Goal: Task Accomplishment & Management: Manage account settings

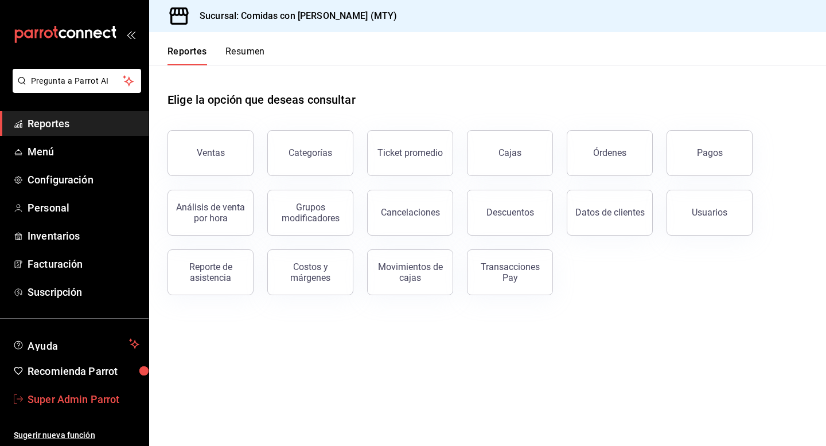
click at [62, 393] on span "Super Admin Parrot" at bounding box center [84, 399] width 112 height 15
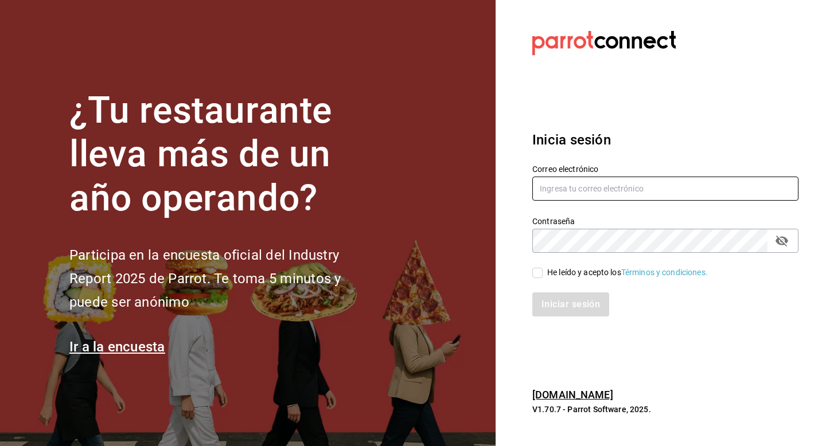
click at [592, 185] on input "text" at bounding box center [665, 189] width 266 height 24
type input "multiuser@tacosdonpedro.com"
click at [550, 275] on div "He leído y acepto los Términos y condiciones." at bounding box center [627, 273] width 161 height 12
click at [542, 275] on input "He leído y acepto los Términos y condiciones." at bounding box center [537, 273] width 10 height 10
checkbox input "true"
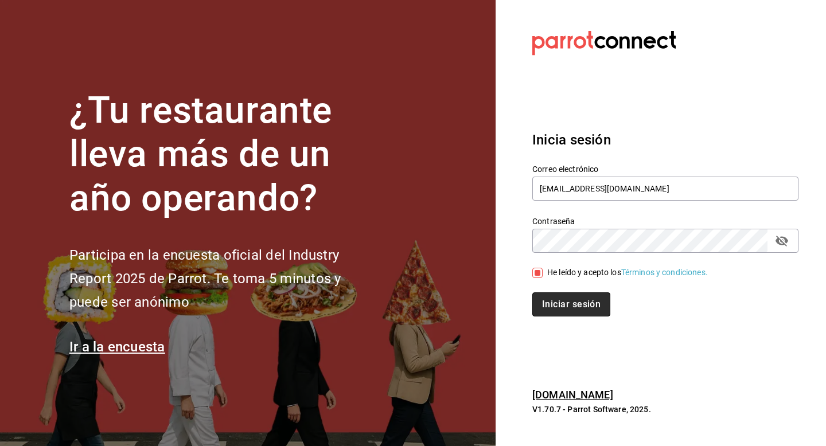
click at [550, 306] on button "Iniciar sesión" at bounding box center [571, 304] width 78 height 24
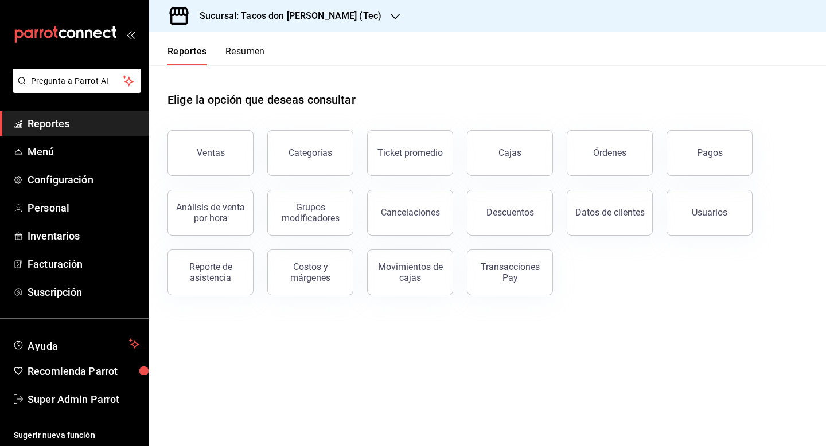
click at [311, 38] on header "Reportes Resumen" at bounding box center [487, 48] width 677 height 33
click at [311, 15] on h3 "Sucursal: Tacos don Pedro (Tec)" at bounding box center [285, 16] width 191 height 14
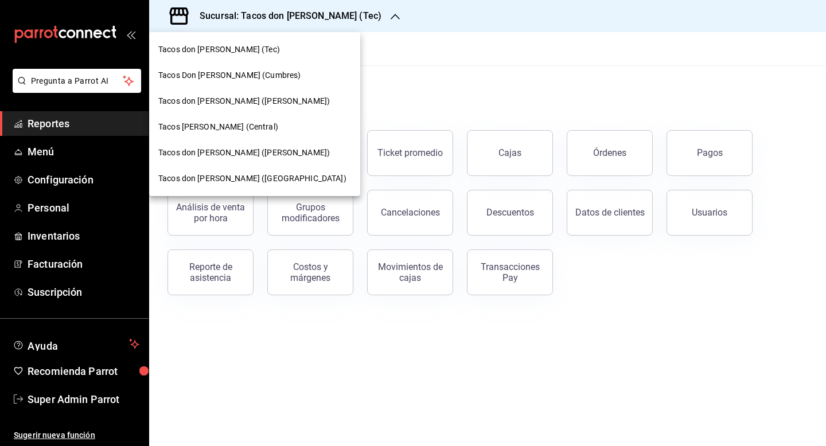
click at [44, 222] on div at bounding box center [413, 223] width 826 height 446
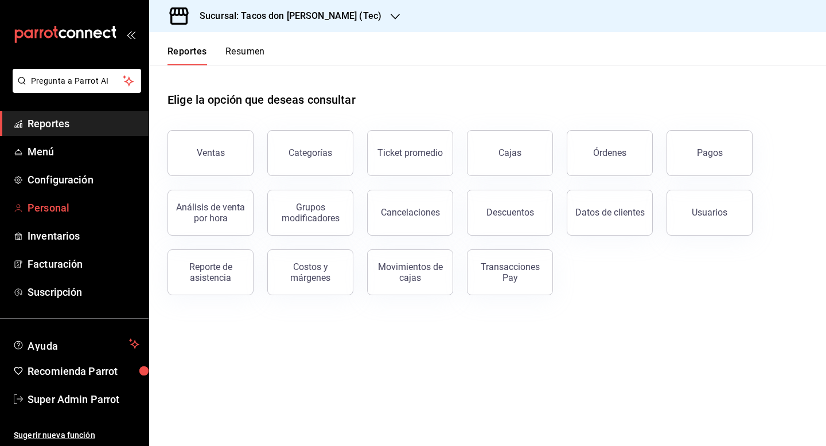
click at [46, 212] on span "Personal" at bounding box center [84, 207] width 112 height 15
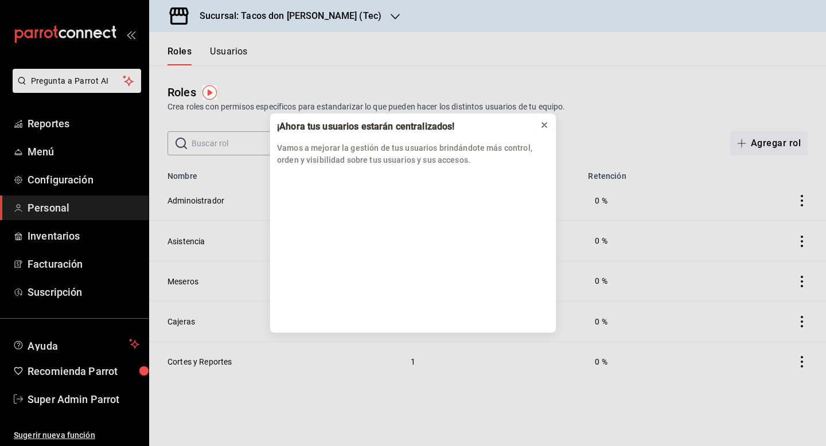
click at [546, 123] on icon at bounding box center [544, 124] width 9 height 9
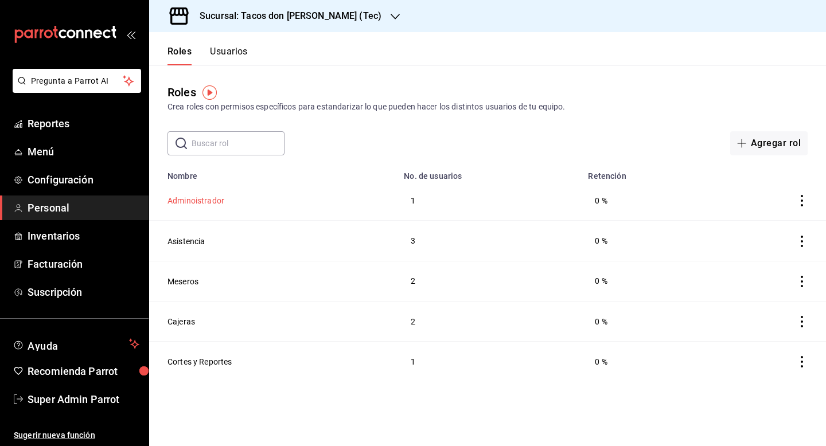
click at [193, 200] on button "Adminoistrador" at bounding box center [195, 200] width 57 height 11
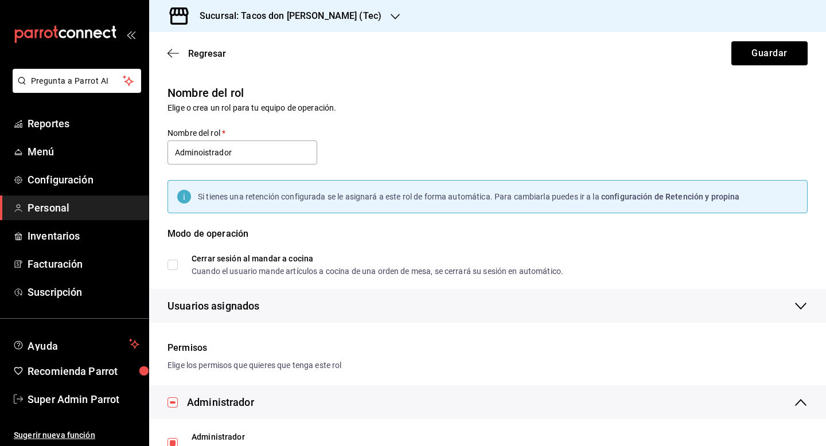
click at [247, 302] on span "Usuarios asignados" at bounding box center [213, 305] width 92 height 15
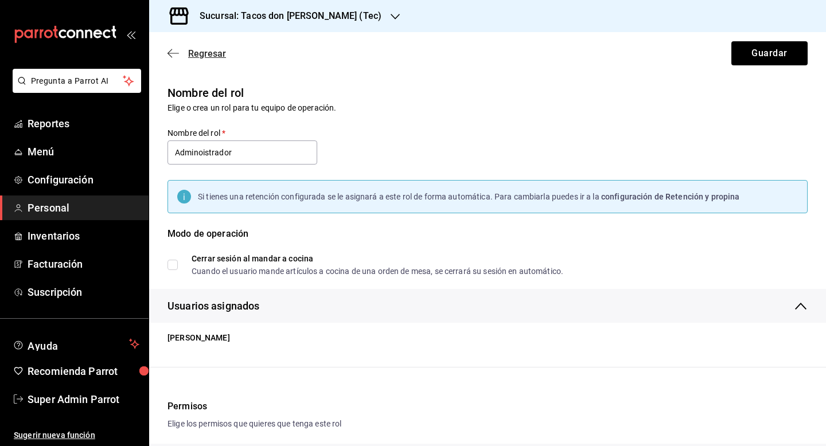
click at [204, 56] on span "Regresar" at bounding box center [207, 53] width 38 height 11
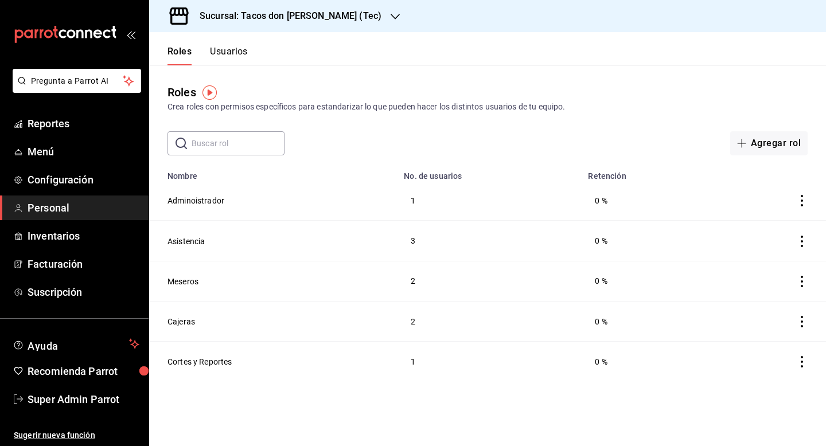
click at [232, 57] on button "Usuarios" at bounding box center [229, 55] width 38 height 19
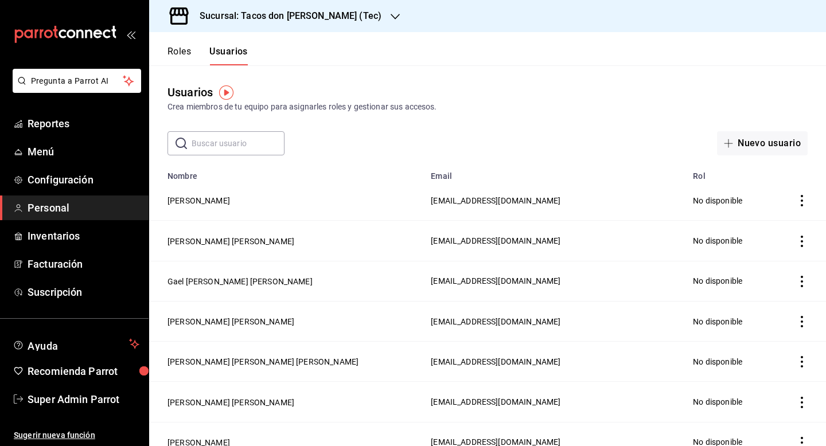
click at [222, 132] on input "text" at bounding box center [237, 143] width 93 height 23
type input "i"
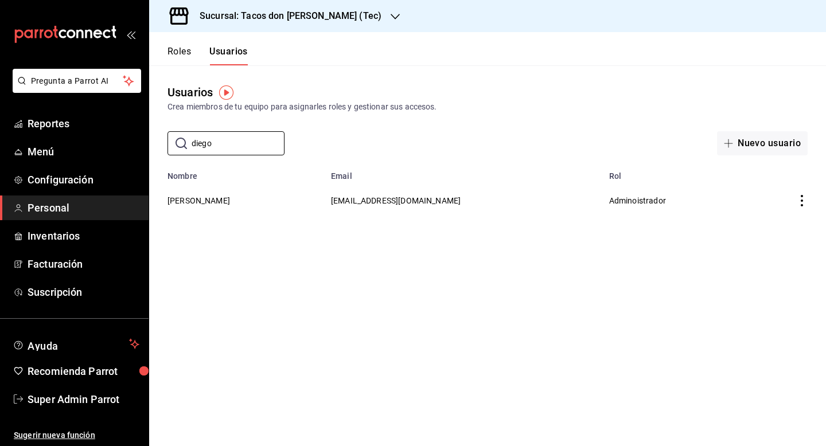
type input "diego"
drag, startPoint x: 372, startPoint y: 202, endPoint x: 494, endPoint y: 204, distance: 122.1
click at [494, 204] on tr "Diego Saldaña Mendoza facdonpedro@gmail.com Adminoistrador" at bounding box center [487, 201] width 677 height 40
copy span "facdonpedro@gmail.com"
click at [279, 17] on h3 "Sucursal: Tacos don Pedro (Tec)" at bounding box center [285, 16] width 191 height 14
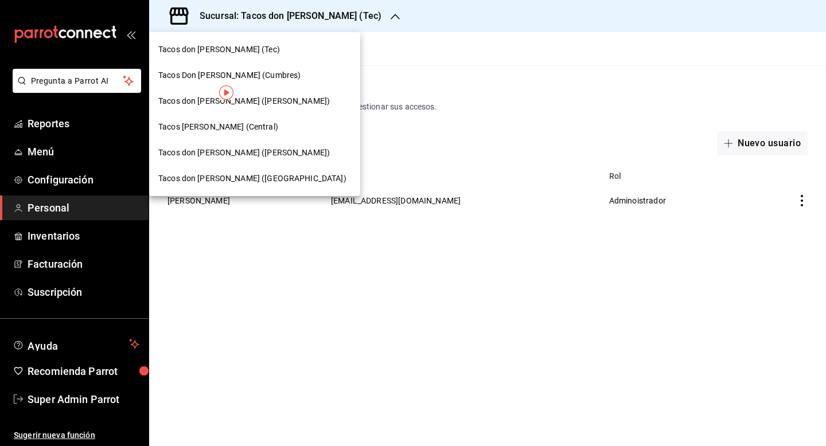
click at [88, 405] on div at bounding box center [413, 223] width 826 height 446
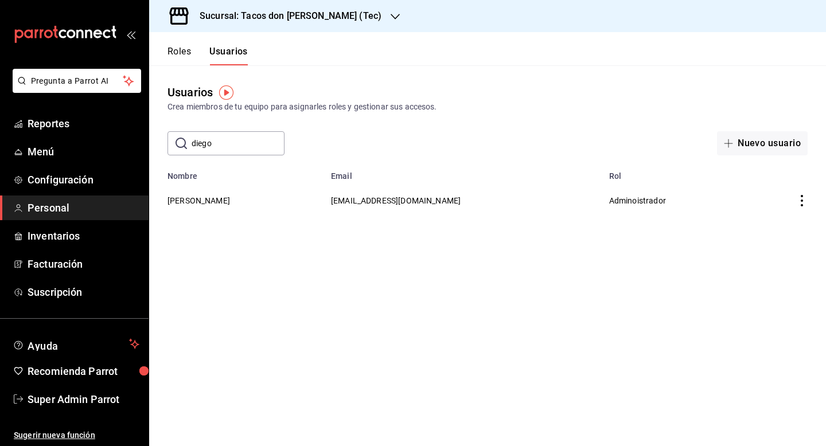
click at [92, 401] on span "Super Admin Parrot" at bounding box center [84, 399] width 112 height 15
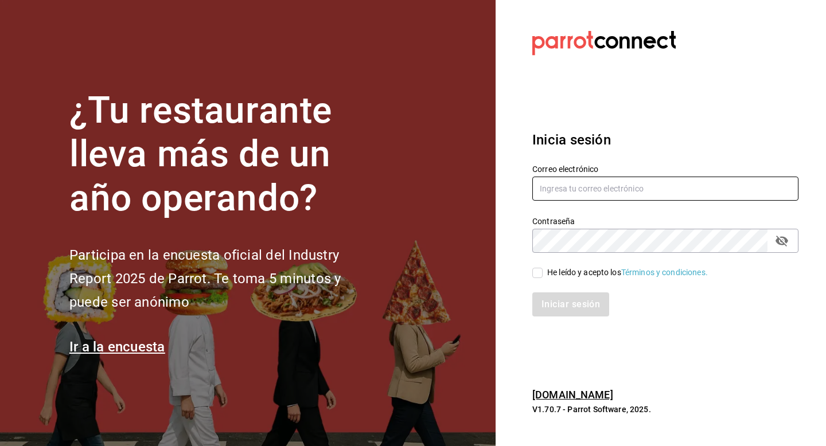
drag, startPoint x: 553, startPoint y: 192, endPoint x: 553, endPoint y: 183, distance: 9.2
click at [553, 192] on input "text" at bounding box center [665, 189] width 266 height 24
type input "multiuser@tacosdonpedro.com"
click at [537, 279] on div "Iniciar sesión" at bounding box center [658, 298] width 280 height 38
click at [554, 303] on div "Iniciar sesión" at bounding box center [665, 304] width 266 height 24
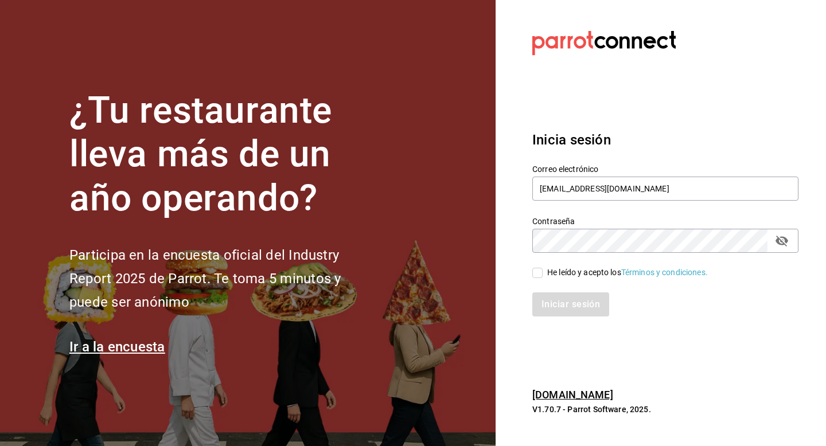
click at [540, 279] on div "Iniciar sesión" at bounding box center [658, 298] width 280 height 38
click at [540, 278] on label "He leído y acepto los Términos y condiciones." at bounding box center [619, 273] width 175 height 12
click at [540, 278] on input "He leído y acepto los Términos y condiciones." at bounding box center [537, 273] width 10 height 10
checkbox input "true"
click at [548, 318] on div "Inicia sesión Correo electrónico multiuser@tacosdonpedro.com Contraseña Contras…" at bounding box center [665, 223] width 266 height 215
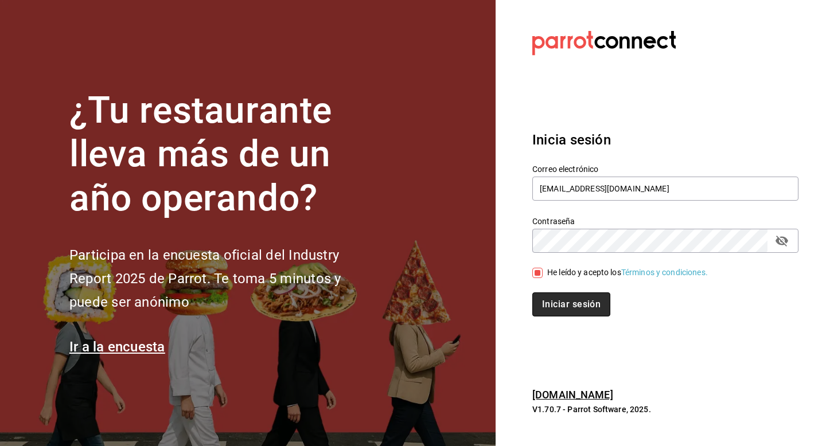
click at [550, 303] on button "Iniciar sesión" at bounding box center [571, 304] width 78 height 24
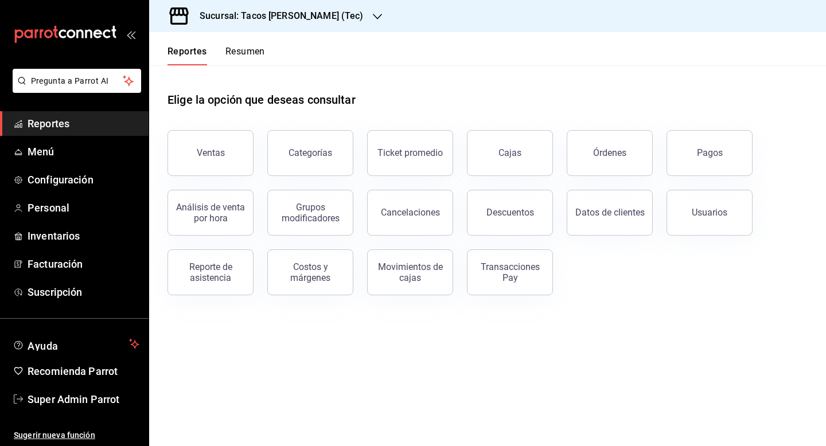
click at [296, 19] on h3 "Sucursal: Tacos [PERSON_NAME] (Tec)" at bounding box center [276, 16] width 173 height 14
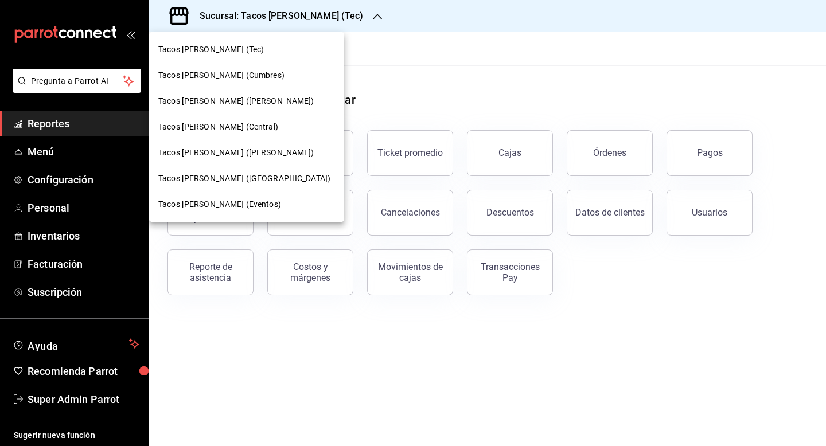
click at [249, 205] on span "Tacos Don Pedro (Eventos)" at bounding box center [219, 204] width 123 height 12
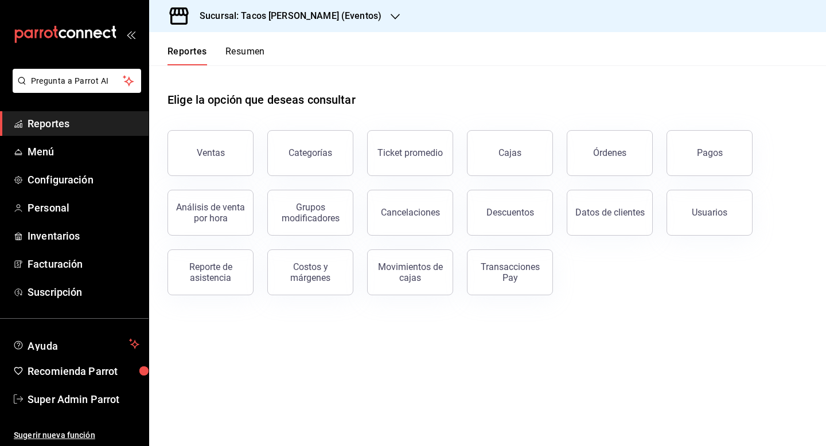
click at [222, 15] on h3 "Sucursal: Tacos [PERSON_NAME] (Eventos)" at bounding box center [285, 16] width 191 height 14
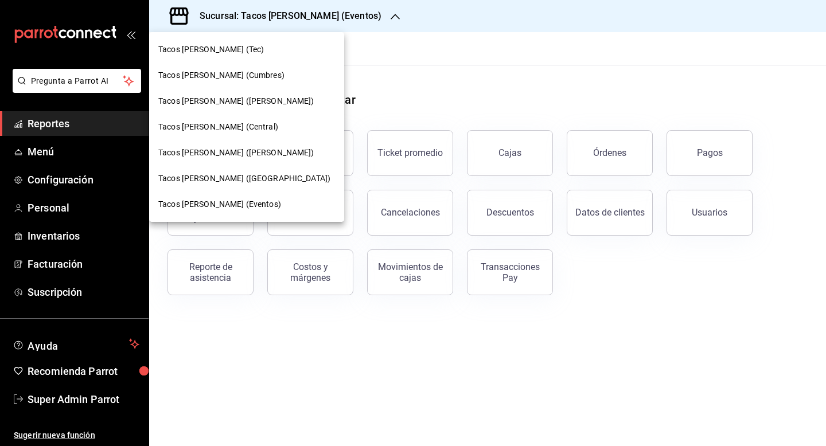
click at [216, 56] on div "Tacos don Pedro (Tec)" at bounding box center [246, 50] width 195 height 26
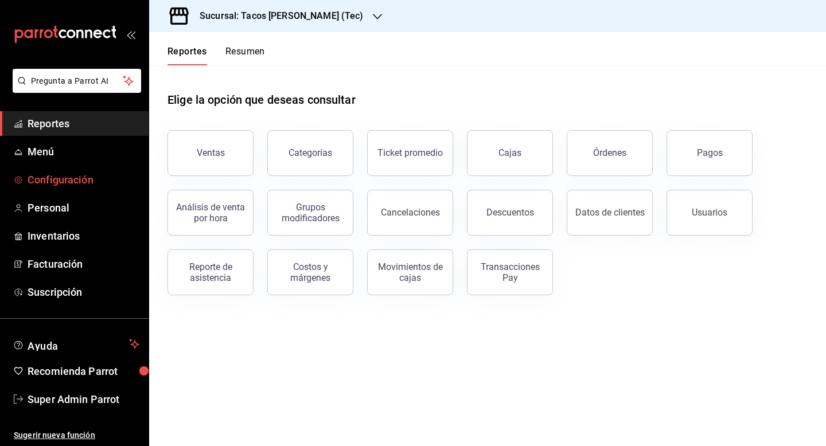
click at [64, 183] on span "Configuración" at bounding box center [84, 179] width 112 height 15
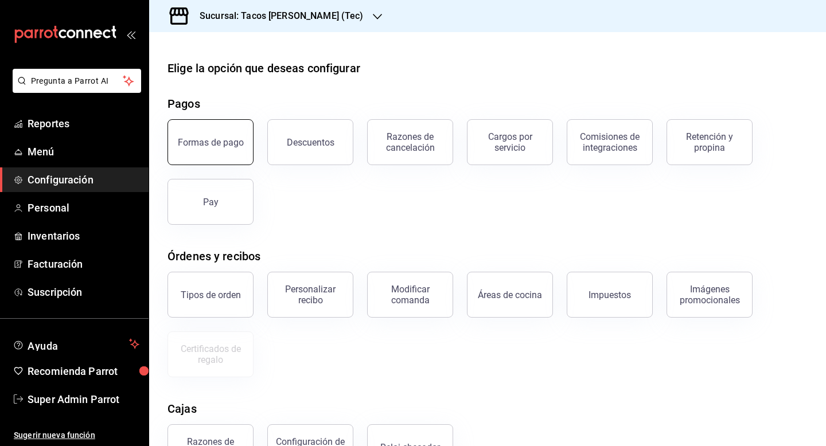
click at [220, 139] on div "Formas de pago" at bounding box center [211, 142] width 66 height 11
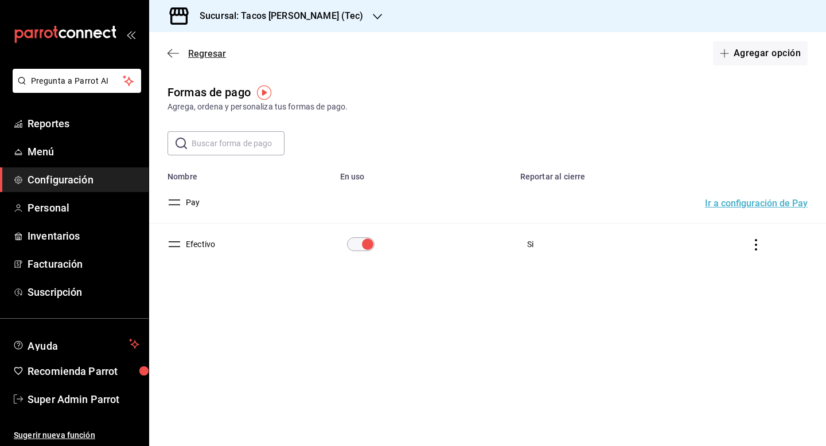
click at [197, 52] on span "Regresar" at bounding box center [207, 53] width 38 height 11
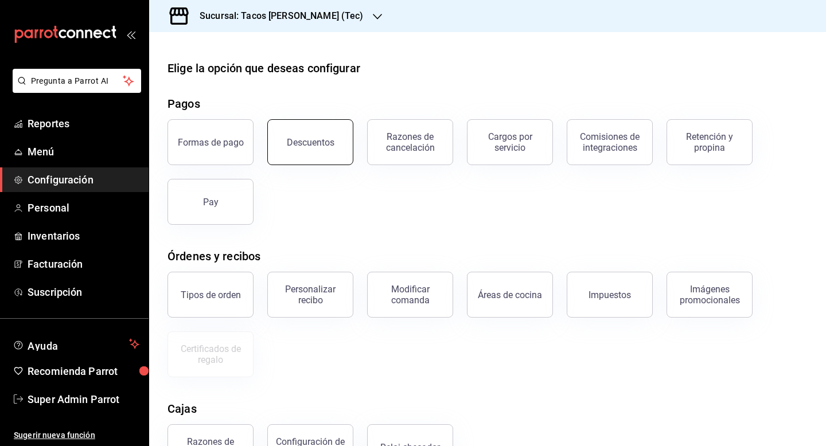
click at [286, 132] on button "Descuentos" at bounding box center [310, 142] width 86 height 46
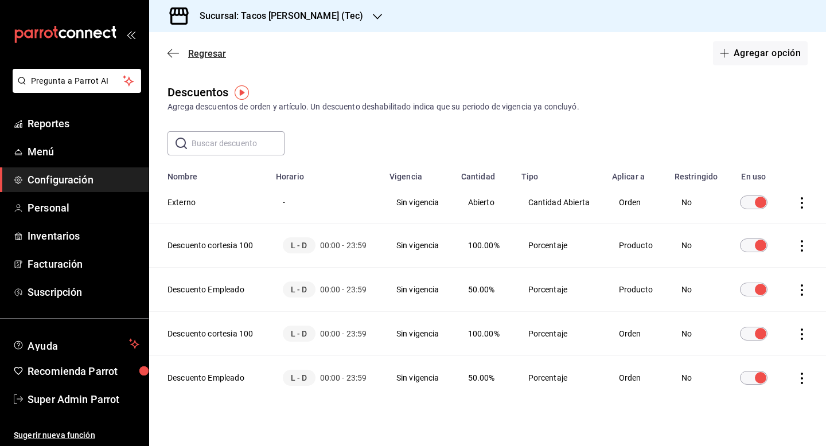
click at [205, 50] on span "Regresar" at bounding box center [207, 53] width 38 height 11
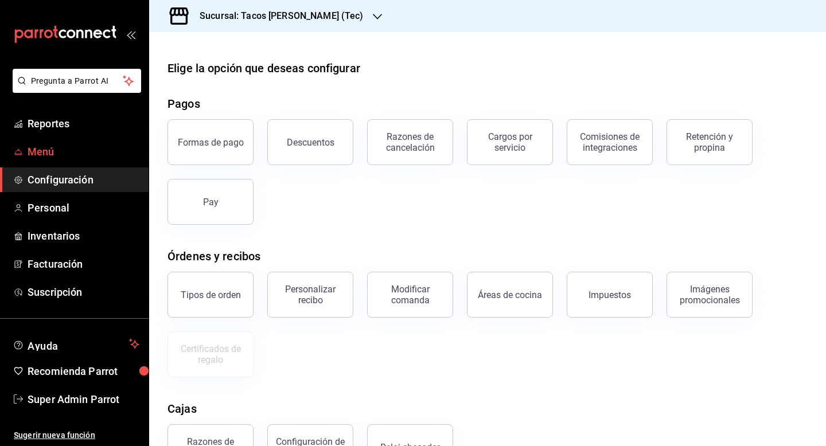
click at [60, 148] on span "Menú" at bounding box center [84, 151] width 112 height 15
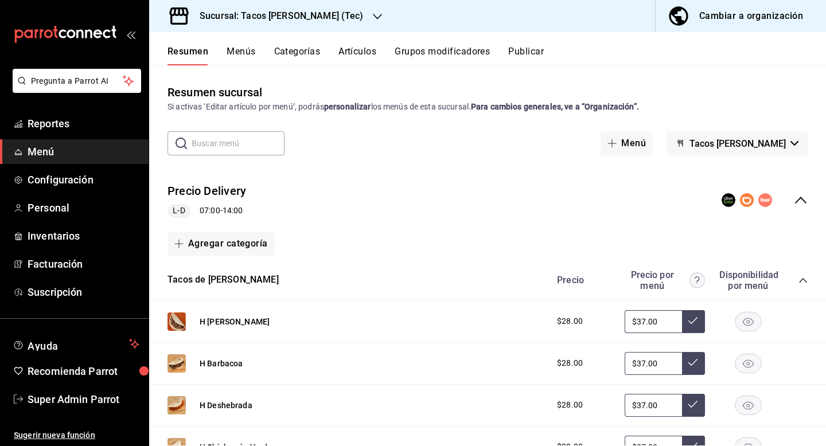
click at [53, 153] on span "Menú" at bounding box center [84, 151] width 112 height 15
click at [808, 199] on div "Precio Delivery L-D 07:00 - 14:00" at bounding box center [487, 200] width 677 height 53
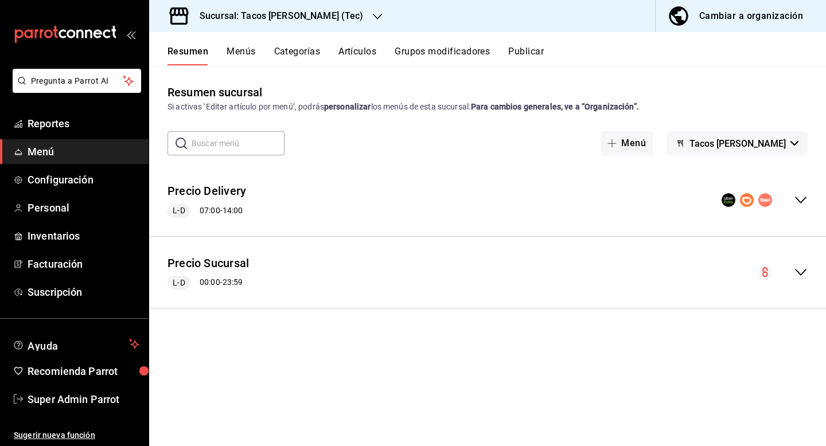
click at [333, 7] on div "Sucursal: Tacos don Pedro (Tec)" at bounding box center [272, 16] width 228 height 32
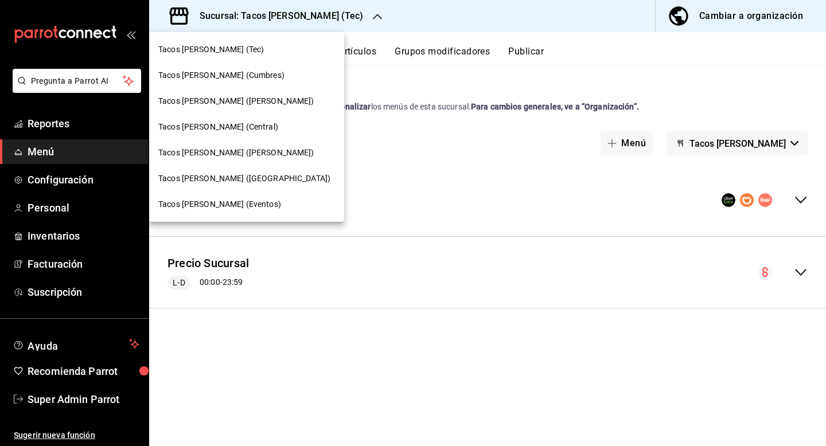
click at [265, 204] on div "Tacos Don Pedro (Eventos)" at bounding box center [246, 204] width 177 height 12
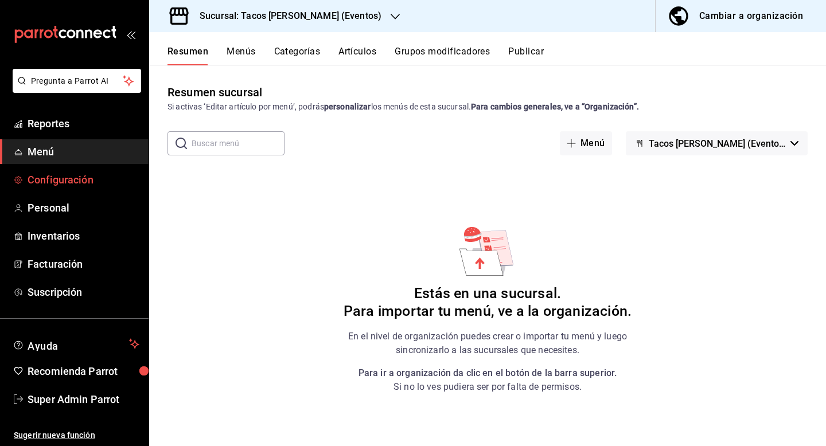
click at [79, 177] on span "Configuración" at bounding box center [84, 179] width 112 height 15
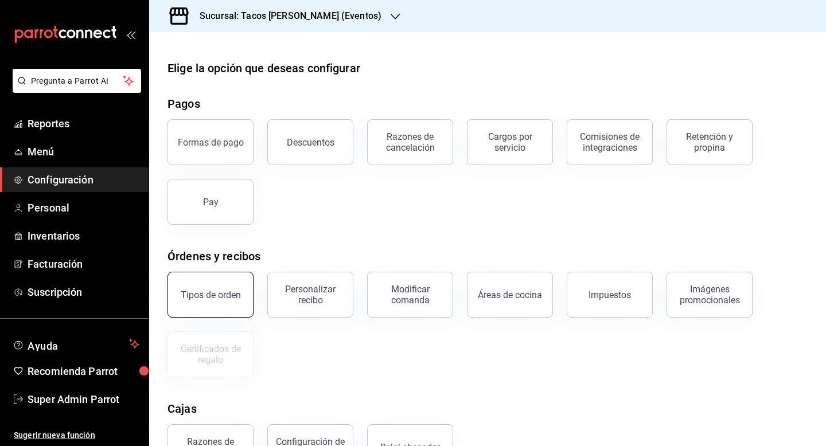
click at [207, 304] on button "Tipos de orden" at bounding box center [210, 295] width 86 height 46
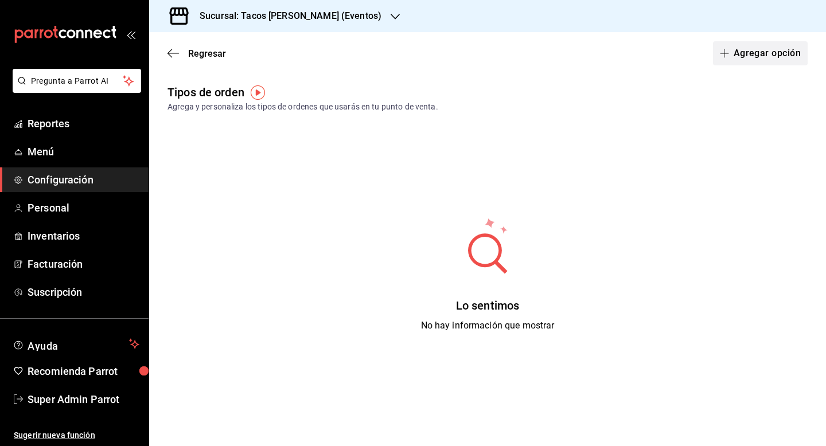
click at [742, 59] on button "Agregar opción" at bounding box center [760, 53] width 95 height 24
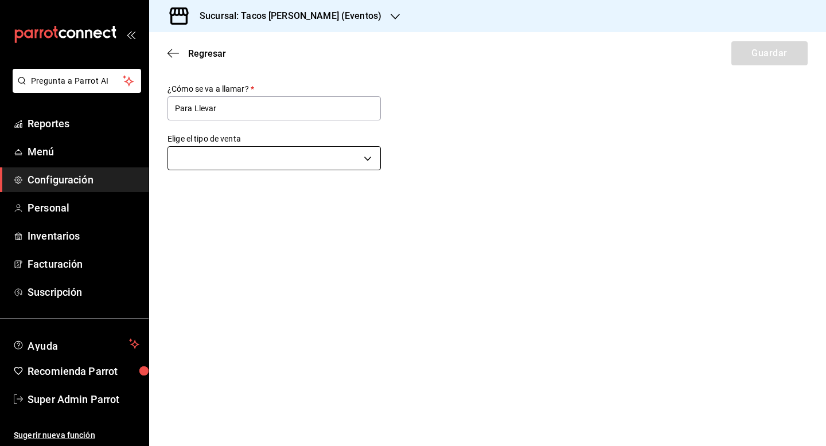
type input "Para Llevar"
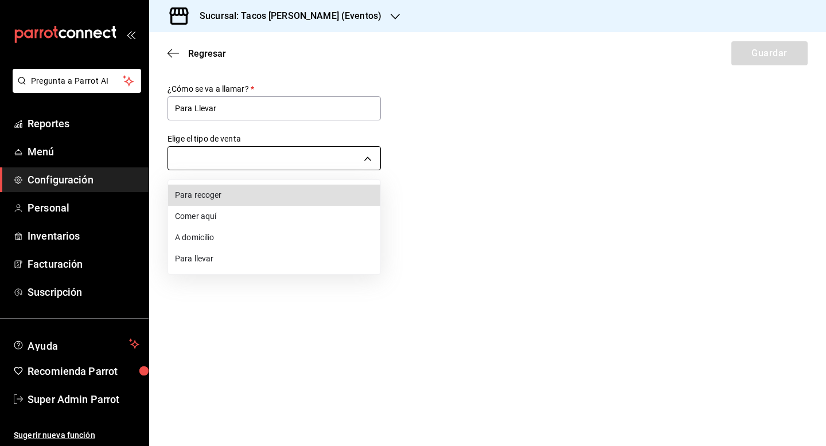
click at [346, 159] on body "Pregunta a Parrot AI Reportes Menú Configuración Personal Inventarios Facturaci…" at bounding box center [413, 223] width 826 height 446
click at [303, 253] on li "Para llevar" at bounding box center [274, 258] width 212 height 21
type input "TAKE_OUT"
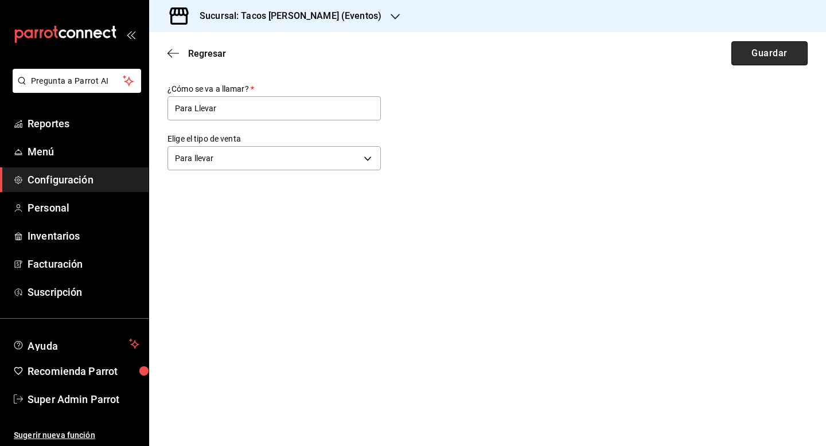
click at [757, 49] on button "Guardar" at bounding box center [769, 53] width 76 height 24
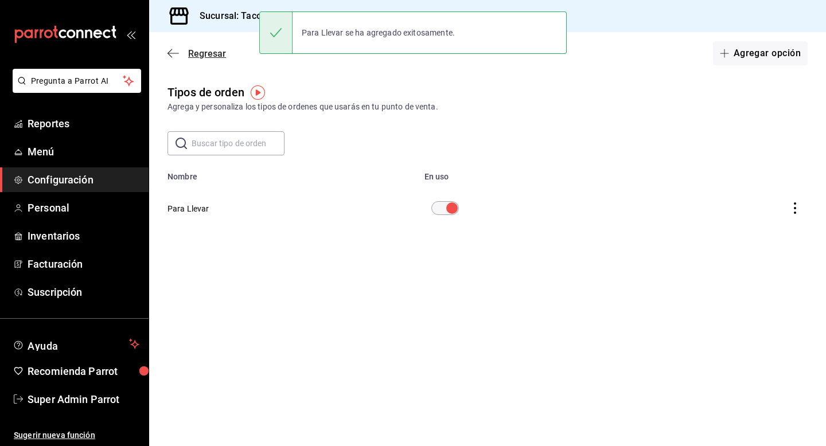
click at [205, 53] on span "Regresar" at bounding box center [207, 53] width 38 height 11
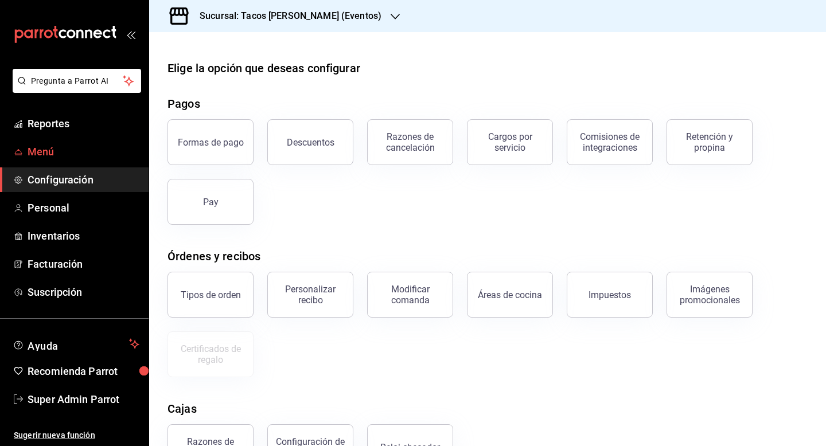
click at [63, 149] on span "Menú" at bounding box center [84, 151] width 112 height 15
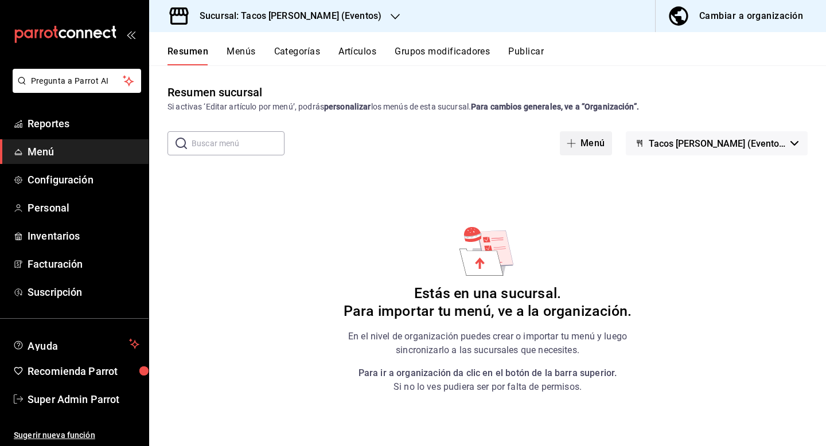
click at [612, 133] on button "Menú" at bounding box center [586, 143] width 52 height 24
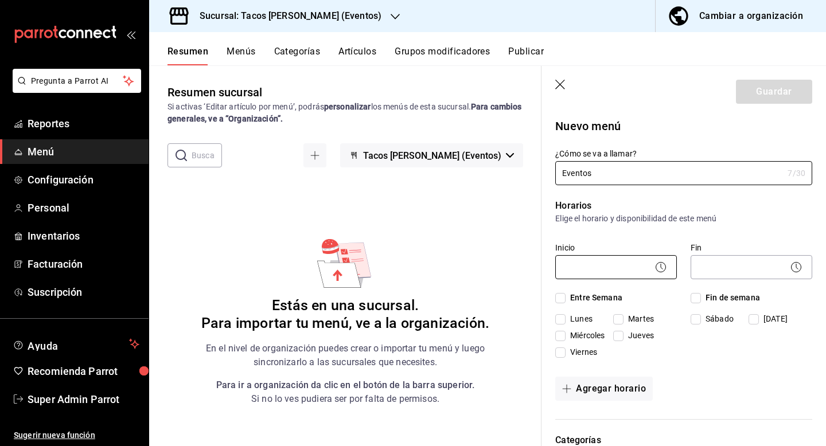
type input "Eventos"
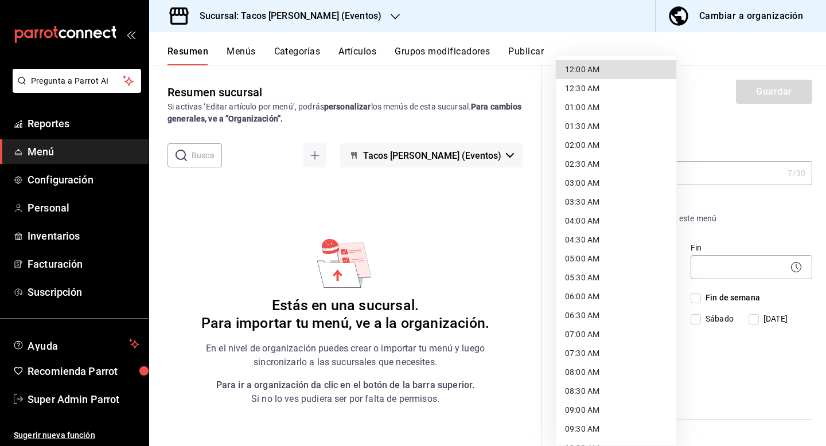
click at [621, 263] on body "Pregunta a Parrot AI Reportes Menú Configuración Personal Inventarios Facturaci…" at bounding box center [413, 223] width 826 height 446
click at [617, 71] on li "12:00 AM" at bounding box center [616, 69] width 120 height 19
type input "00:00"
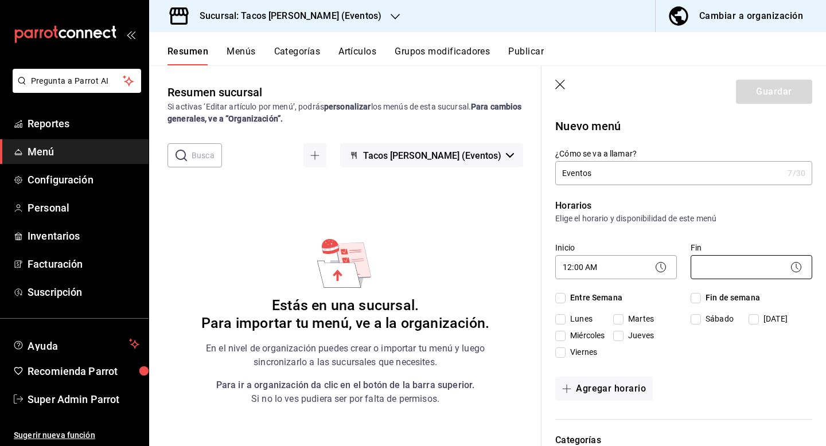
click at [719, 269] on body "Pregunta a Parrot AI Reportes Menú Configuración Personal Inventarios Facturaci…" at bounding box center [413, 223] width 826 height 446
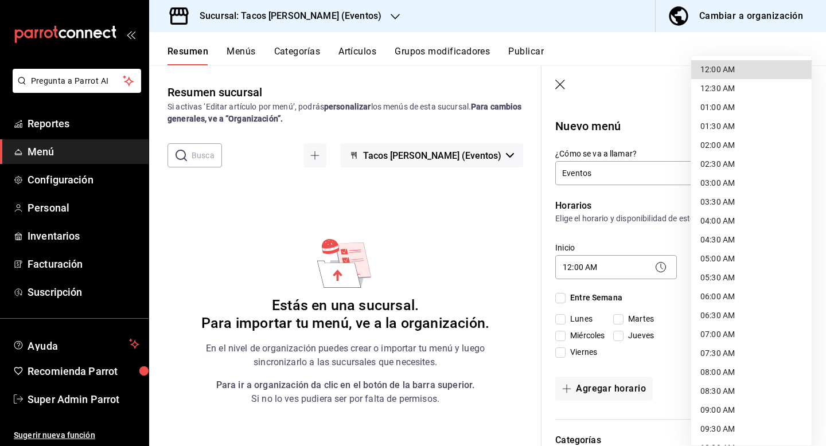
scroll to position [546, 0]
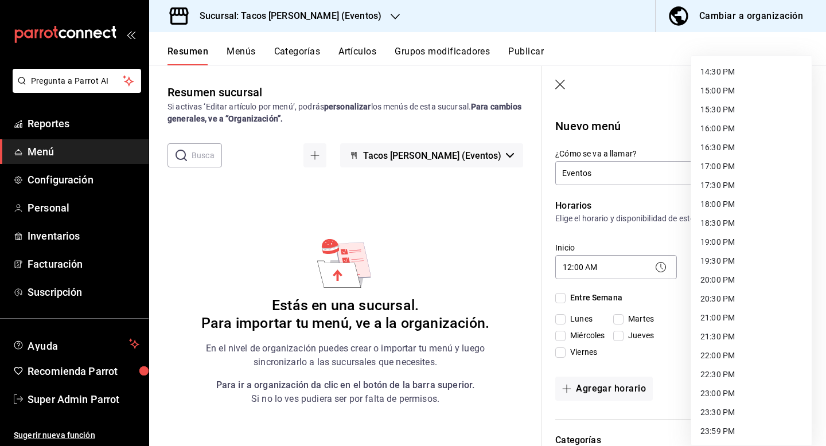
click at [717, 432] on li "23:59 PM" at bounding box center [751, 431] width 120 height 19
type input "23:59"
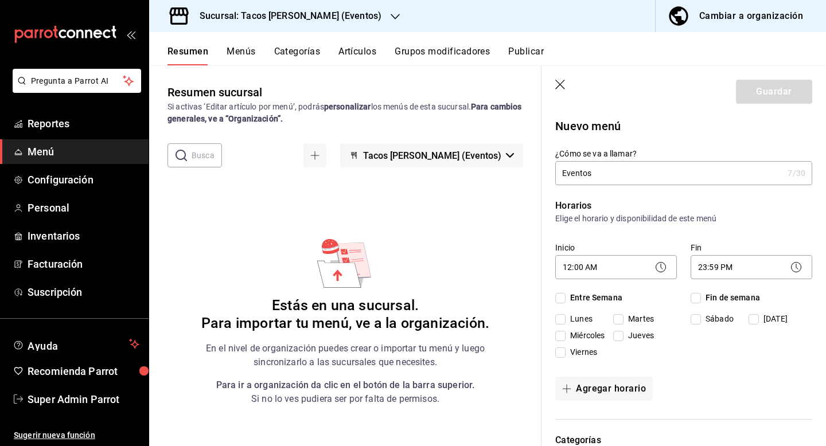
click at [562, 296] on input "Entre Semana" at bounding box center [560, 298] width 10 height 10
checkbox input "true"
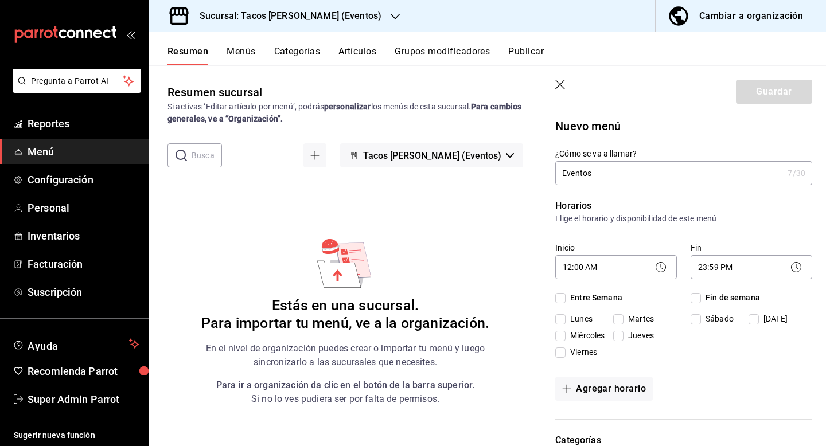
checkbox input "true"
click at [699, 299] on input "Fin de semana" at bounding box center [695, 298] width 10 height 10
checkbox input "true"
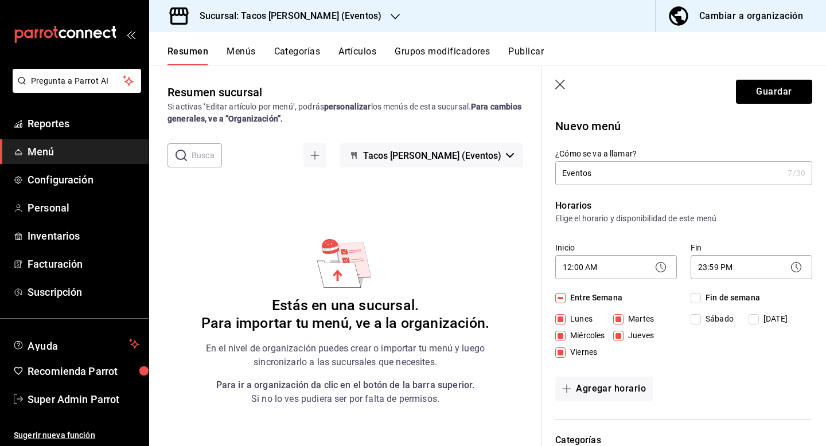
checkbox input "true"
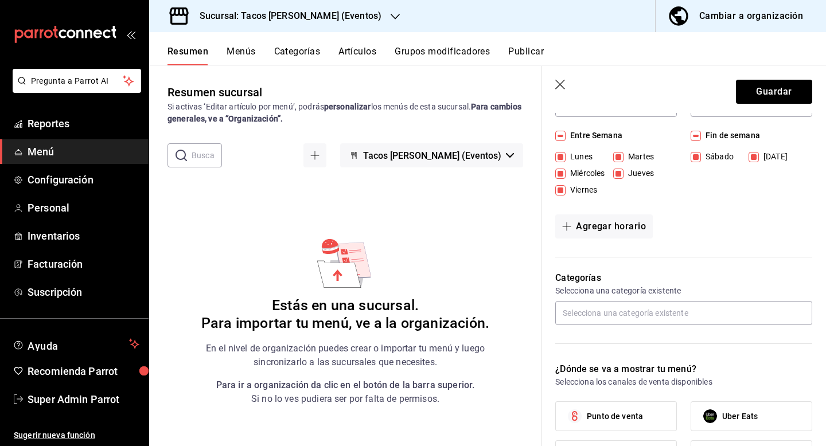
scroll to position [326, 0]
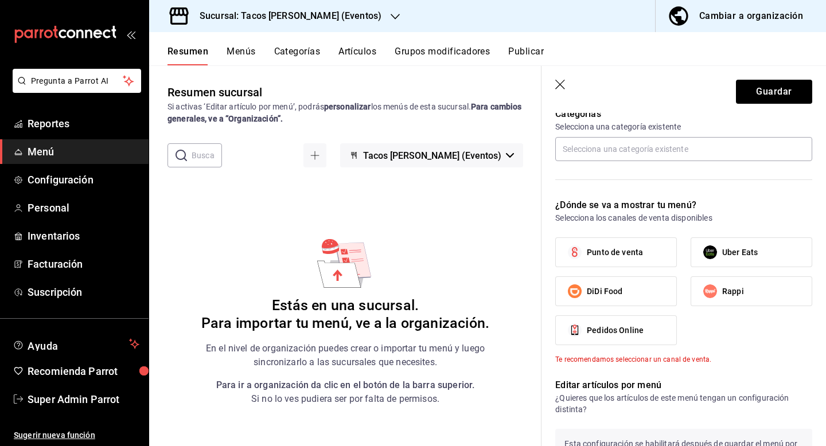
click at [620, 230] on div "¿Dónde se va a mostrar tu menú? Selecciona los canales de venta disponibles Pun…" at bounding box center [676, 275] width 271 height 180
click at [620, 243] on label "Punto de venta" at bounding box center [616, 252] width 120 height 29
click at [587, 243] on input "Punto de venta" at bounding box center [574, 252] width 24 height 24
checkbox input "true"
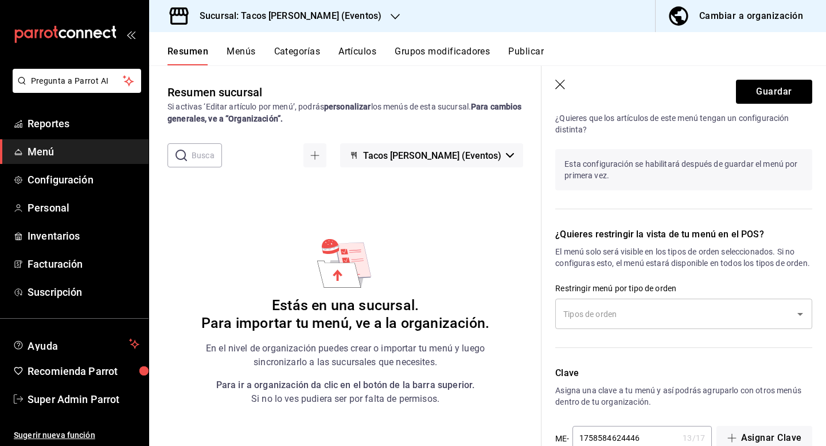
scroll to position [609, 0]
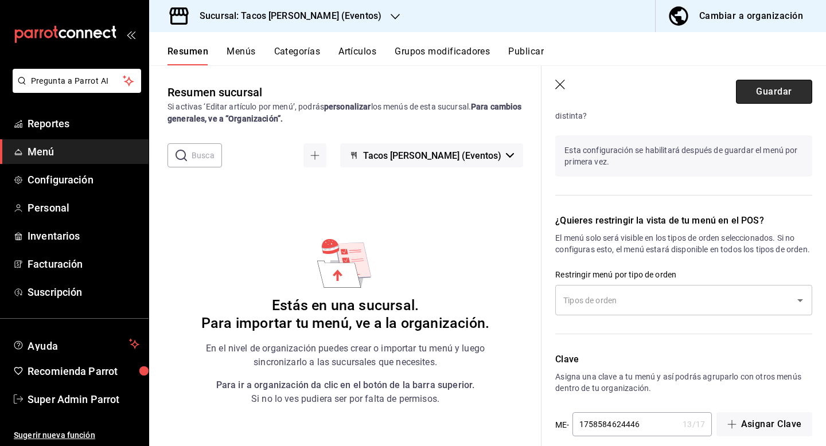
click at [763, 81] on button "Guardar" at bounding box center [774, 92] width 76 height 24
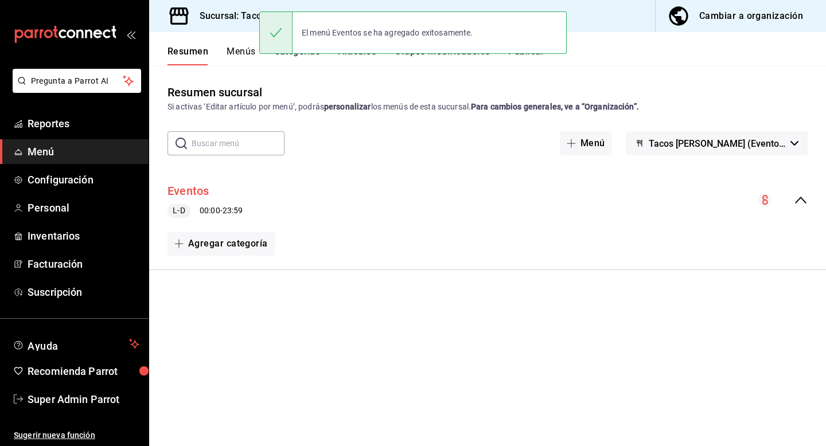
click at [185, 187] on button "Eventos" at bounding box center [188, 191] width 42 height 17
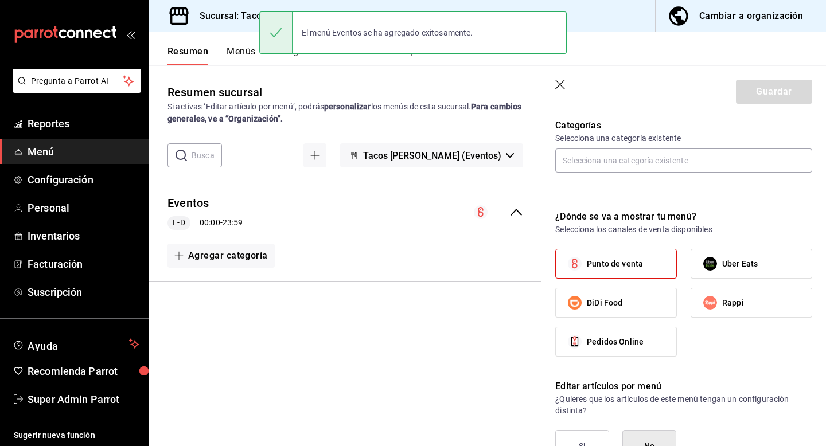
scroll to position [693, 0]
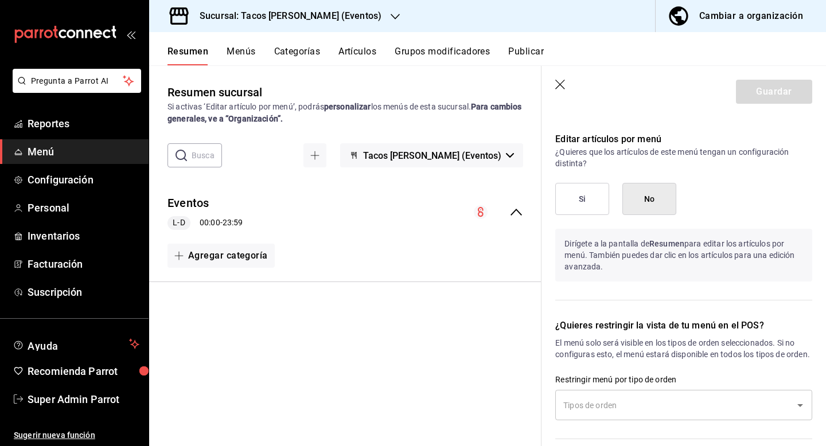
click at [593, 189] on button "Si" at bounding box center [582, 199] width 54 height 32
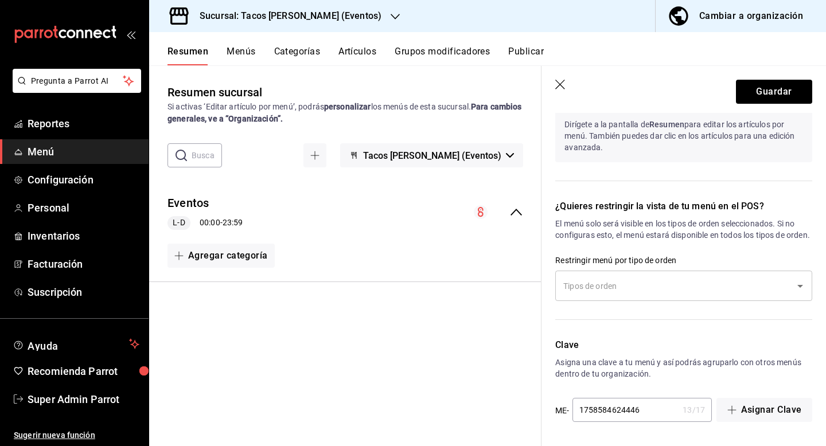
click at [592, 295] on input "text" at bounding box center [674, 286] width 229 height 20
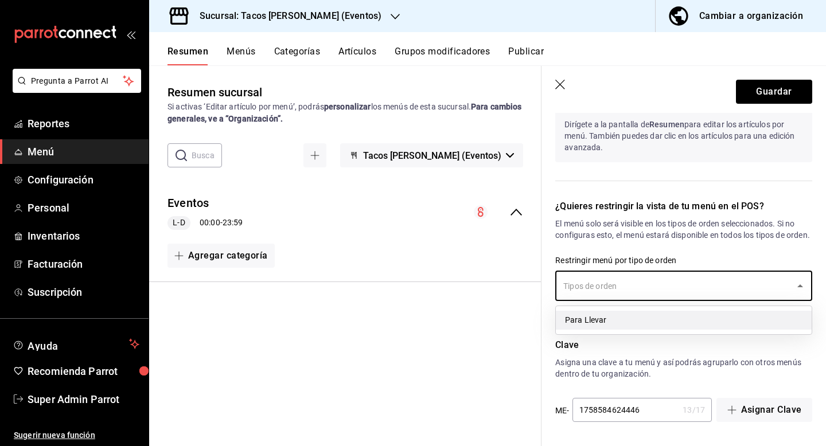
click at [583, 318] on li "Para Llevar" at bounding box center [684, 320] width 256 height 19
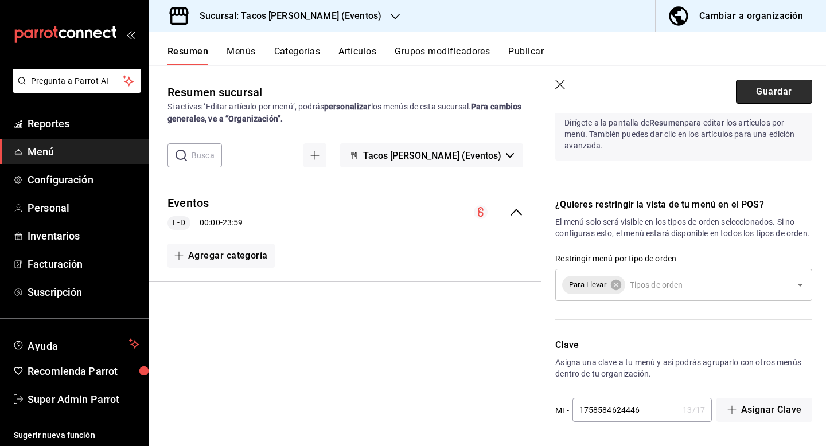
click at [796, 85] on button "Guardar" at bounding box center [774, 92] width 76 height 24
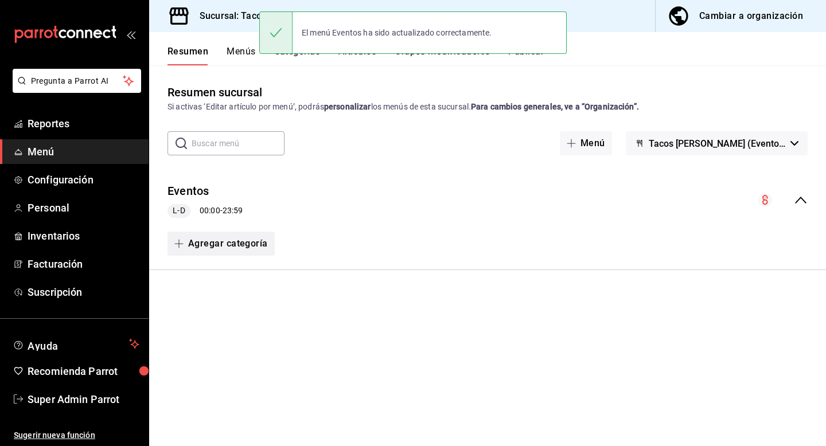
click at [197, 250] on button "Agregar categoría" at bounding box center [220, 244] width 107 height 24
click at [213, 306] on li "Categoría nueva" at bounding box center [216, 302] width 98 height 28
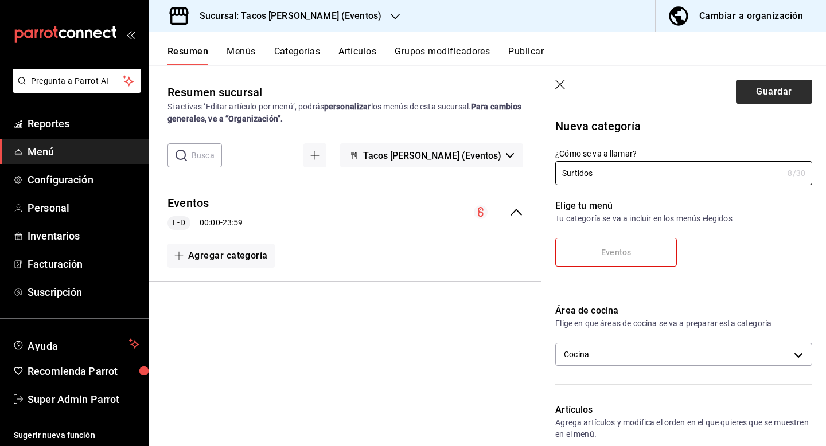
type input "Surtidos"
click at [762, 99] on button "Guardar" at bounding box center [774, 92] width 76 height 24
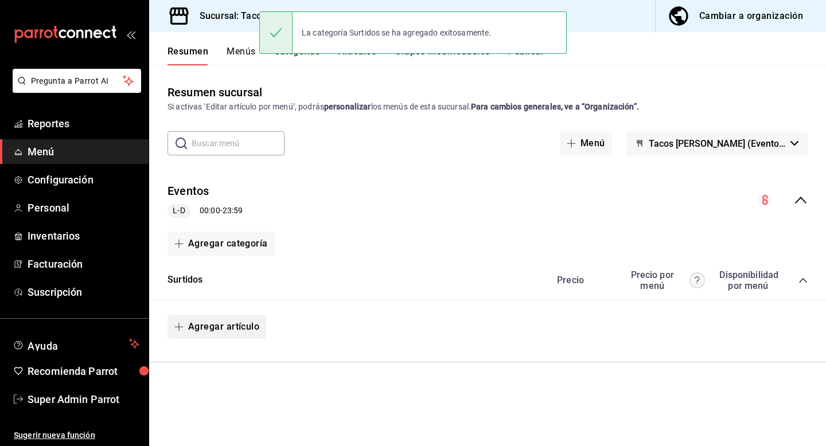
click at [220, 331] on button "Agregar artículo" at bounding box center [216, 327] width 99 height 24
click at [220, 361] on li "Artículo existente" at bounding box center [212, 357] width 90 height 28
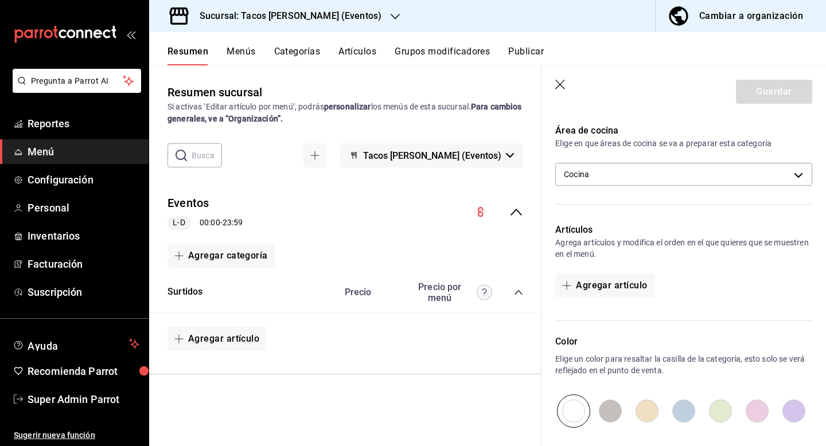
scroll to position [209, 0]
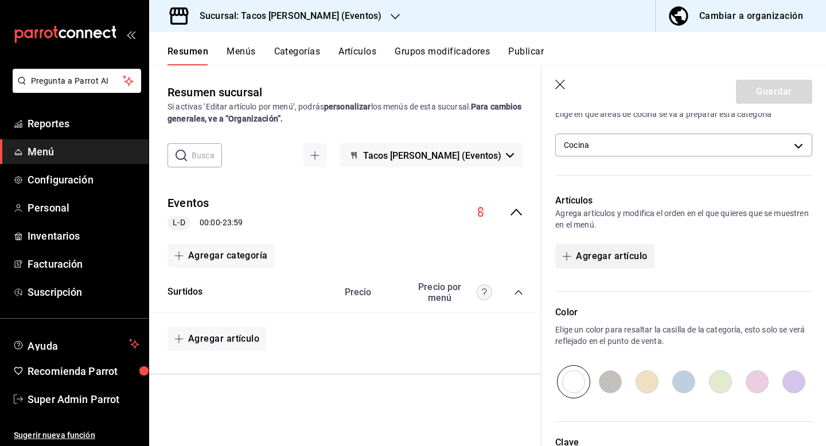
click at [599, 251] on button "Agregar artículo" at bounding box center [604, 256] width 99 height 24
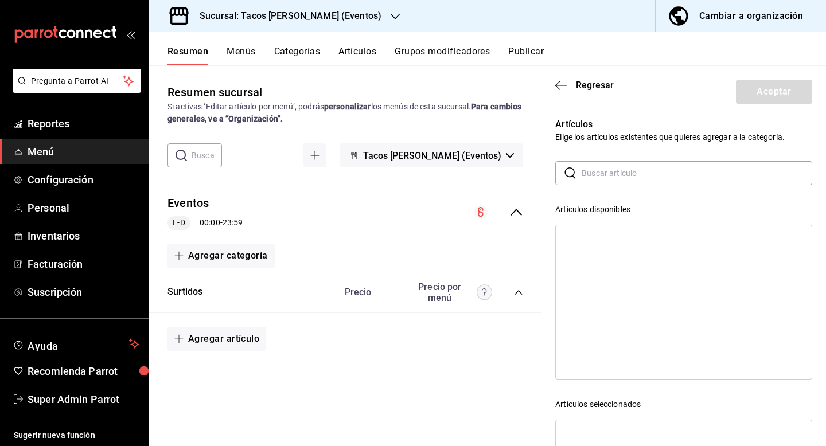
click at [613, 168] on input "text" at bounding box center [696, 173] width 230 height 23
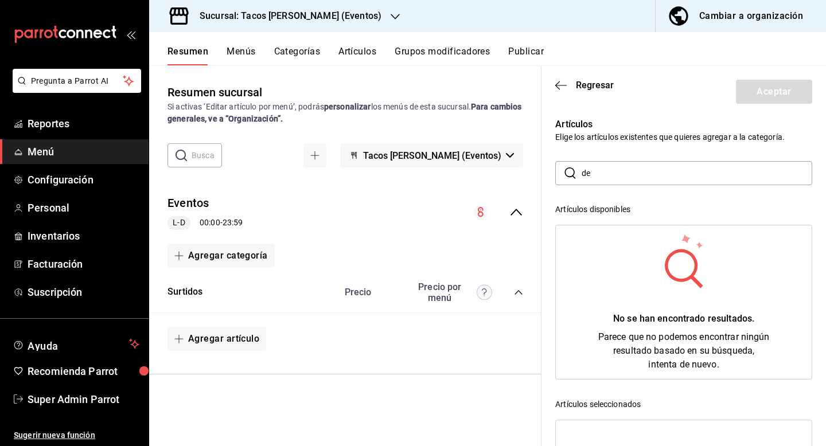
type input "d"
type input "taco"
click at [586, 90] on span "Regresar" at bounding box center [595, 85] width 38 height 11
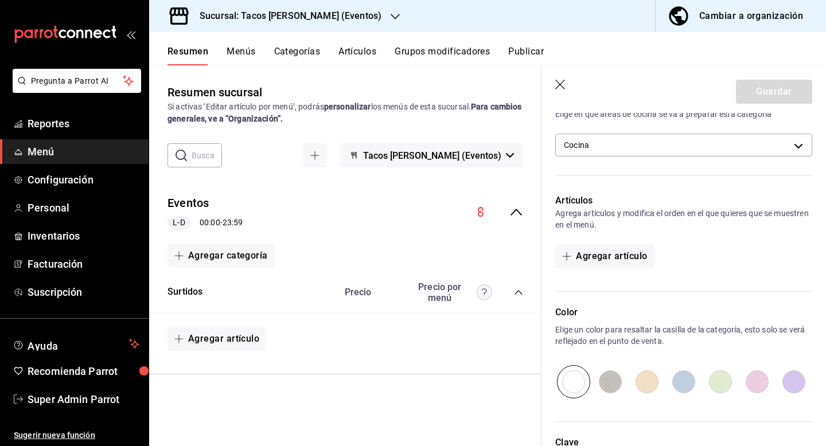
click at [561, 87] on icon "button" at bounding box center [560, 85] width 11 height 11
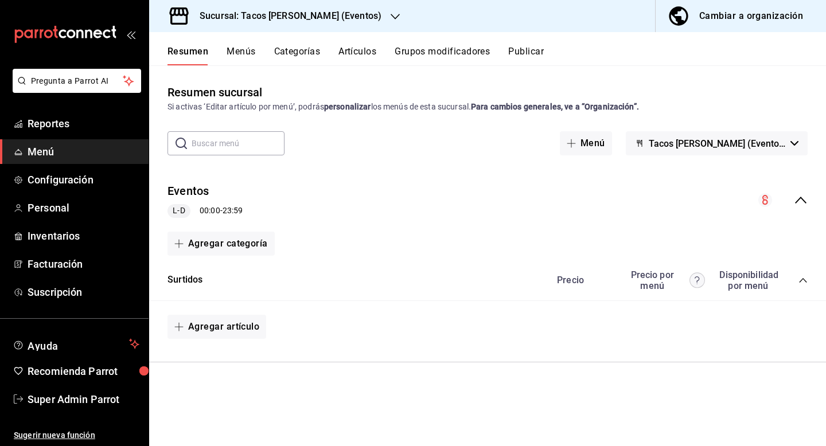
click at [244, 49] on button "Menús" at bounding box center [240, 55] width 29 height 19
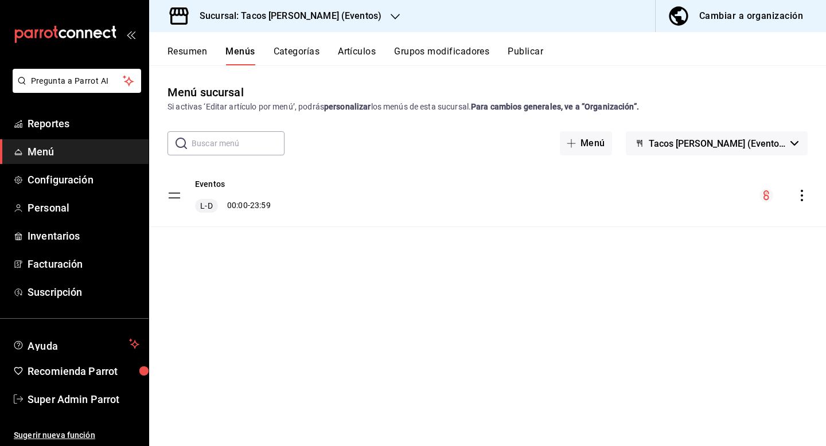
click at [803, 197] on icon "actions" at bounding box center [801, 195] width 11 height 11
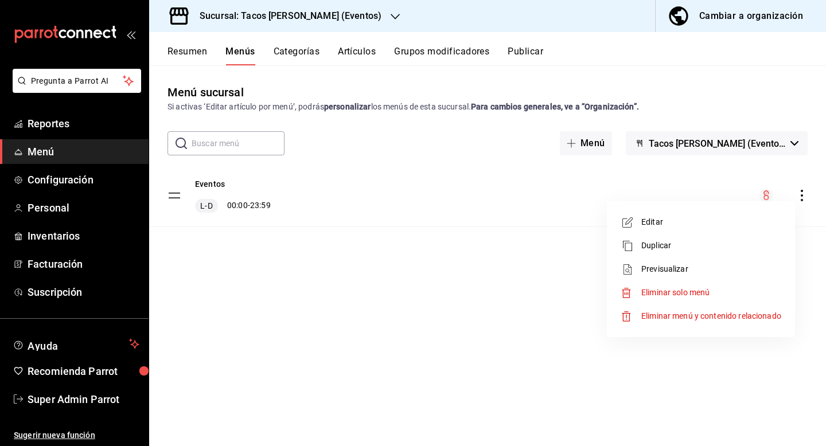
click at [748, 308] on li "Eliminar menú y contenido relacionado" at bounding box center [700, 316] width 179 height 24
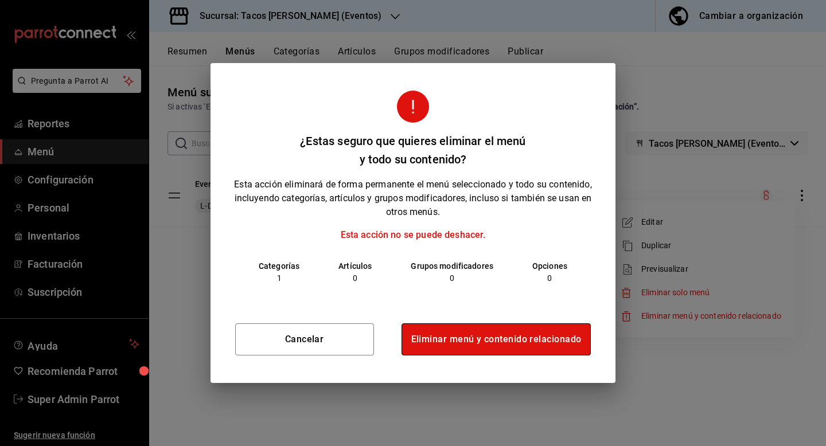
click at [569, 339] on button "Eliminar menú y contenido relacionado" at bounding box center [496, 339] width 190 height 32
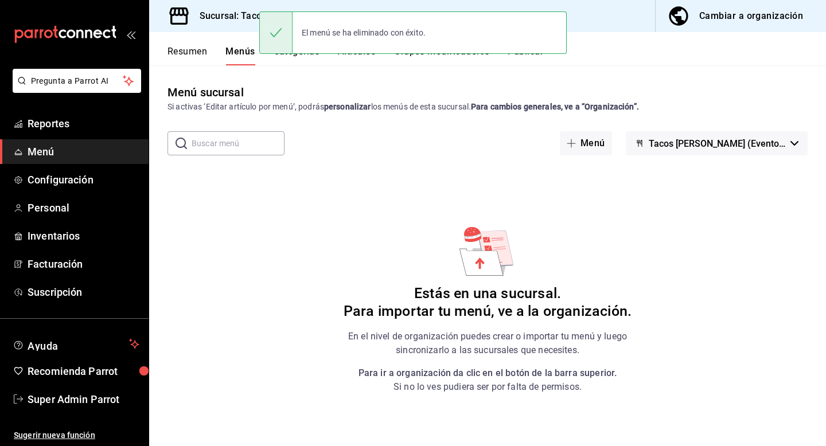
click at [731, 14] on div "Cambiar a organización" at bounding box center [751, 16] width 104 height 16
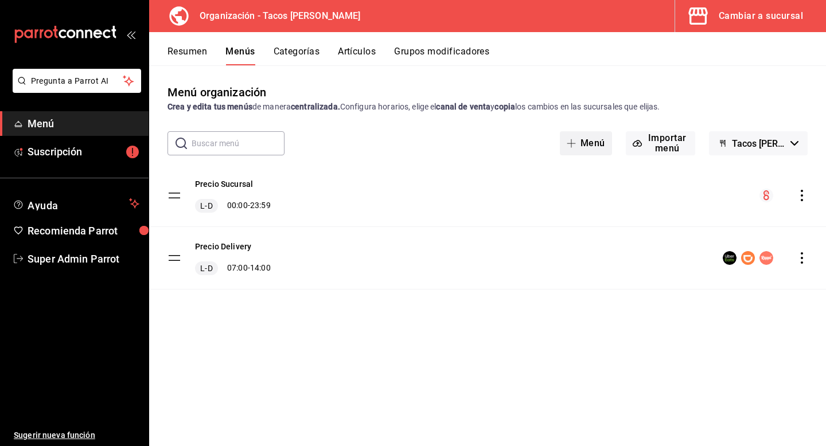
click at [586, 146] on button "Menú" at bounding box center [586, 143] width 52 height 24
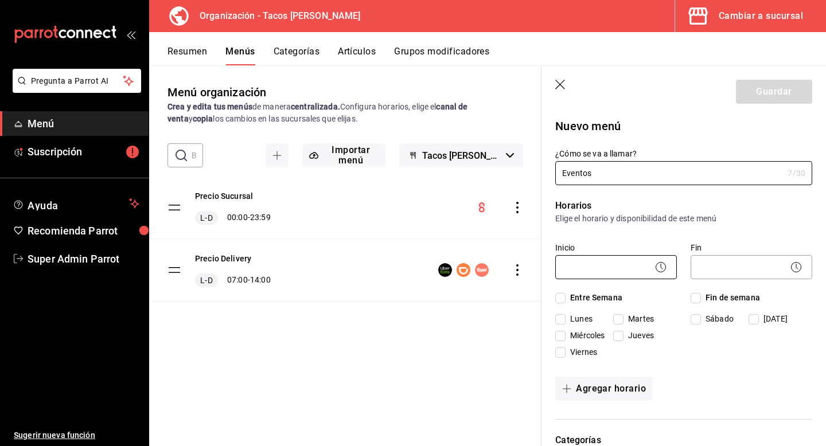
type input "Eventos"
click at [597, 258] on body "Pregunta a Parrot AI Menú Suscripción Ayuda Recomienda Parrot Super Admin Parro…" at bounding box center [413, 223] width 826 height 446
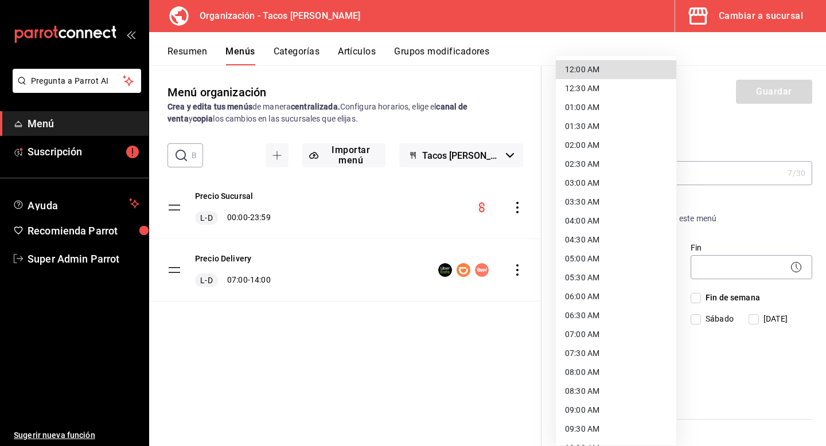
click at [612, 73] on li "12:00 AM" at bounding box center [616, 69] width 120 height 19
type input "00:00"
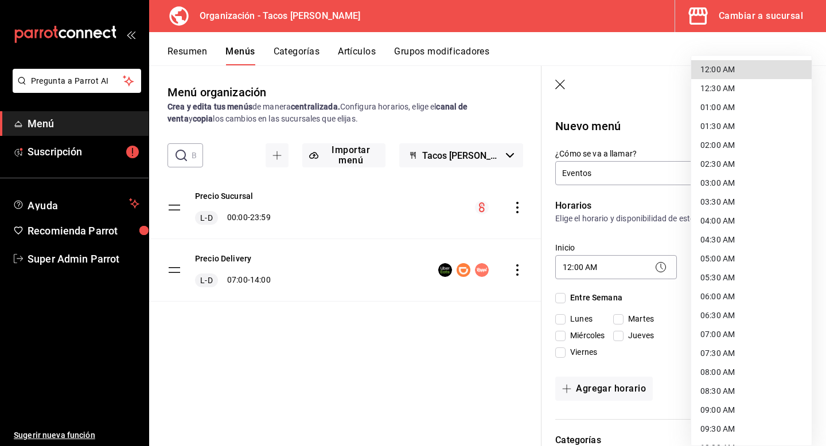
click at [706, 271] on body "Pregunta a Parrot AI Menú Suscripción Ayuda Recomienda Parrot Super Admin Parro…" at bounding box center [413, 223] width 826 height 446
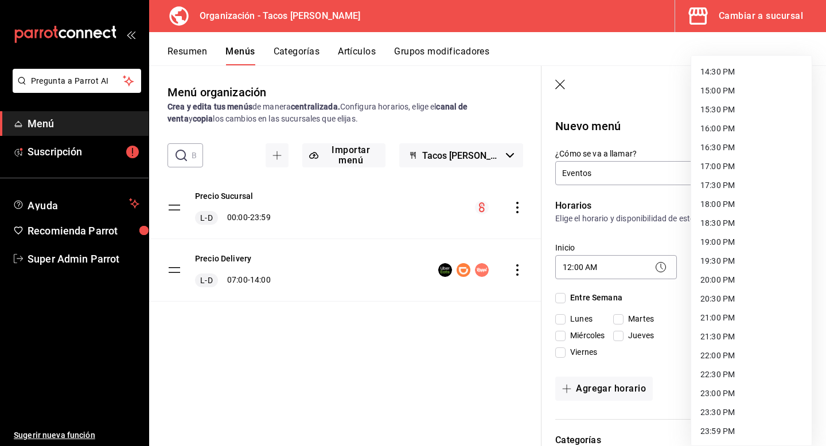
click at [709, 439] on li "23:59 PM" at bounding box center [751, 431] width 120 height 19
type input "23:59"
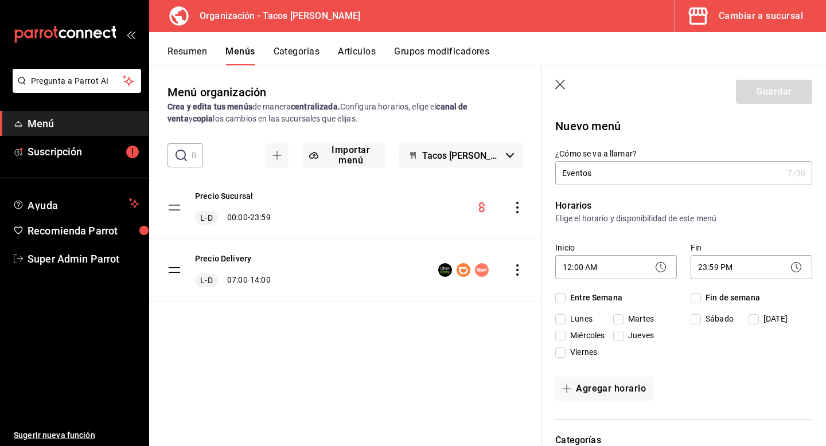
click at [694, 292] on label "Fin de semana" at bounding box center [724, 298] width 69 height 12
click at [694, 293] on input "Fin de semana" at bounding box center [695, 298] width 10 height 10
checkbox input "true"
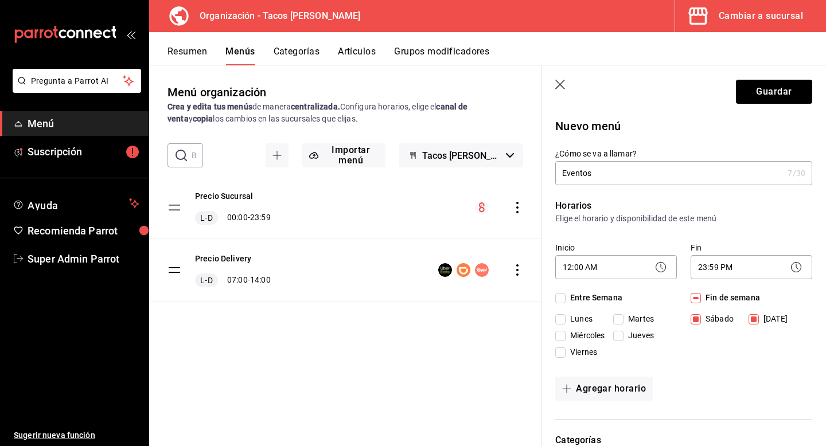
click at [566, 297] on span "Entre Semana" at bounding box center [593, 298] width 57 height 12
click at [565, 297] on input "Entre Semana" at bounding box center [560, 298] width 10 height 10
checkbox input "true"
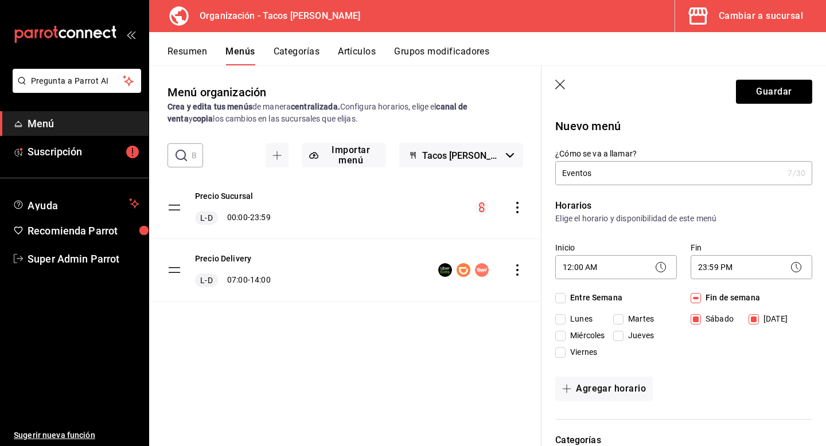
checkbox input "true"
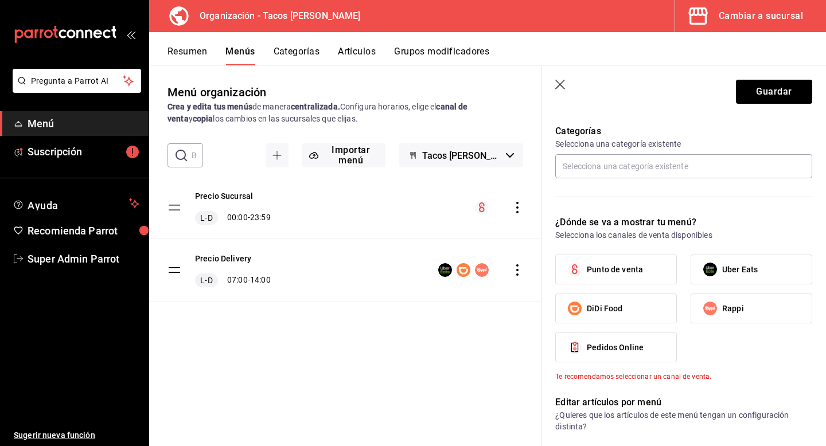
click at [613, 269] on span "Punto de venta" at bounding box center [615, 270] width 56 height 12
click at [587, 269] on input "Punto de venta" at bounding box center [574, 269] width 24 height 24
checkbox input "true"
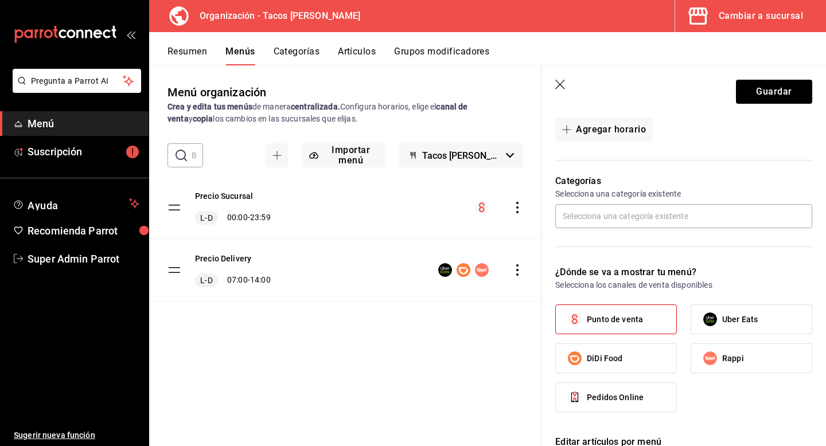
scroll to position [210, 0]
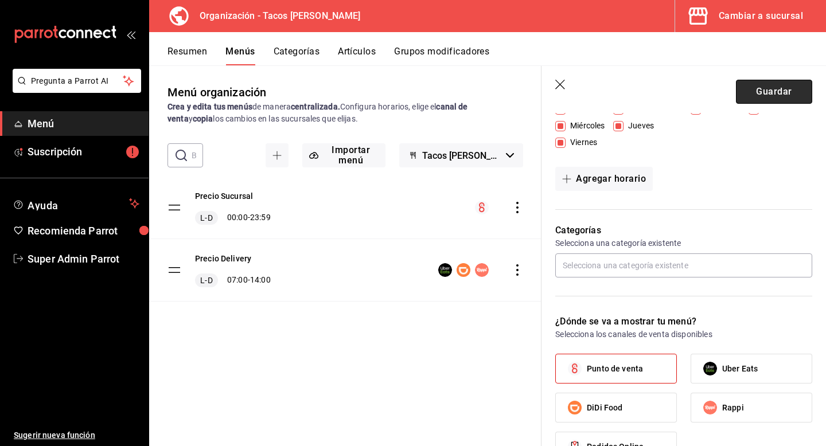
click at [782, 91] on button "Guardar" at bounding box center [774, 92] width 76 height 24
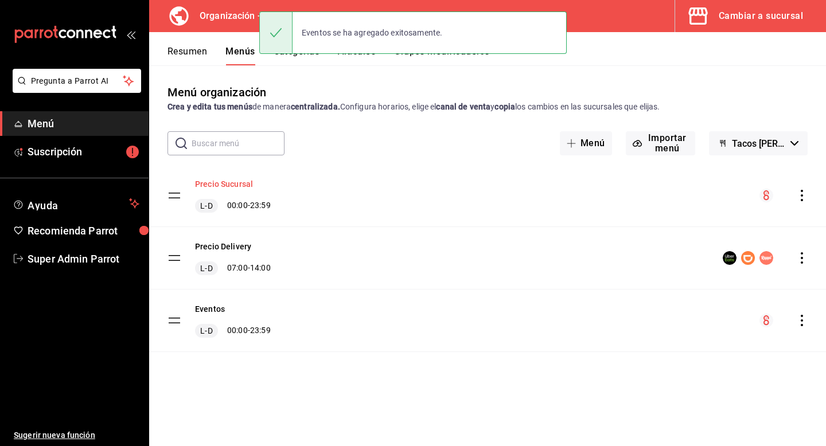
click at [213, 182] on button "Precio Sucursal" at bounding box center [224, 183] width 58 height 11
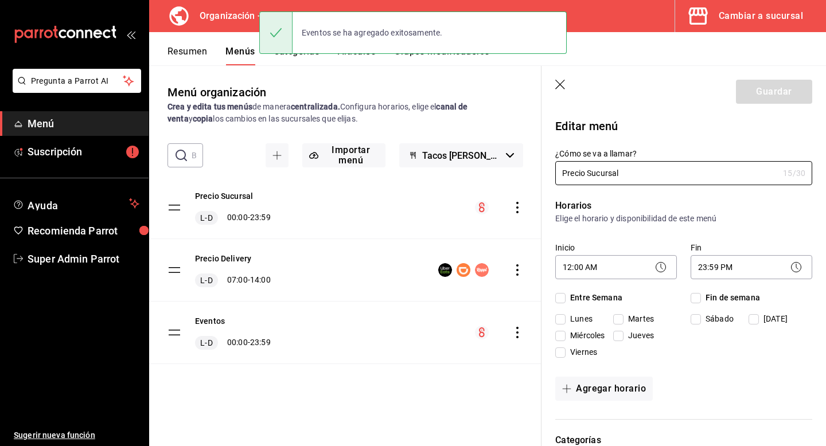
checkbox input "true"
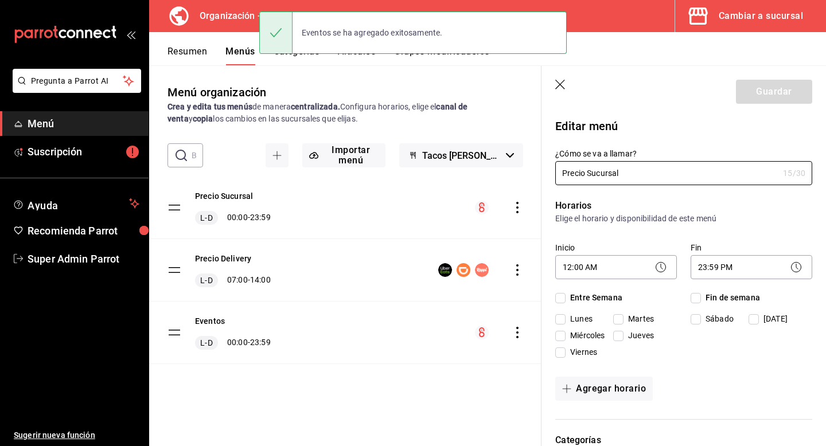
checkbox input "true"
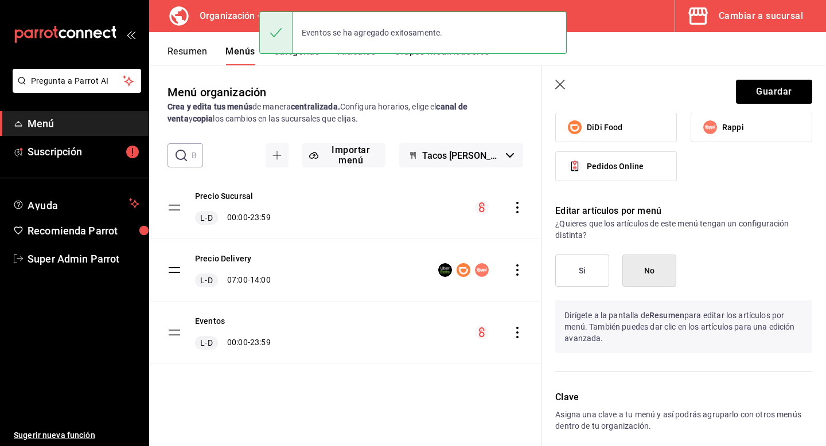
scroll to position [697, 0]
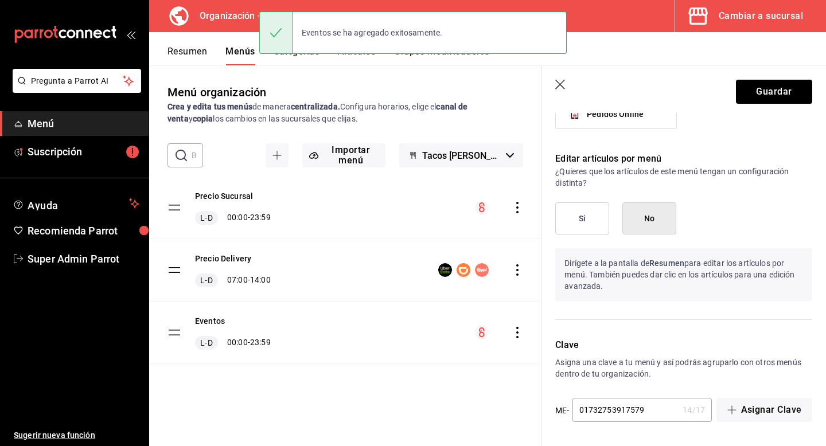
click at [584, 225] on button "Si" at bounding box center [582, 218] width 54 height 32
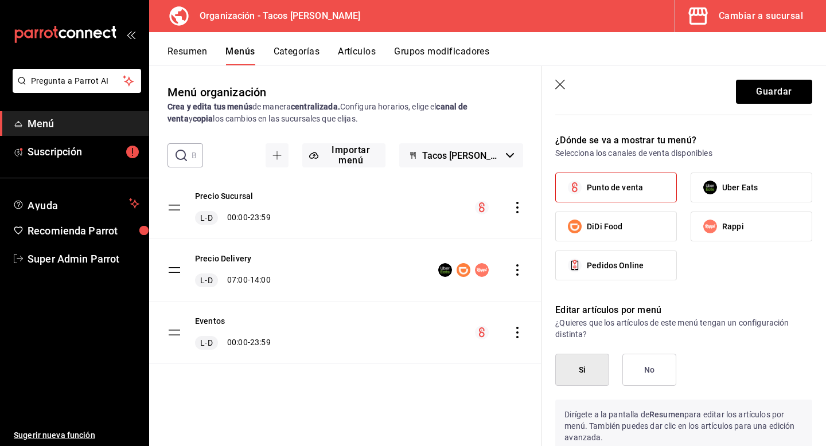
scroll to position [540, 0]
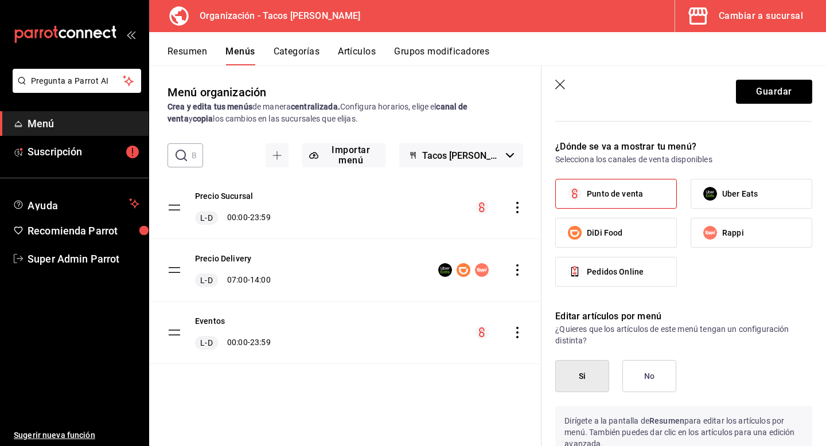
click at [557, 84] on icon "button" at bounding box center [560, 85] width 11 height 11
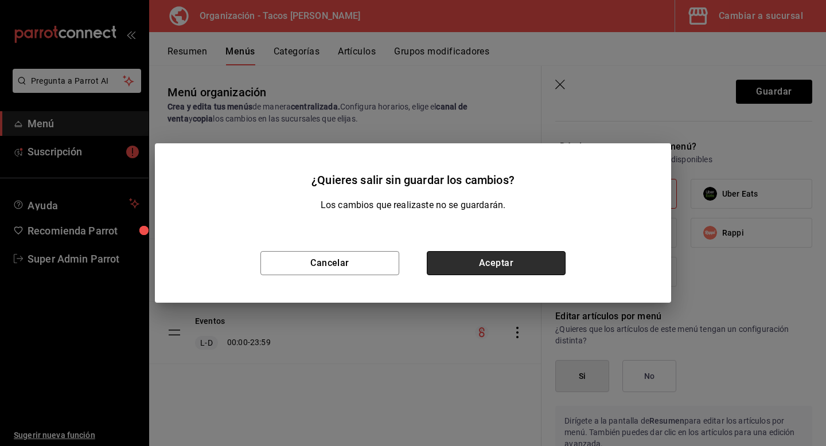
click at [460, 263] on button "Aceptar" at bounding box center [496, 263] width 139 height 24
checkbox input "false"
type input "1758584720368"
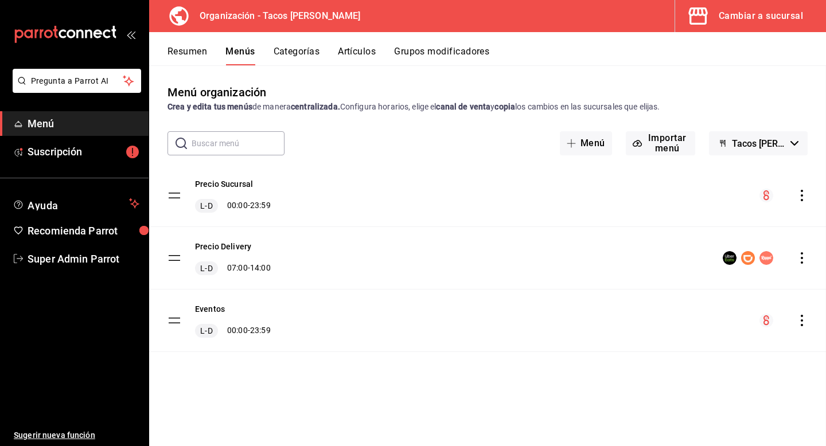
scroll to position [495, 0]
click at [197, 309] on button "Eventos" at bounding box center [210, 308] width 30 height 11
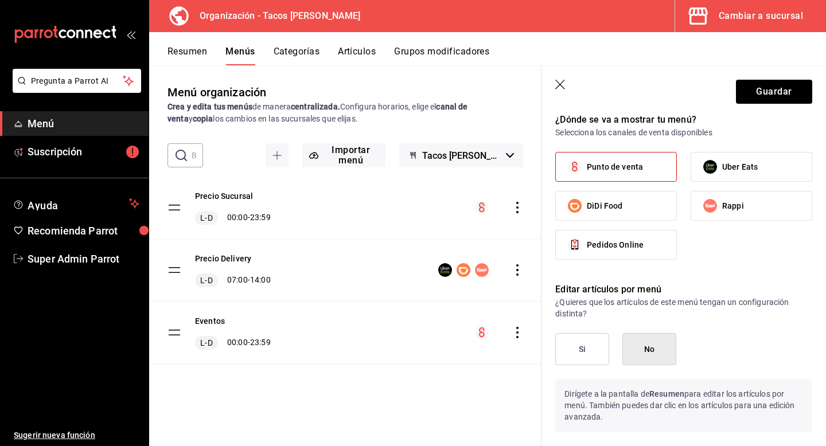
scroll to position [542, 0]
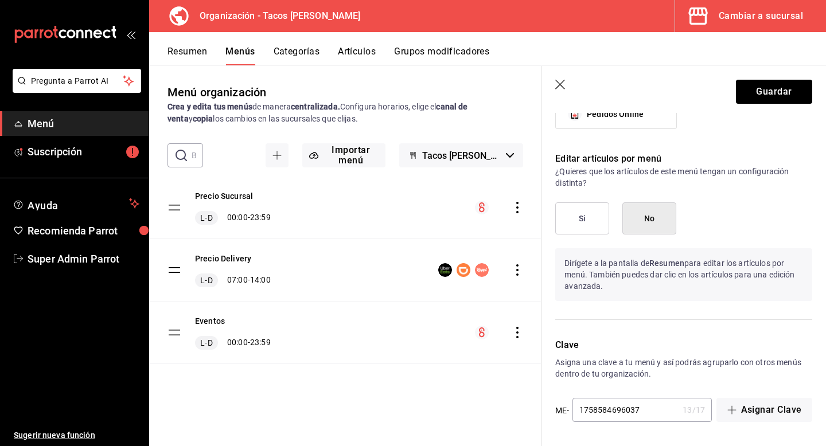
click at [591, 225] on button "Si" at bounding box center [582, 218] width 54 height 32
click at [772, 96] on button "Guardar" at bounding box center [774, 92] width 76 height 24
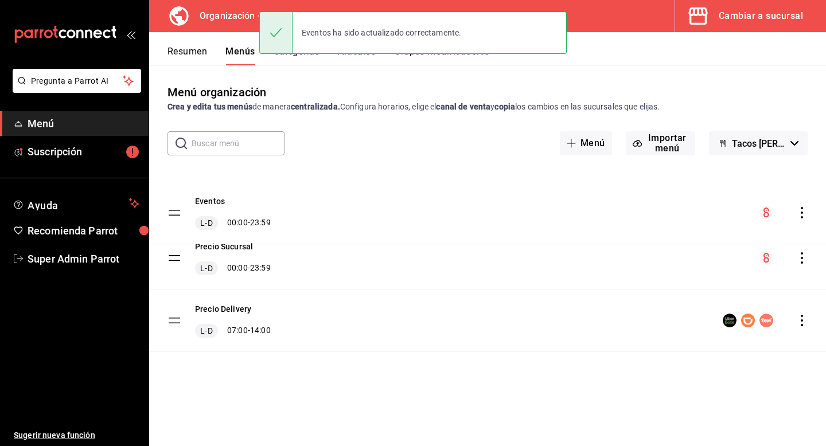
drag, startPoint x: 173, startPoint y: 319, endPoint x: 175, endPoint y: 191, distance: 127.3
click at [175, 193] on tbody "Precio Sucursal L-D 00:00 - 23:59 Precio Delivery L-D 07:00 - 14:00 Eventos L-D…" at bounding box center [487, 258] width 677 height 187
click at [185, 52] on button "Resumen" at bounding box center [187, 55] width 40 height 19
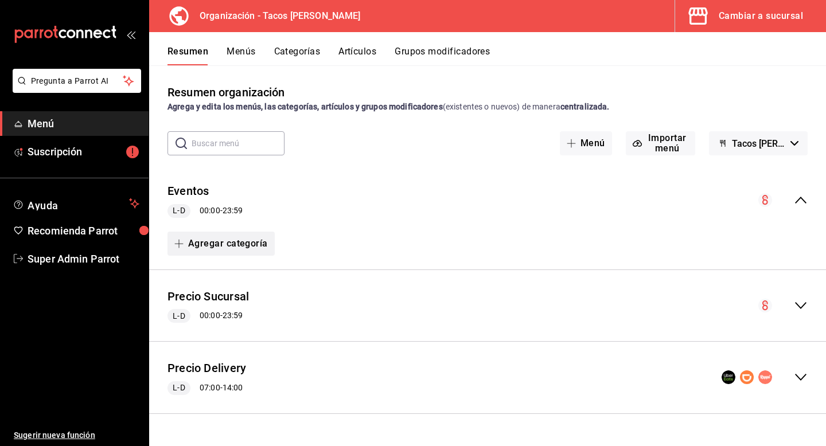
click at [219, 244] on button "Agregar categoría" at bounding box center [220, 244] width 107 height 24
click at [221, 304] on li "Categoría nueva" at bounding box center [216, 302] width 98 height 28
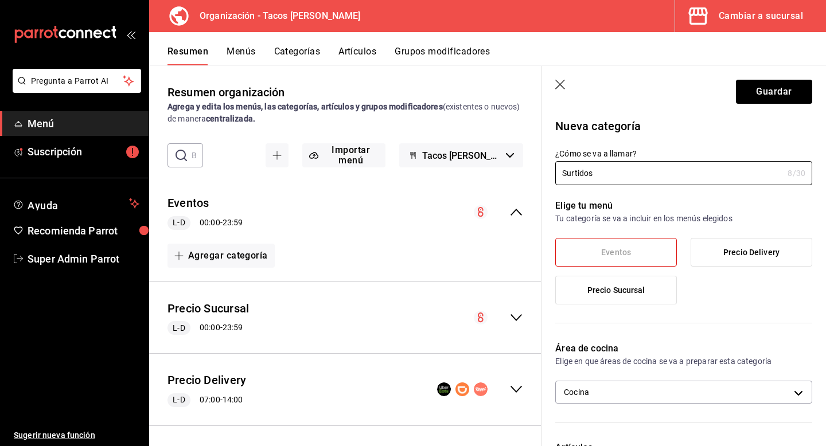
type input "Surtidos"
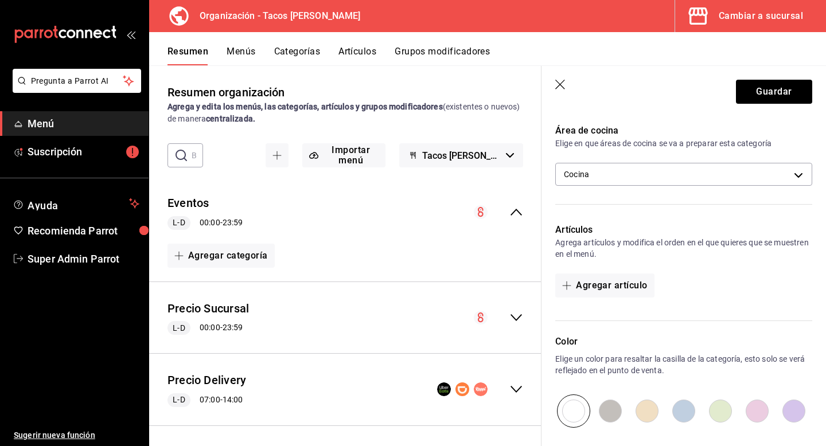
scroll to position [218, 0]
click at [617, 284] on button "Agregar artículo" at bounding box center [604, 285] width 99 height 24
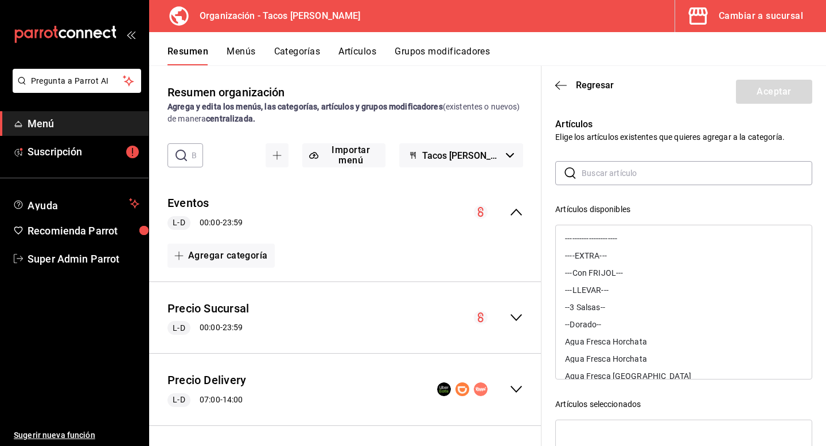
click at [608, 178] on input "text" at bounding box center [696, 173] width 230 height 23
type input "c"
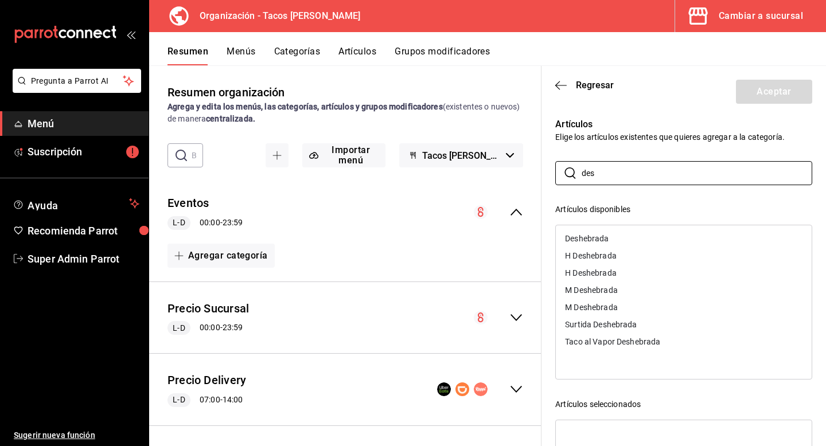
click at [605, 341] on div "Taco al Vapor Deshebrada" at bounding box center [612, 342] width 95 height 8
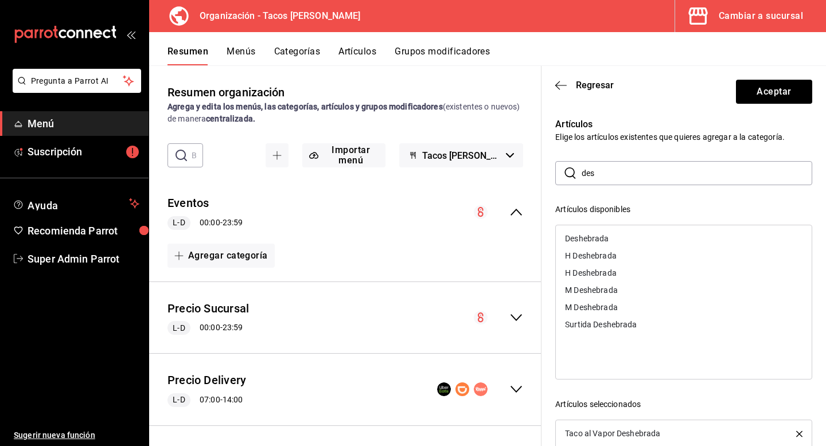
click at [624, 173] on input "des" at bounding box center [696, 173] width 230 height 23
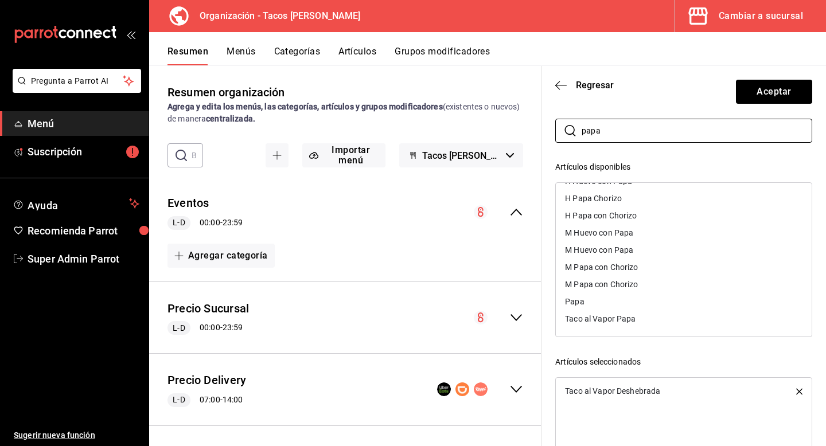
scroll to position [68, 0]
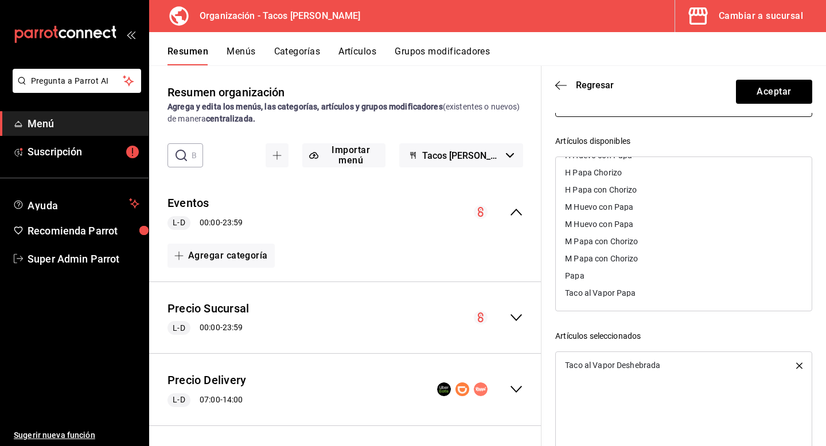
click at [616, 292] on div "Taco al Vapor Papa" at bounding box center [600, 293] width 71 height 8
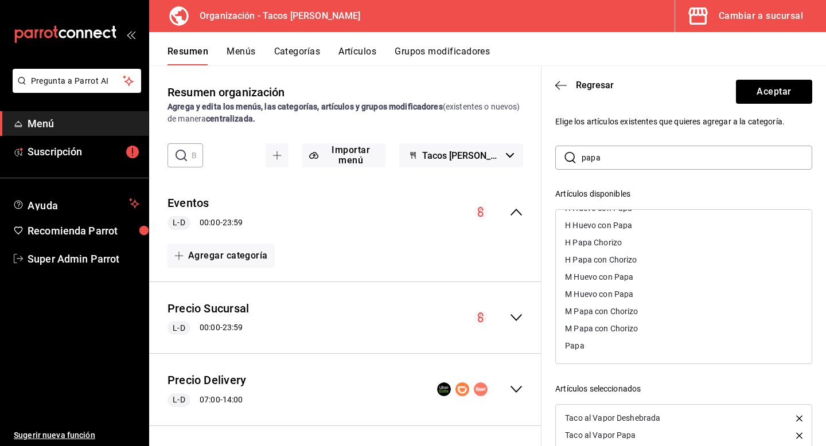
scroll to position [0, 0]
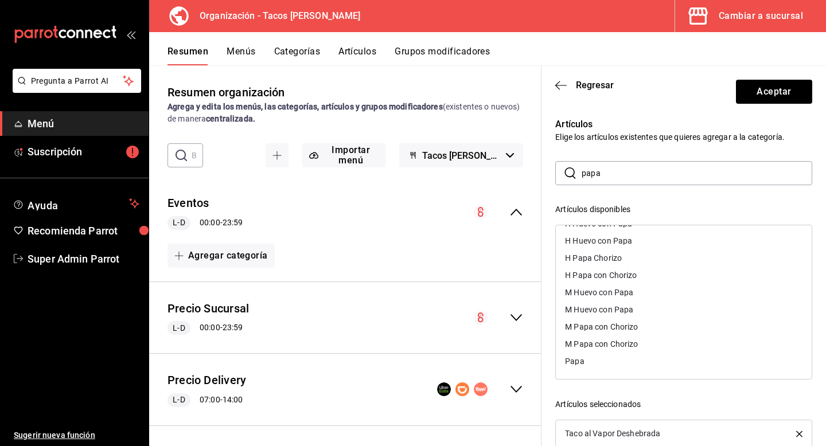
click at [621, 173] on input "papa" at bounding box center [696, 173] width 230 height 23
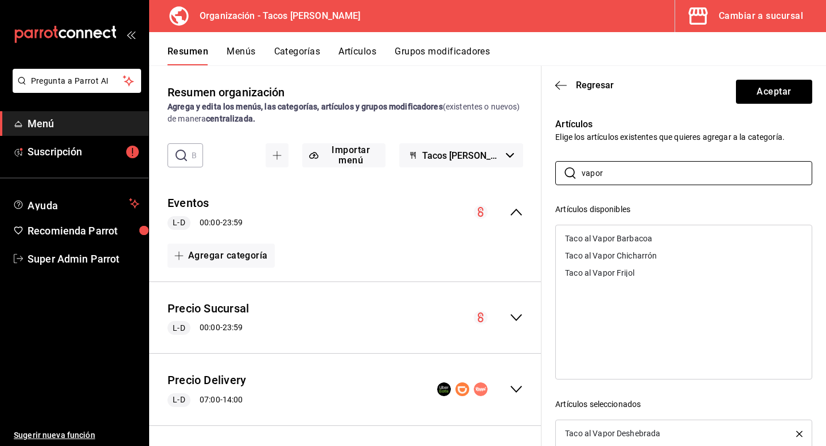
type input "vapor"
click at [602, 273] on div "Taco al Vapor Frijol" at bounding box center [599, 273] width 69 height 8
click at [603, 258] on div "Taco al Vapor Chicharrón" at bounding box center [611, 256] width 92 height 8
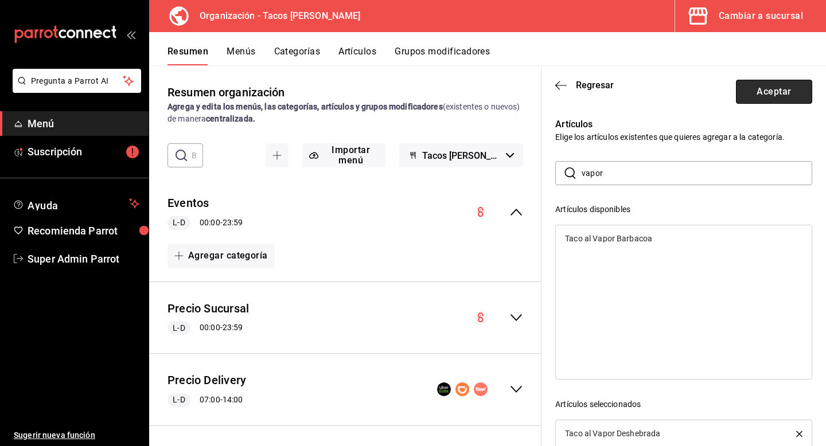
click at [776, 91] on button "Aceptar" at bounding box center [774, 92] width 76 height 24
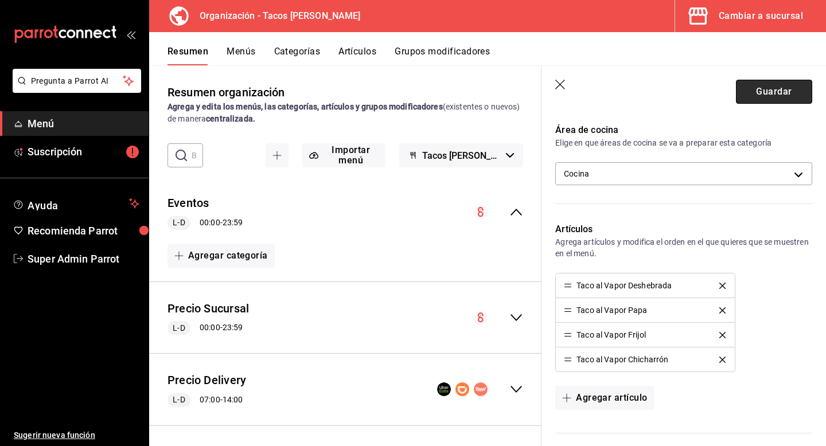
click at [776, 95] on button "Guardar" at bounding box center [774, 92] width 76 height 24
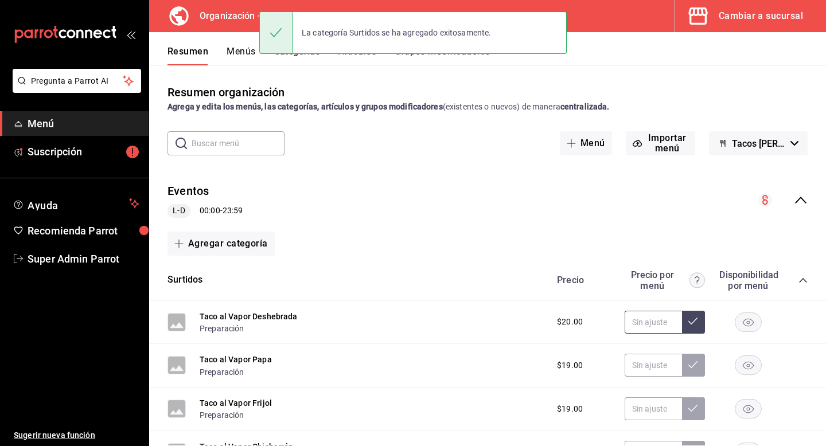
click at [638, 313] on input "text" at bounding box center [652, 322] width 57 height 23
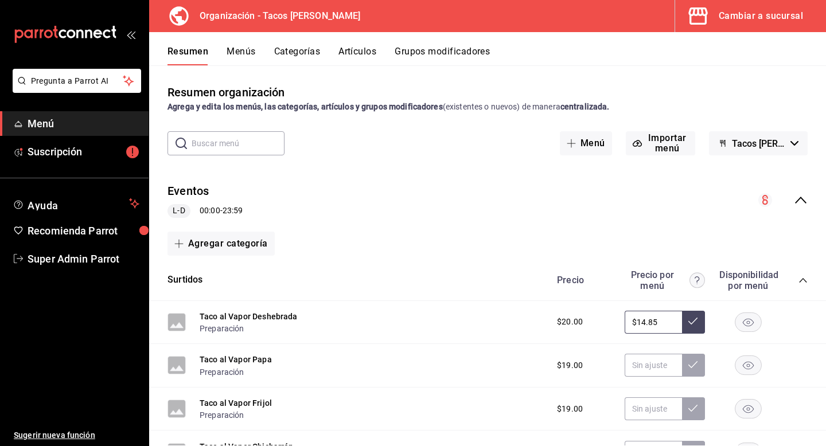
type input "$14.85"
click at [634, 368] on input "text" at bounding box center [652, 365] width 57 height 23
type input "$14.85"
click at [636, 411] on input "text" at bounding box center [652, 408] width 57 height 23
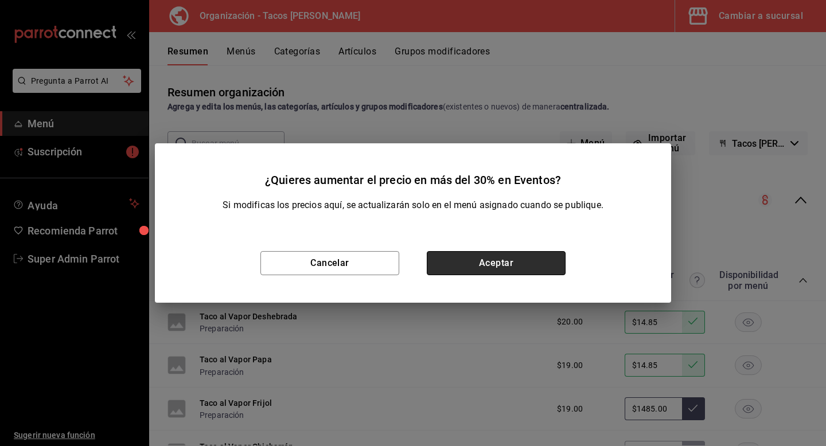
click at [491, 267] on button "Aceptar" at bounding box center [496, 263] width 139 height 24
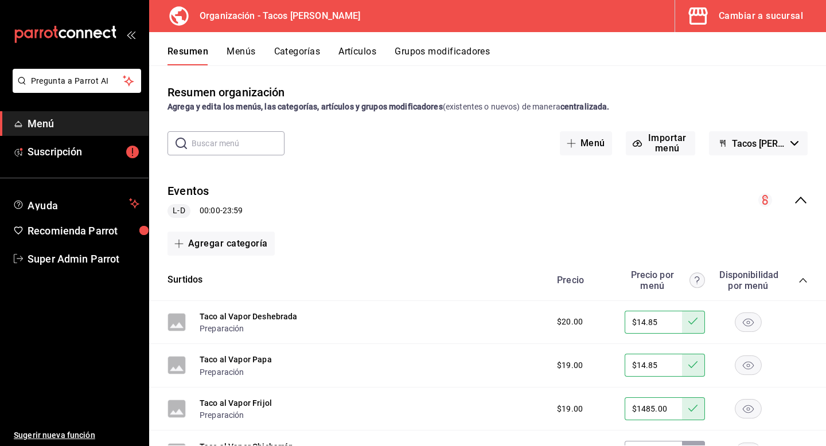
click at [651, 407] on input "$1485.00" at bounding box center [652, 408] width 57 height 23
type input "$14.85"
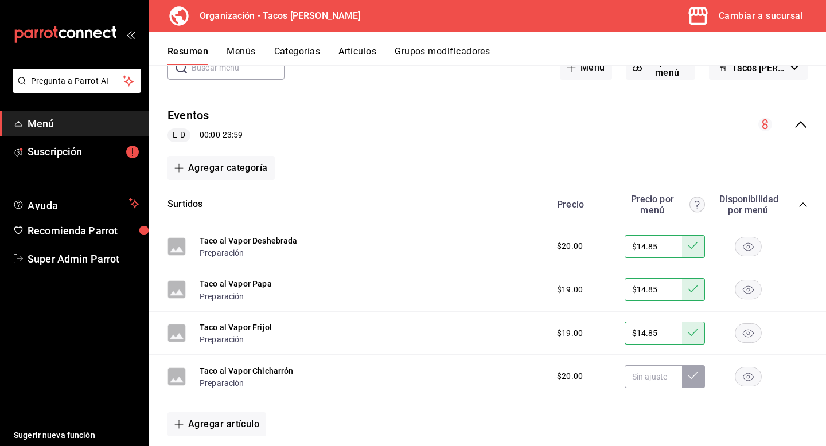
scroll to position [164, 0]
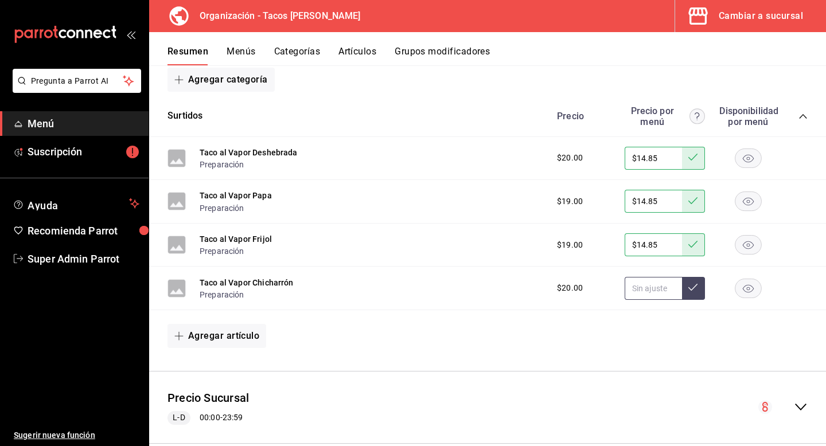
click at [645, 294] on input "text" at bounding box center [652, 288] width 57 height 23
type input "$14.85"
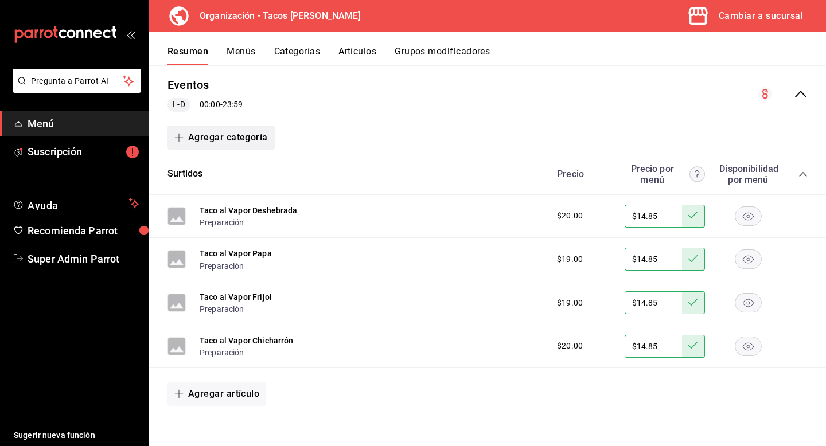
click at [240, 133] on button "Agregar categoría" at bounding box center [220, 138] width 107 height 24
click at [229, 189] on li "Categoría nueva" at bounding box center [216, 196] width 98 height 28
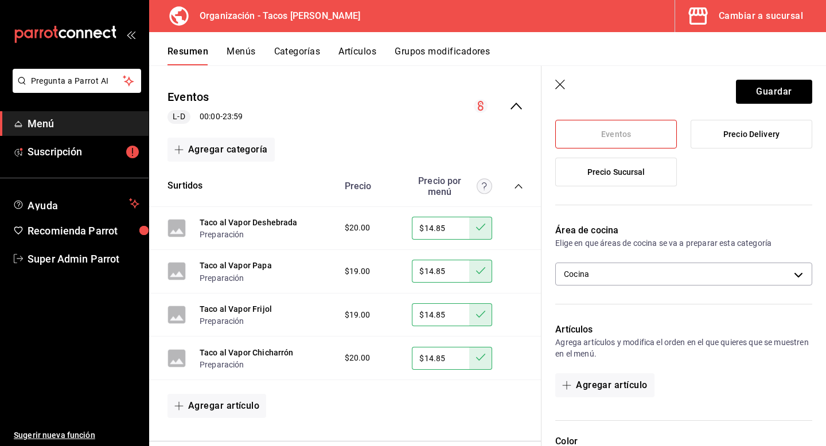
scroll to position [198, 0]
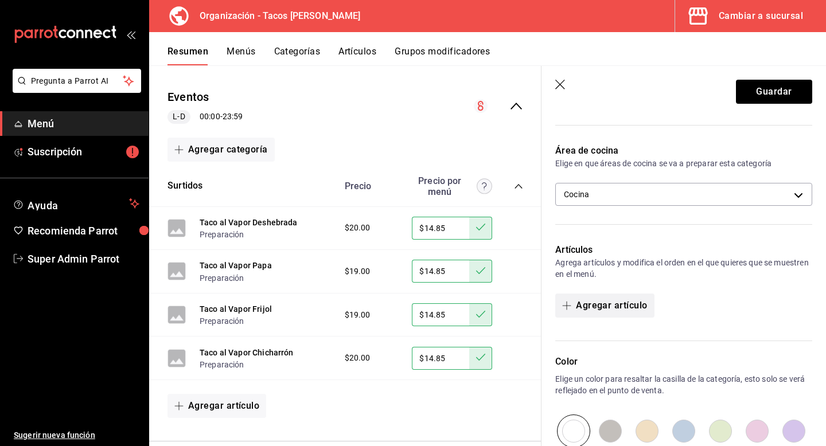
type input "Suelto"
click at [620, 314] on button "Agregar artículo" at bounding box center [604, 306] width 99 height 24
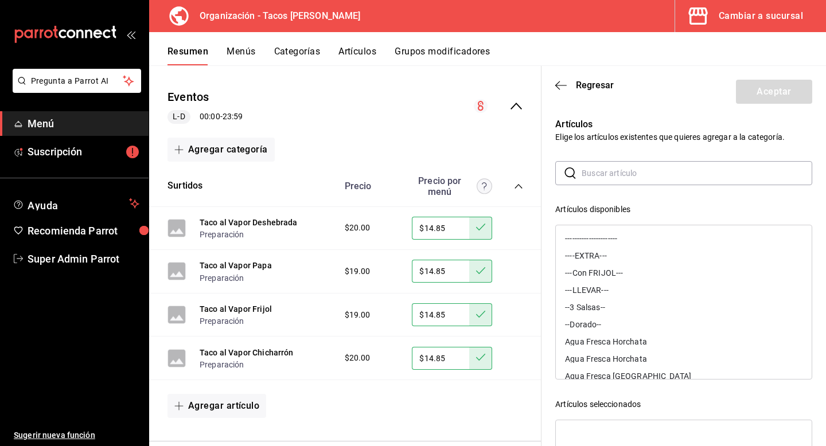
click at [611, 177] on input "text" at bounding box center [696, 173] width 230 height 23
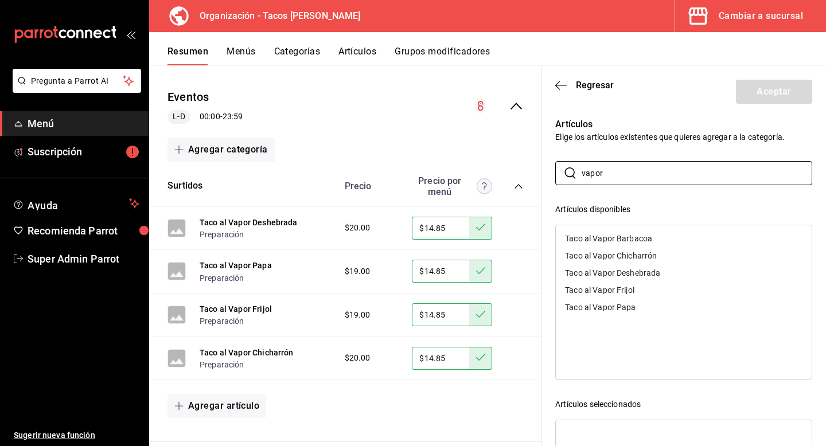
type input "vapor"
click at [636, 274] on div "Taco al Vapor Deshebrada" at bounding box center [612, 273] width 95 height 8
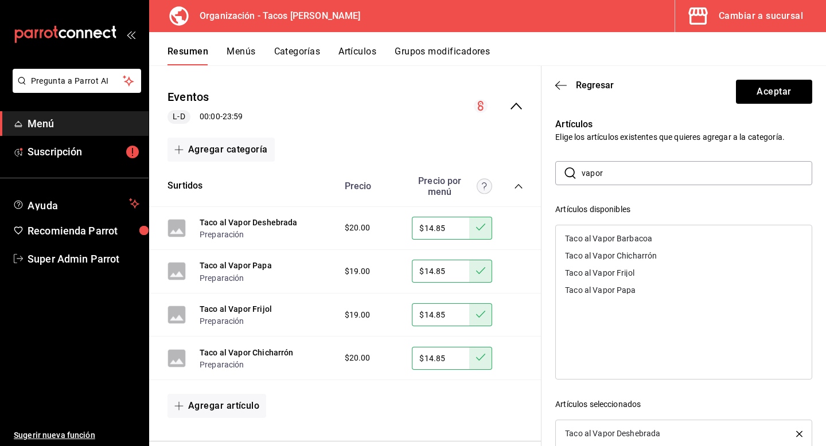
click at [636, 288] on div "Taco al Vapor Papa" at bounding box center [684, 290] width 256 height 17
click at [636, 270] on div "Taco al Vapor Frijol" at bounding box center [684, 272] width 256 height 17
click at [636, 255] on div "Taco al Vapor Chicharrón" at bounding box center [611, 256] width 92 height 8
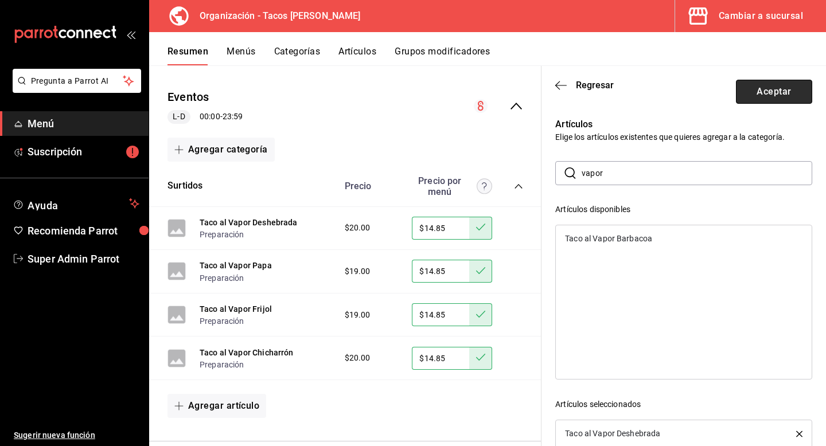
click at [781, 96] on button "Aceptar" at bounding box center [774, 92] width 76 height 24
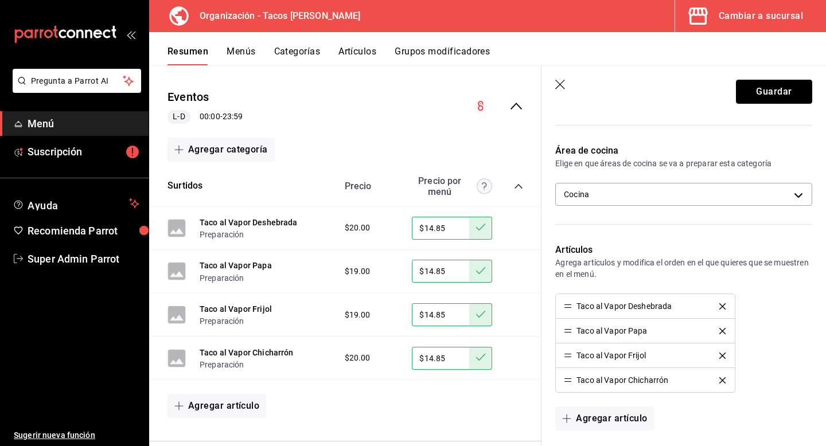
click at [781, 96] on button "Guardar" at bounding box center [774, 92] width 76 height 24
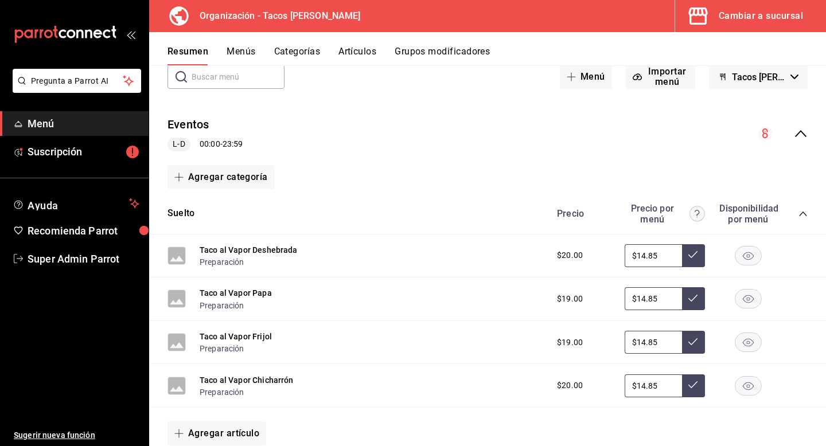
scroll to position [77, 0]
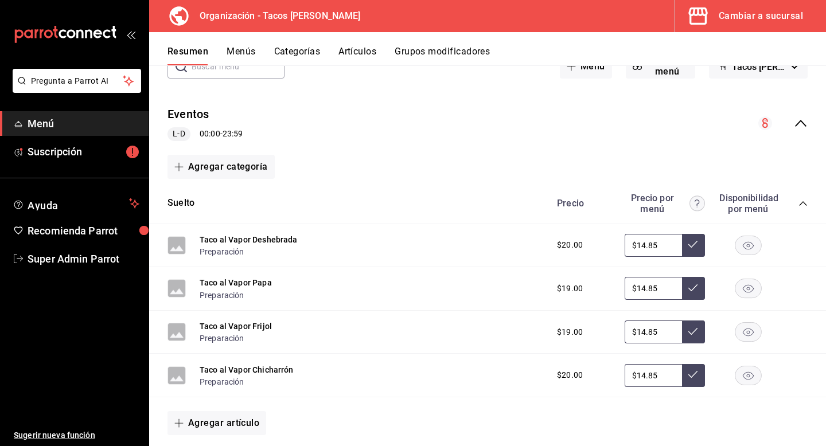
click at [648, 255] on input "$14.85" at bounding box center [652, 245] width 57 height 23
type input "$18.50"
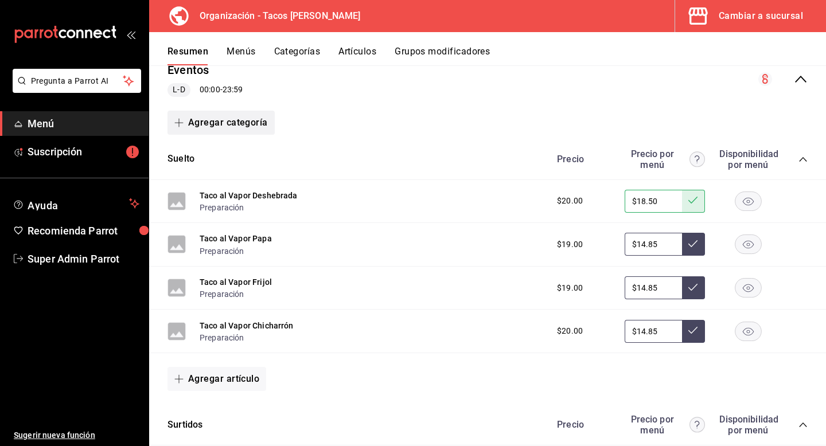
scroll to position [107, 0]
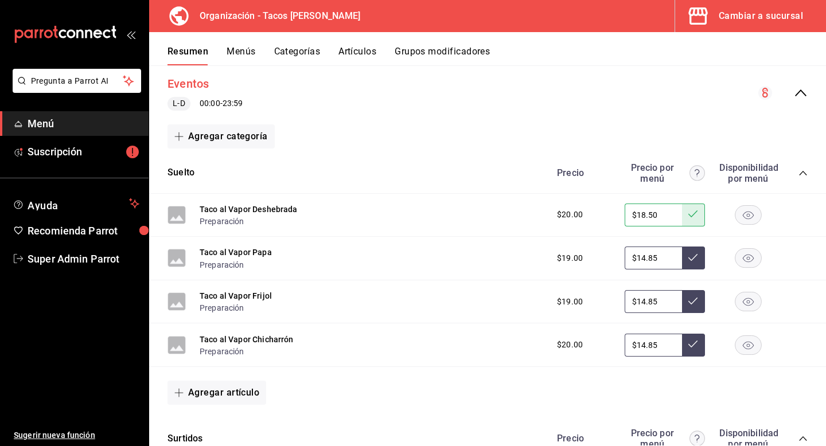
click at [196, 91] on button "Eventos" at bounding box center [188, 84] width 42 height 17
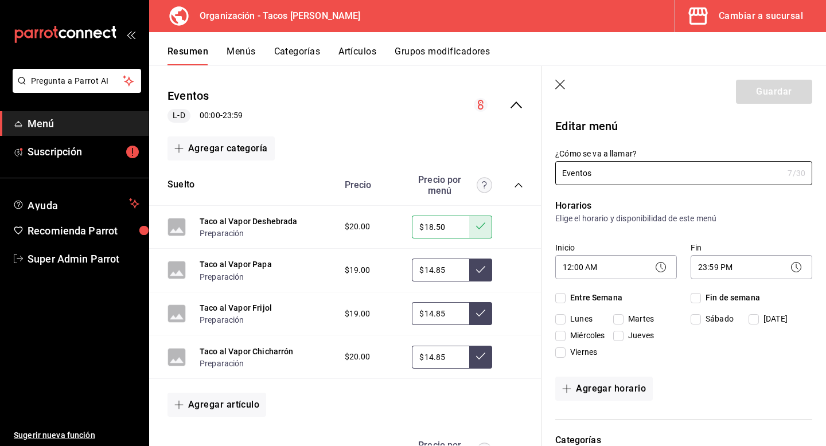
checkbox input "true"
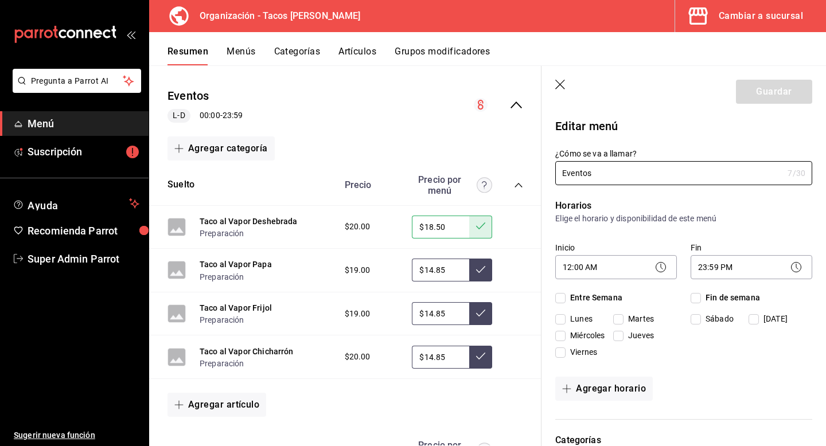
checkbox input "true"
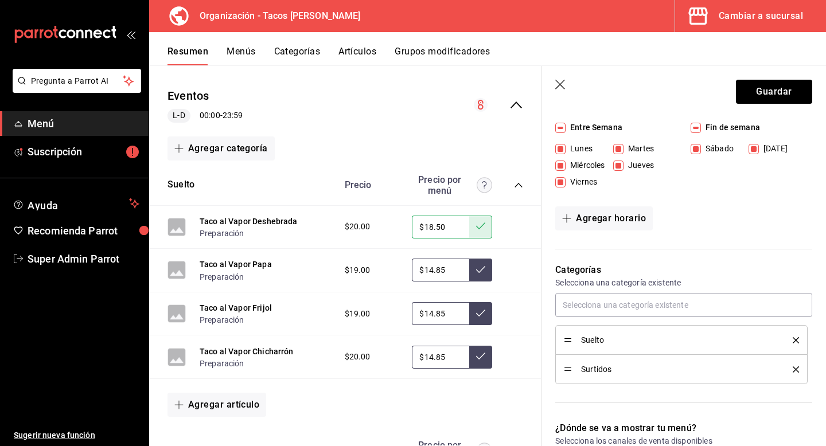
scroll to position [204, 0]
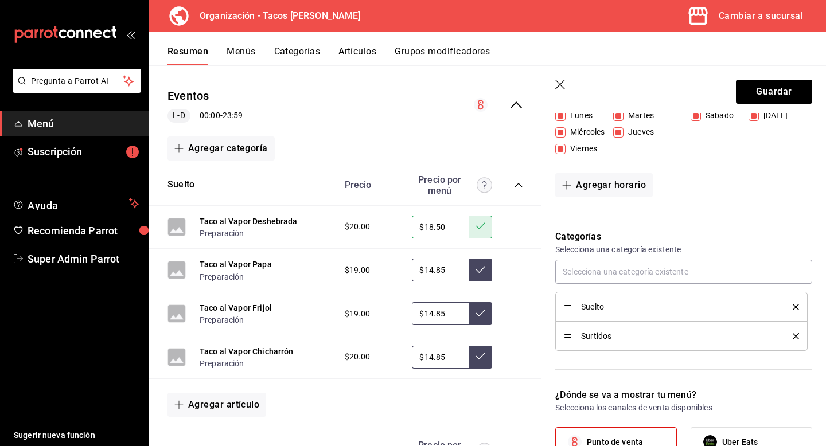
click at [796, 305] on icon "delete" at bounding box center [795, 307] width 6 height 6
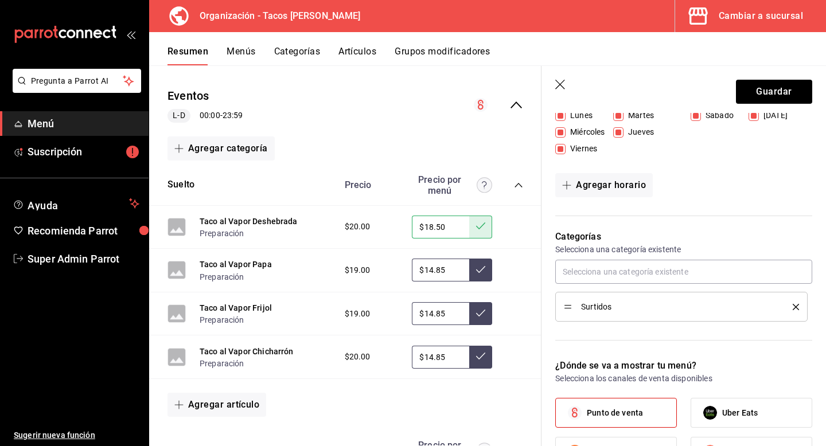
scroll to position [0, 0]
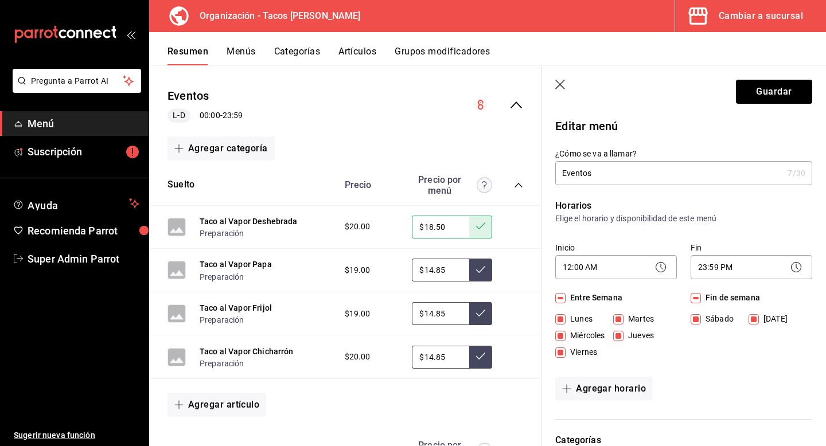
click at [662, 170] on input "Eventos" at bounding box center [669, 173] width 228 height 23
type input "Eventos Surtidos"
click at [764, 99] on button "Guardar" at bounding box center [774, 92] width 76 height 24
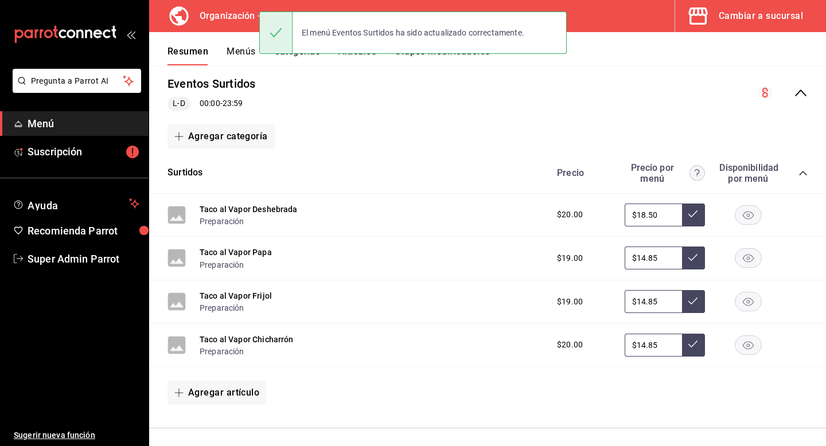
click at [642, 212] on input "$18.50" at bounding box center [652, 215] width 57 height 23
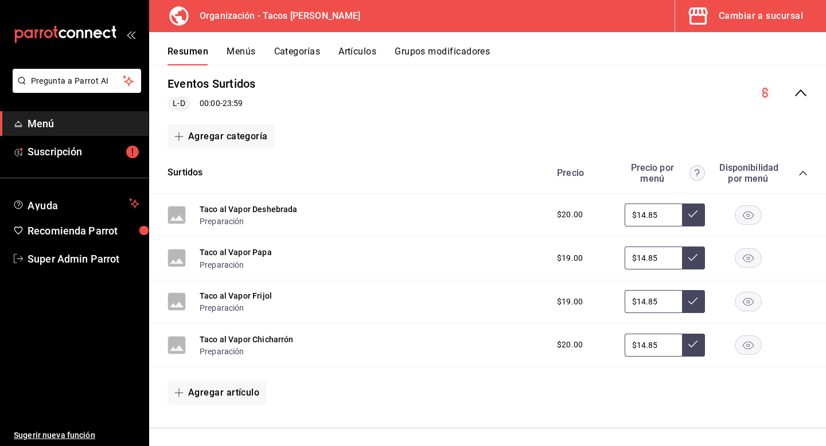
type input "$14.85"
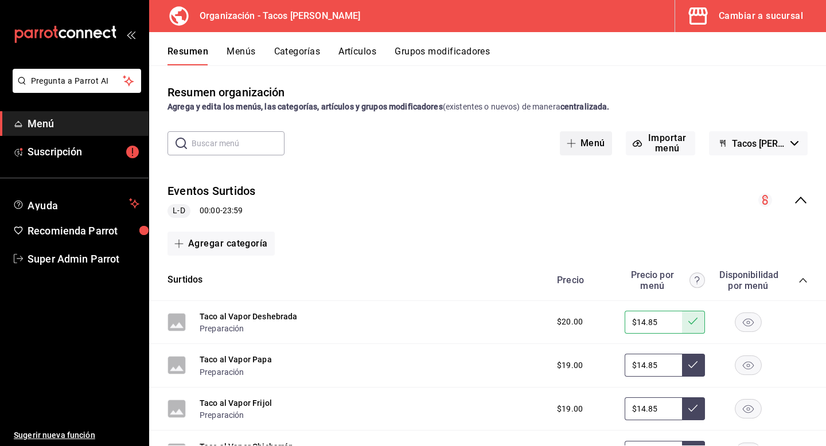
click at [591, 147] on button "Menú" at bounding box center [586, 143] width 52 height 24
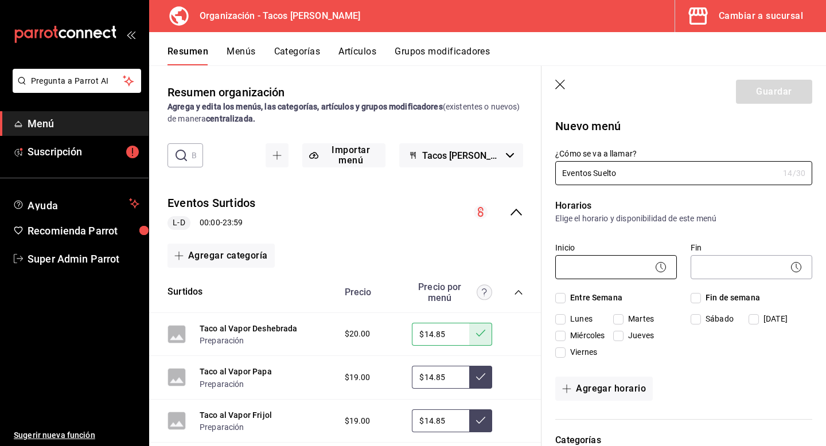
type input "Eventos Suelto"
click at [622, 269] on body "Pregunta a Parrot AI Menú Suscripción Ayuda Recomienda Parrot Super Admin Parro…" at bounding box center [413, 223] width 826 height 446
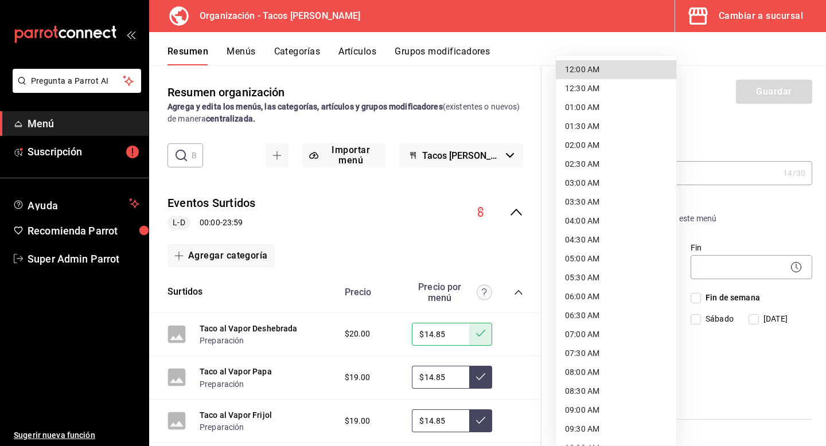
click at [616, 70] on li "12:00 AM" at bounding box center [616, 69] width 120 height 19
type input "00:00"
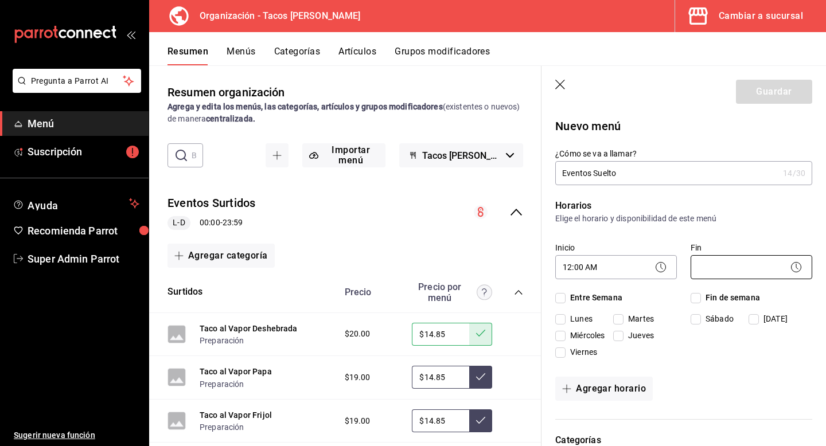
click at [731, 266] on body "Pregunta a Parrot AI Menú Suscripción Ayuda Recomienda Parrot Super Admin Parro…" at bounding box center [413, 223] width 826 height 446
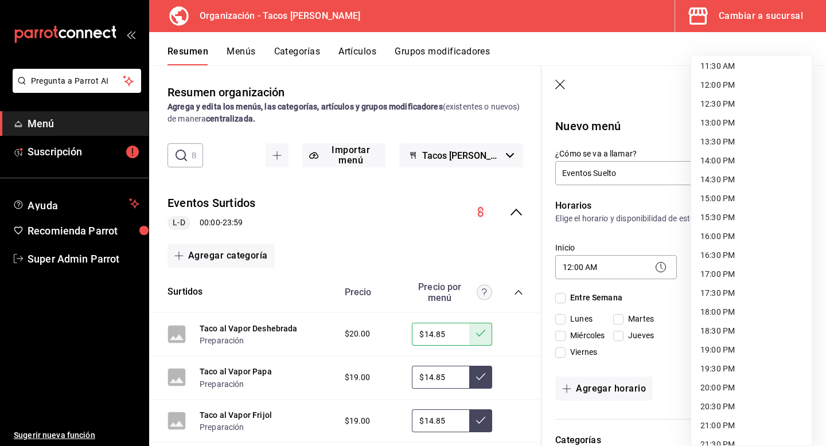
scroll to position [546, 0]
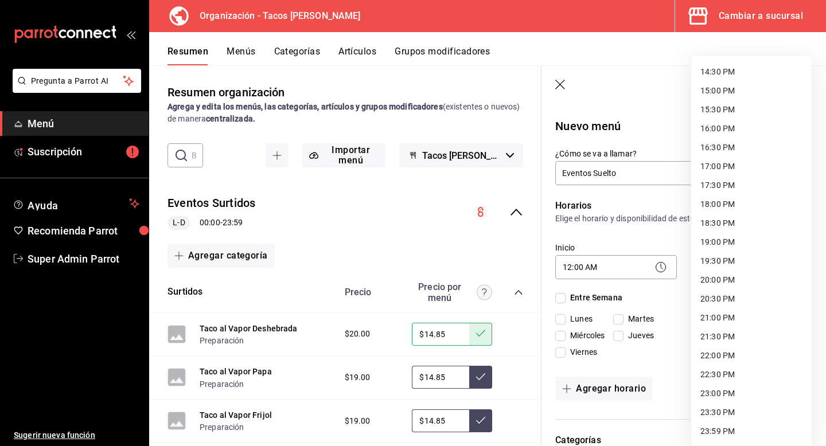
click at [716, 424] on li "23:59 PM" at bounding box center [751, 431] width 120 height 19
type input "23:59"
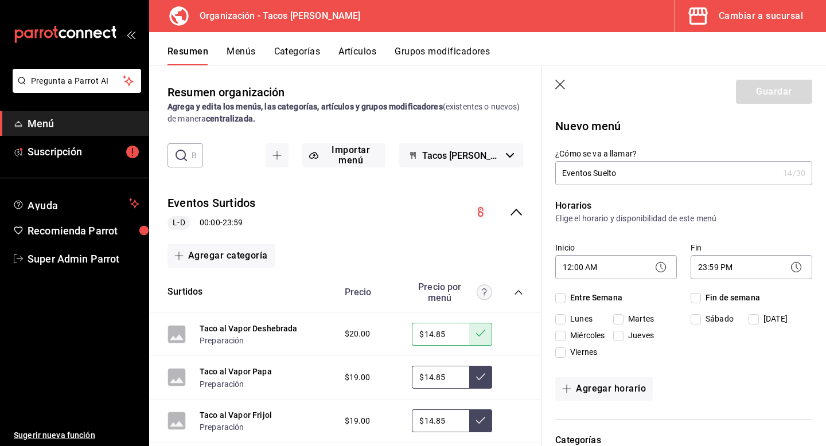
click at [694, 296] on input "Fin de semana" at bounding box center [695, 298] width 10 height 10
checkbox input "true"
click at [564, 298] on input "Entre Semana" at bounding box center [560, 298] width 10 height 10
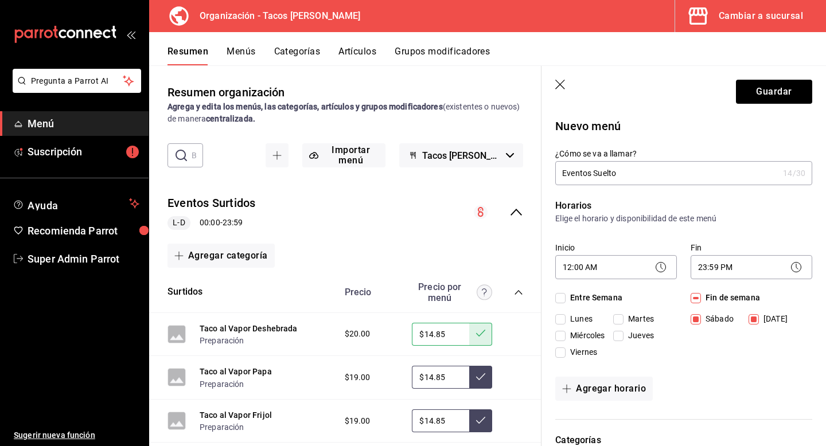
checkbox input "true"
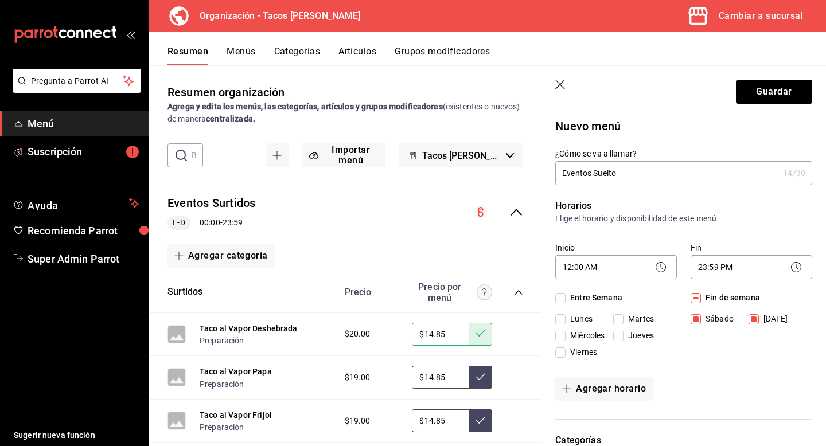
checkbox input "true"
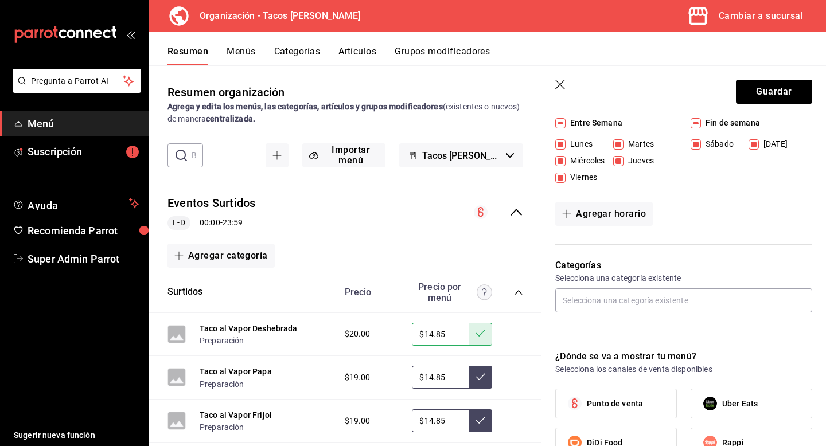
scroll to position [198, 0]
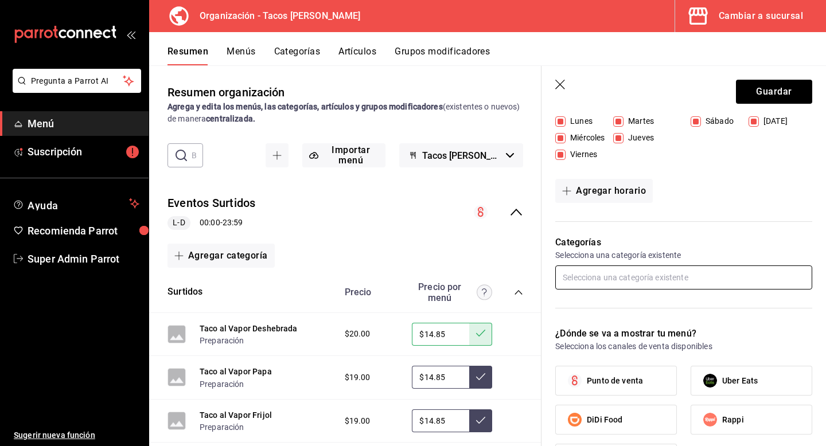
click at [588, 282] on input "text" at bounding box center [683, 277] width 257 height 24
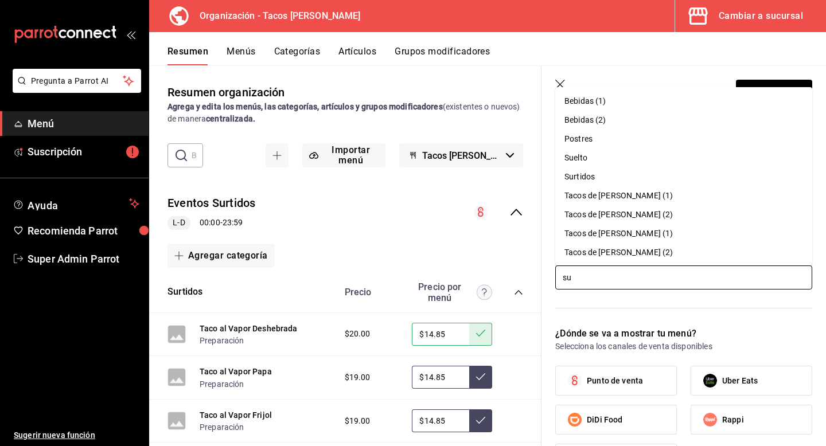
type input "sue"
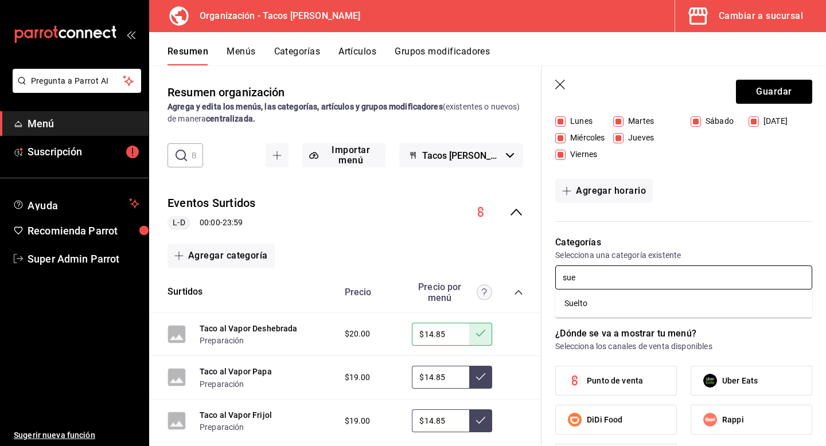
click at [588, 311] on li "Suelto" at bounding box center [683, 303] width 257 height 19
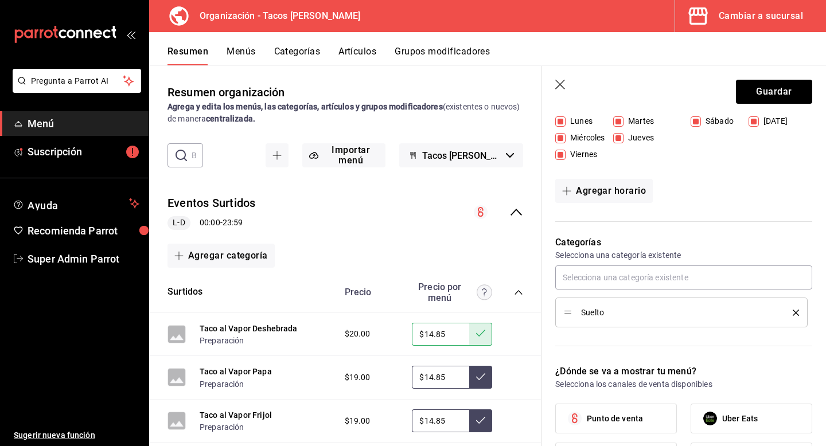
click at [592, 414] on span "Punto de venta" at bounding box center [615, 419] width 56 height 12
click at [587, 414] on input "Punto de venta" at bounding box center [574, 418] width 24 height 24
checkbox input "true"
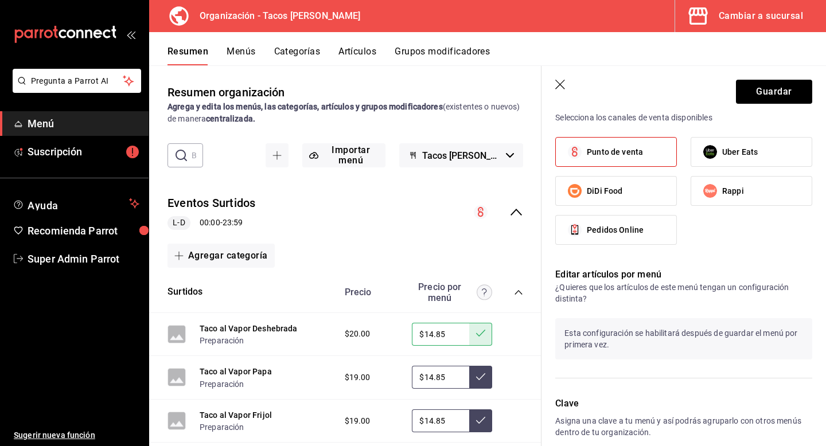
scroll to position [523, 0]
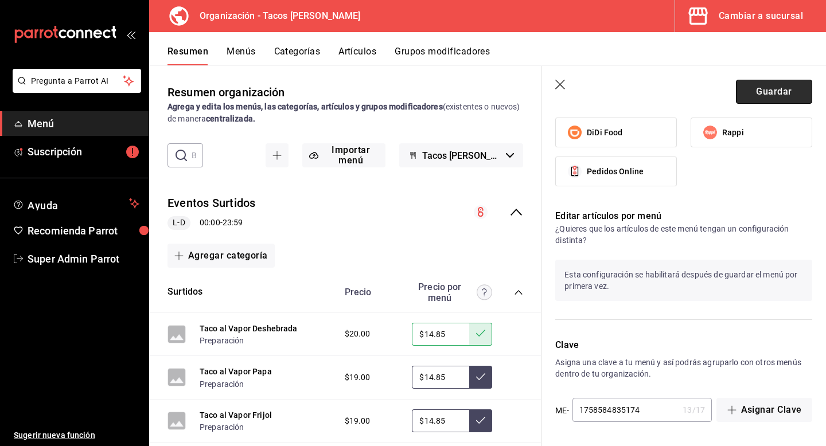
click at [768, 84] on button "Guardar" at bounding box center [774, 92] width 76 height 24
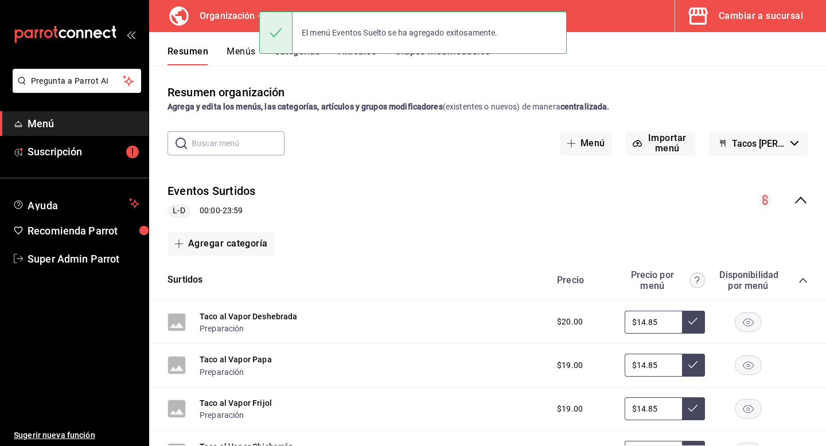
scroll to position [329, 0]
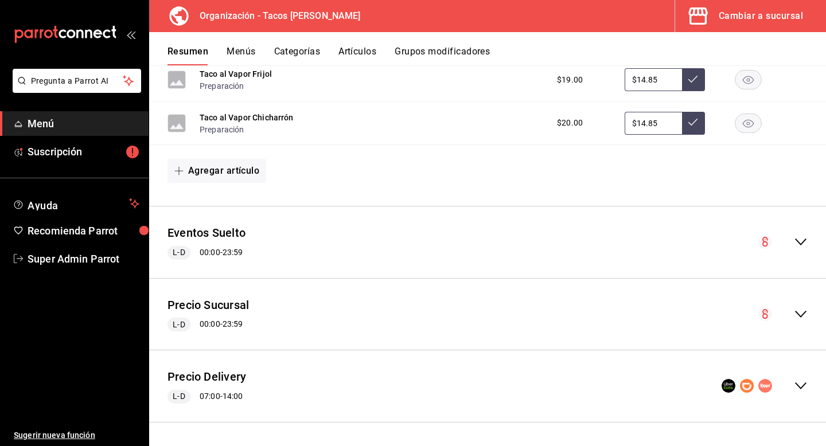
click at [800, 240] on icon "collapse-menu-row" at bounding box center [800, 242] width 14 height 14
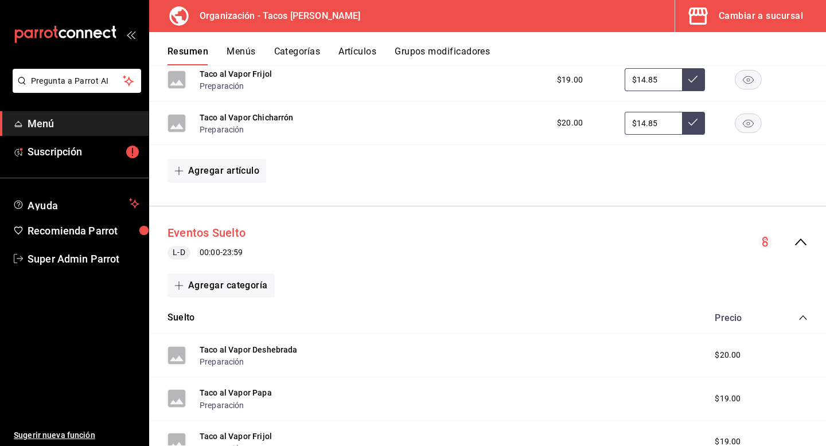
click at [229, 231] on button "Eventos Suelto" at bounding box center [206, 233] width 78 height 17
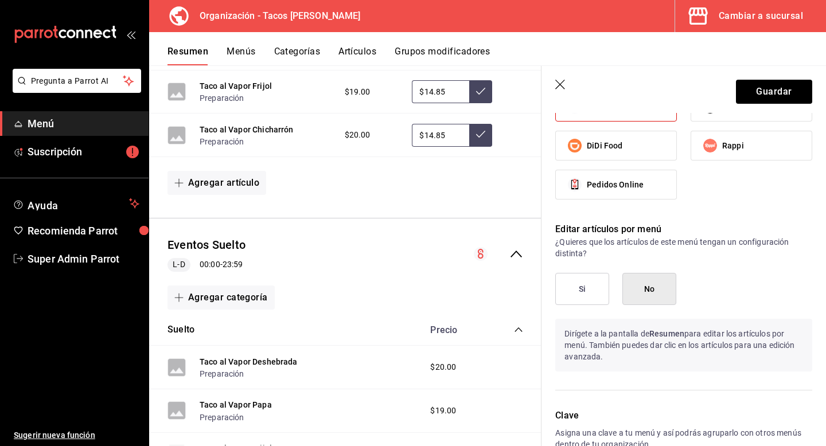
scroll to position [533, 0]
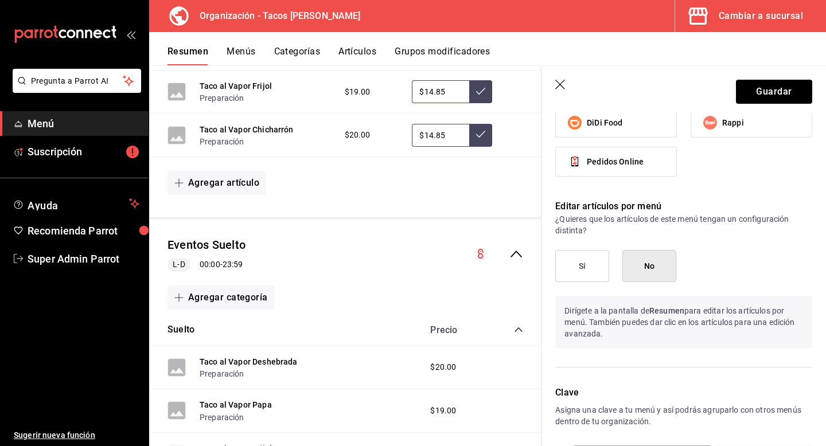
click at [578, 287] on div "Si No Dirígete a la pantalla de Resumen para editar los artículos por menú. Tam…" at bounding box center [683, 299] width 257 height 99
click at [583, 271] on button "Si" at bounding box center [582, 266] width 54 height 32
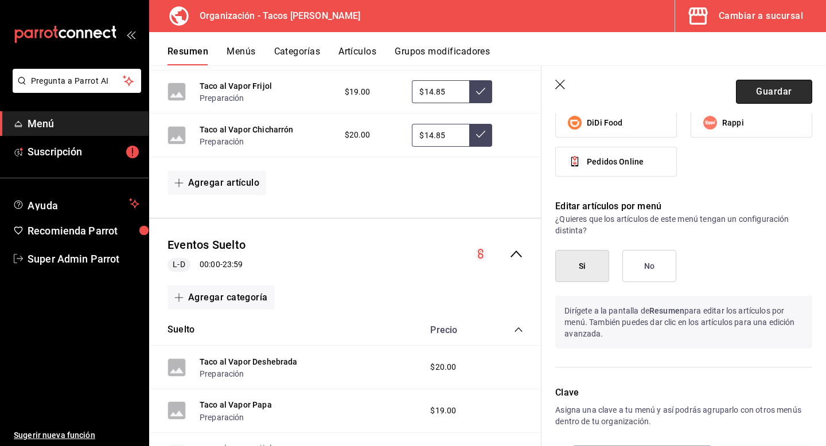
click at [769, 91] on button "Guardar" at bounding box center [774, 92] width 76 height 24
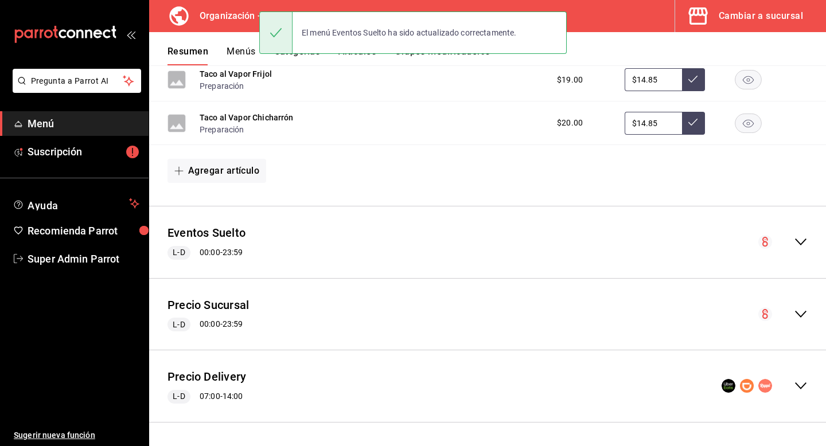
scroll to position [329, 0]
click at [222, 131] on button "Preparación" at bounding box center [222, 129] width 45 height 11
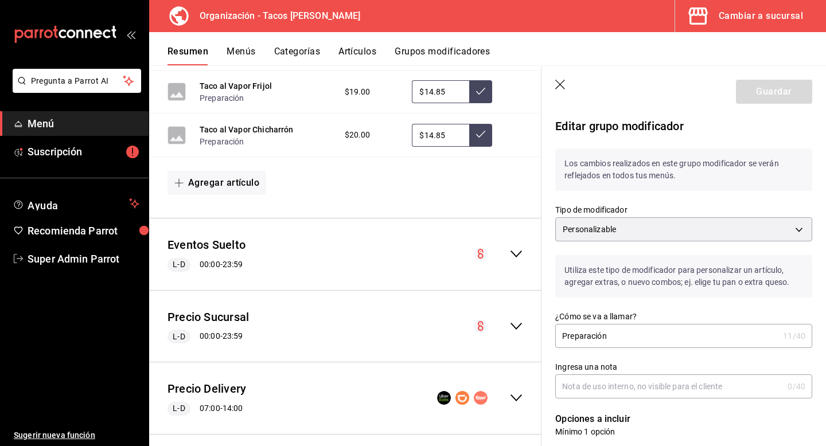
click at [561, 80] on icon "button" at bounding box center [560, 85] width 11 height 11
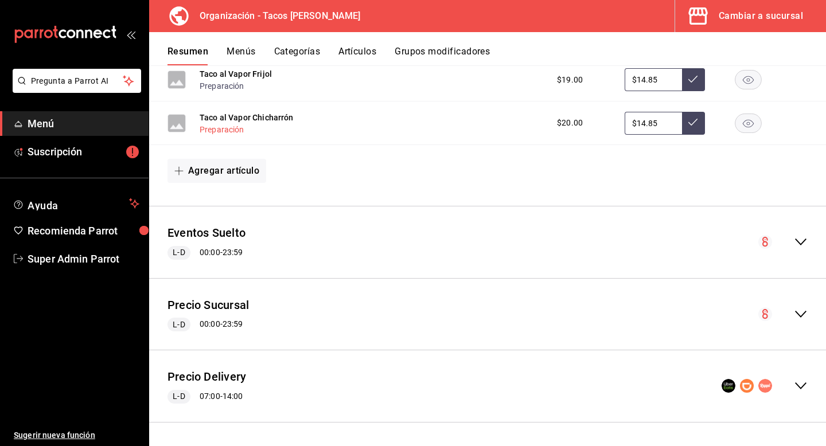
click at [212, 126] on button "Preparación" at bounding box center [222, 129] width 45 height 11
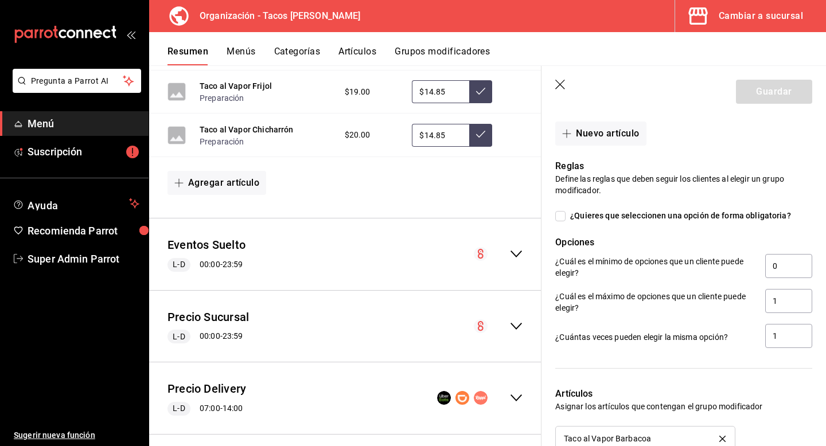
scroll to position [462, 0]
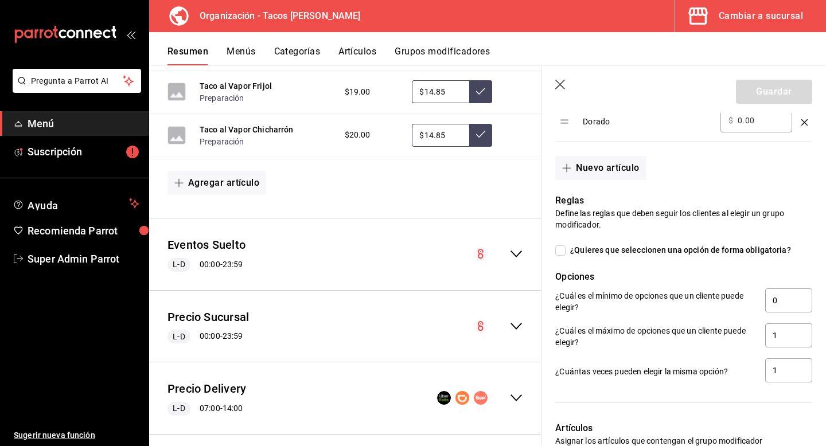
click at [561, 83] on icon "button" at bounding box center [560, 85] width 11 height 11
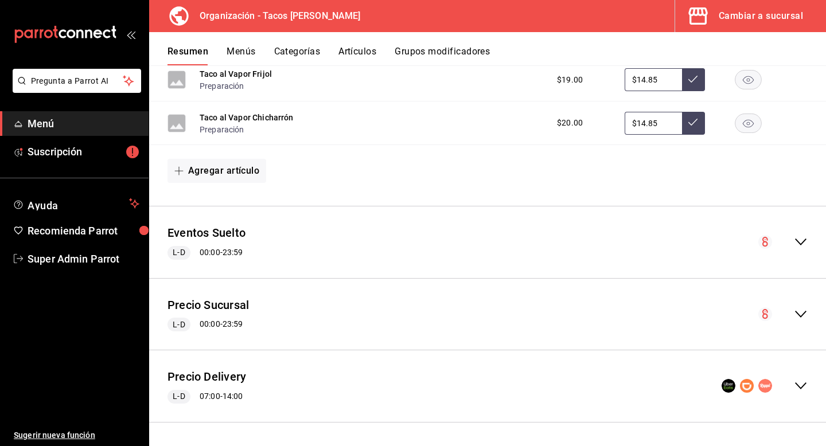
click at [808, 247] on div "Eventos Suelto L-D 00:00 - 23:59" at bounding box center [487, 242] width 677 height 53
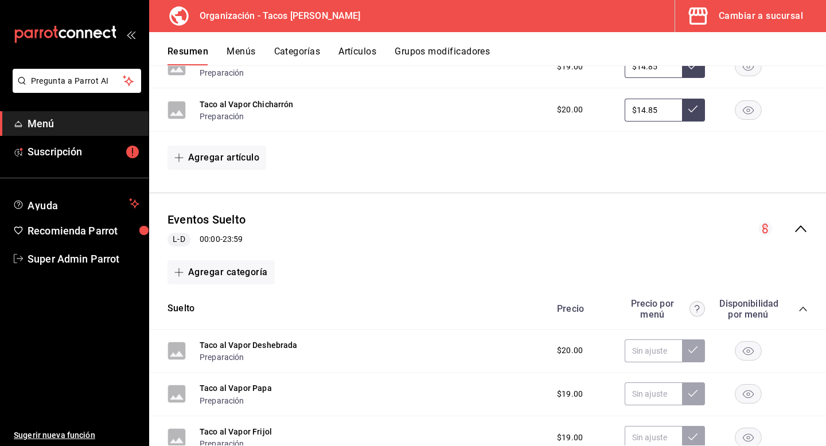
scroll to position [354, 0]
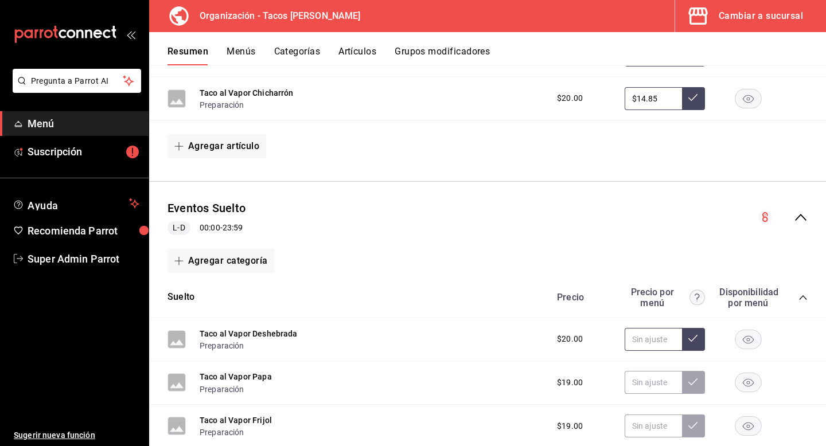
click at [634, 337] on input "text" at bounding box center [652, 339] width 57 height 23
type input "$18.50"
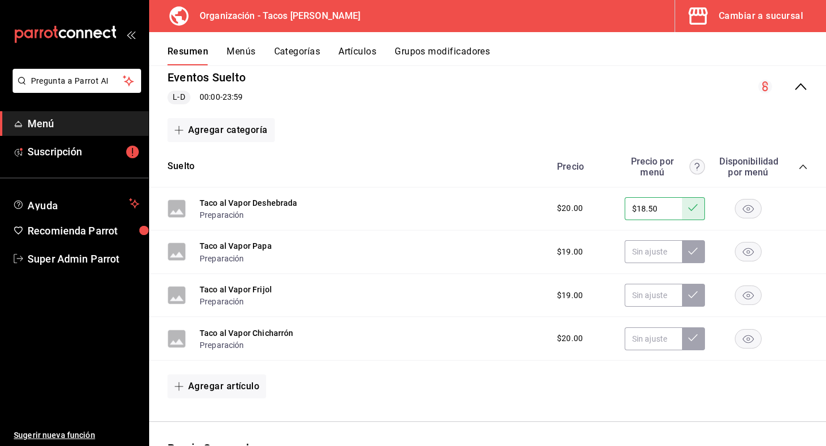
scroll to position [488, 0]
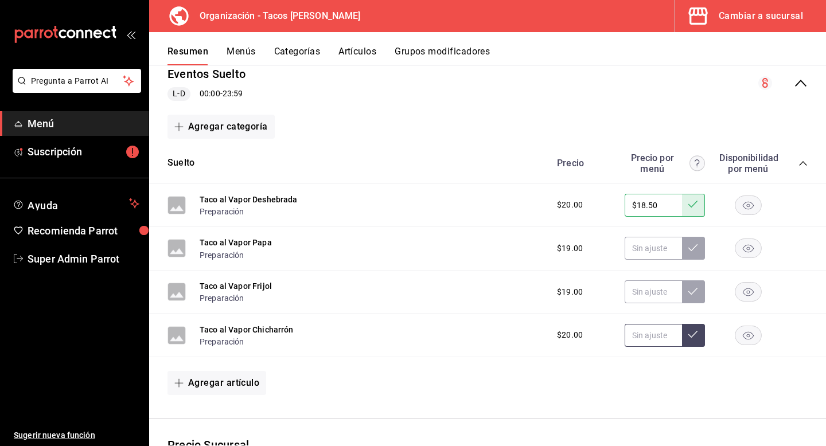
click at [649, 337] on input "text" at bounding box center [652, 335] width 57 height 23
type input "$18.50"
click at [652, 250] on input "text" at bounding box center [652, 248] width 57 height 23
type input "$11.00"
click at [641, 299] on input "text" at bounding box center [652, 291] width 57 height 23
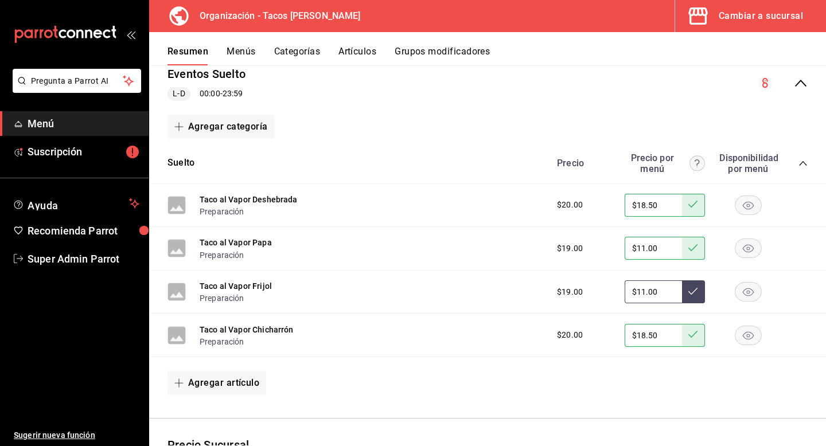
type input "$11.00"
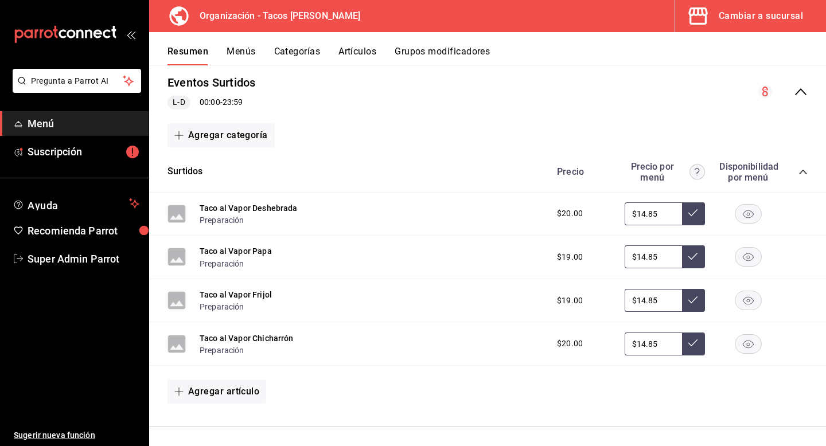
scroll to position [0, 0]
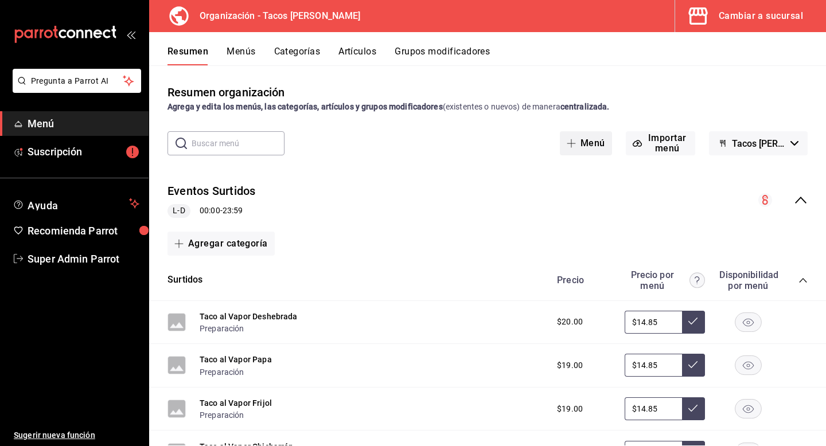
click at [601, 134] on button "Menú" at bounding box center [586, 143] width 52 height 24
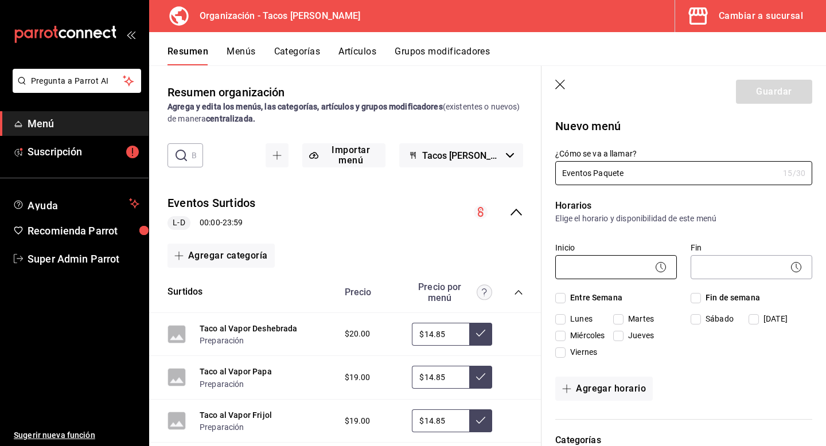
type input "Eventos Paquete"
click at [619, 255] on body "Pregunta a Parrot AI Menú Suscripción Ayuda Recomienda Parrot Super Admin Parro…" at bounding box center [413, 223] width 826 height 446
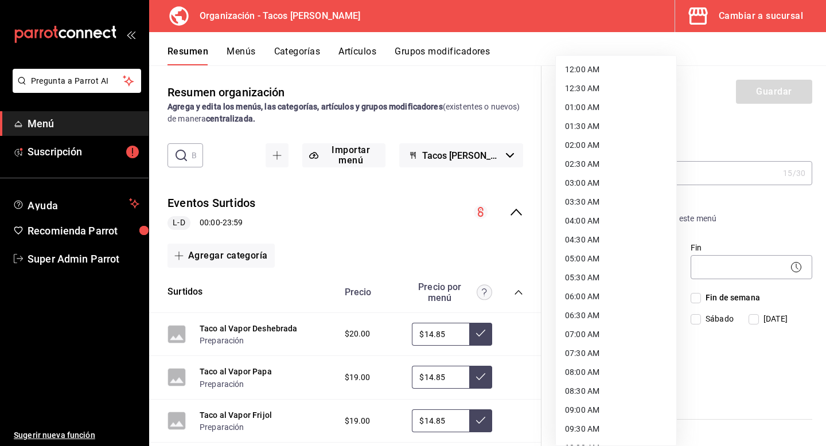
click at [611, 62] on li "12:00 AM" at bounding box center [616, 69] width 120 height 19
type input "00:00"
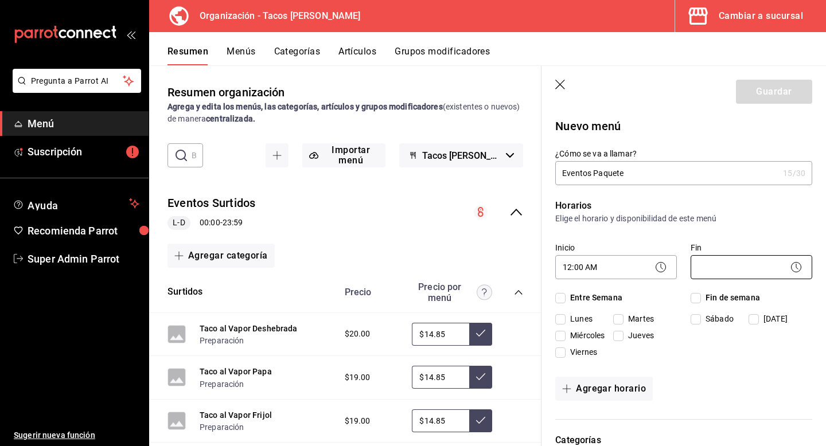
click at [723, 264] on body "Pregunta a Parrot AI Menú Suscripción Ayuda Recomienda Parrot Super Admin Parro…" at bounding box center [413, 223] width 826 height 446
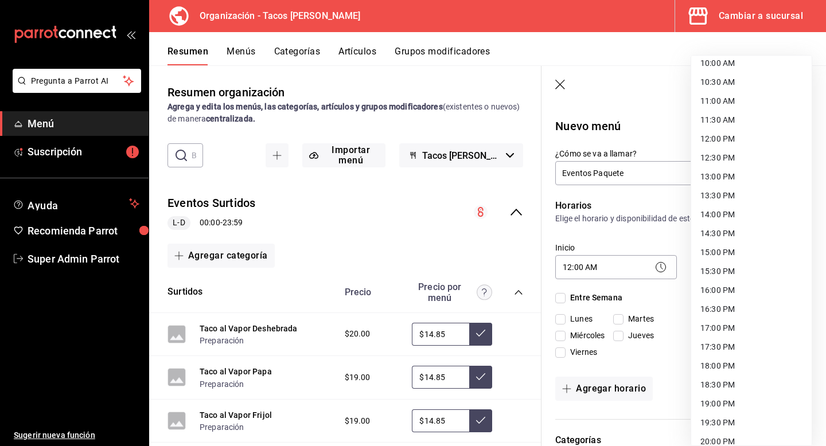
scroll to position [546, 0]
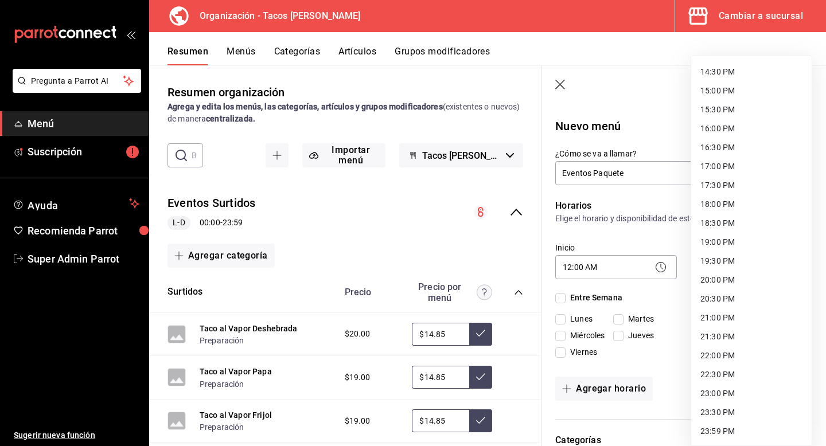
click at [727, 429] on li "23:59 PM" at bounding box center [751, 431] width 120 height 19
type input "23:59"
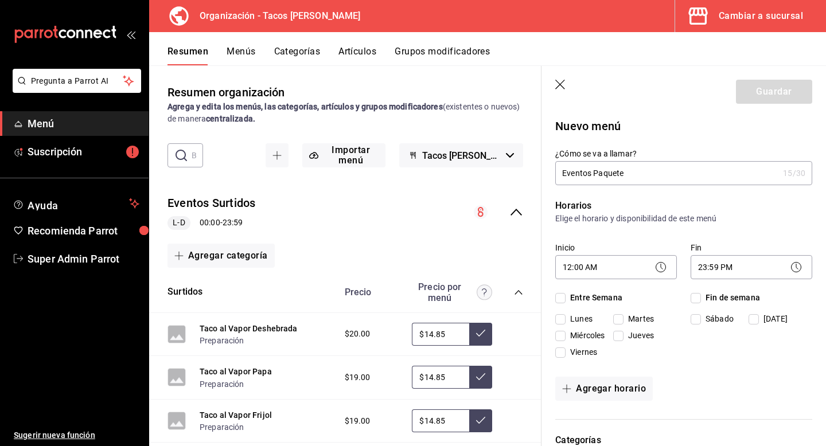
click at [695, 297] on input "Fin de semana" at bounding box center [695, 298] width 10 height 10
checkbox input "true"
click at [561, 298] on input "Entre Semana" at bounding box center [560, 298] width 10 height 10
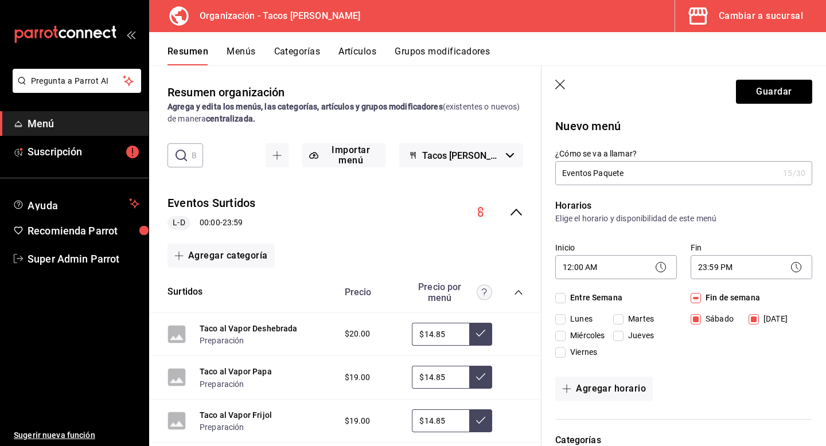
checkbox input "true"
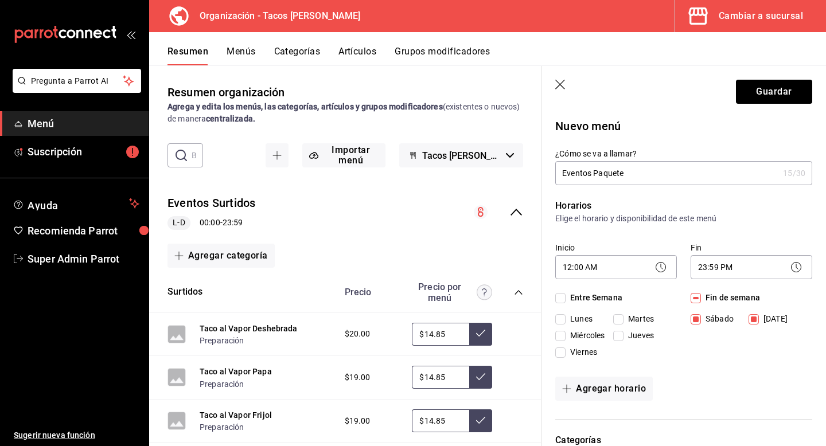
checkbox input "true"
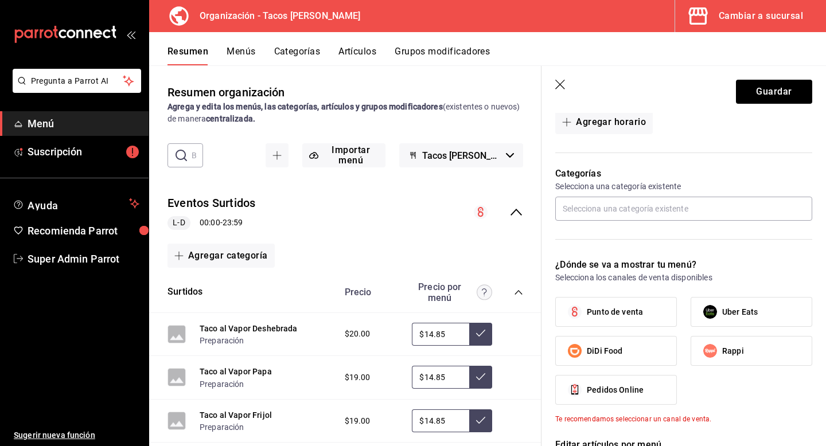
click at [611, 304] on label "Punto de venta" at bounding box center [616, 312] width 120 height 29
click at [587, 304] on input "Punto de venta" at bounding box center [574, 312] width 24 height 24
checkbox input "true"
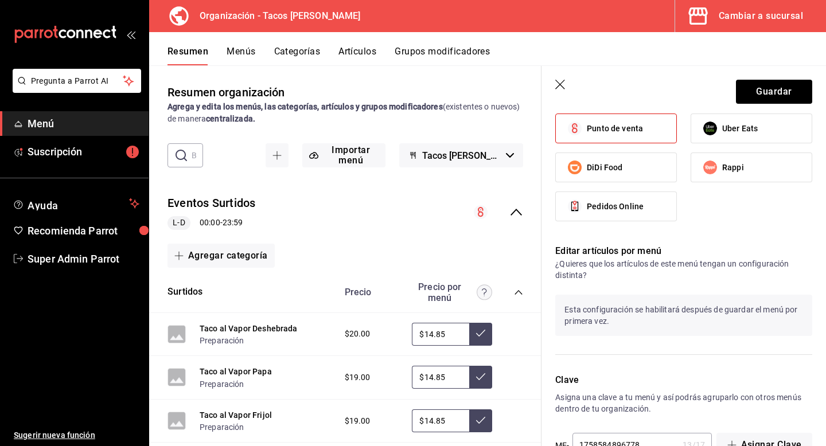
scroll to position [485, 0]
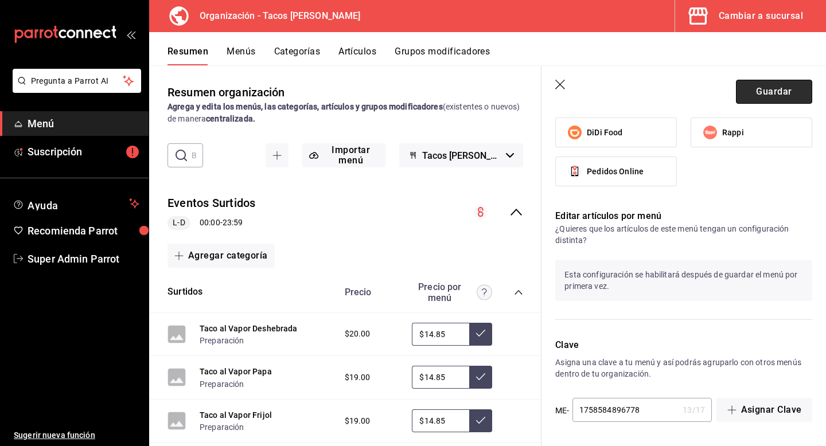
click at [751, 91] on button "Guardar" at bounding box center [774, 92] width 76 height 24
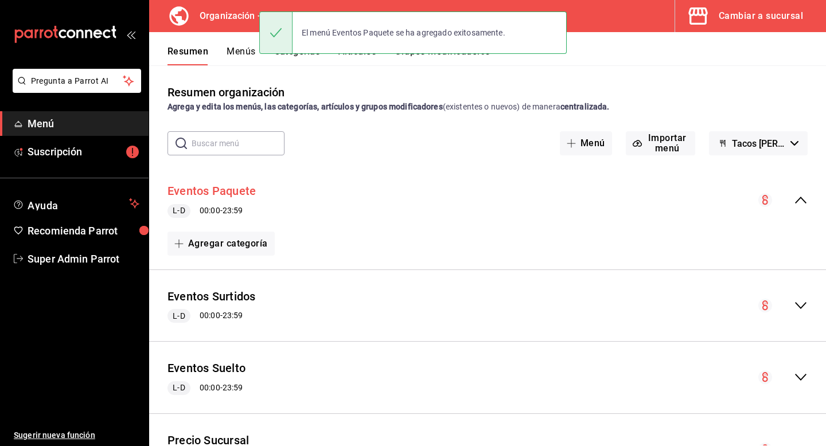
click at [232, 190] on button "Eventos Paquete" at bounding box center [211, 191] width 88 height 17
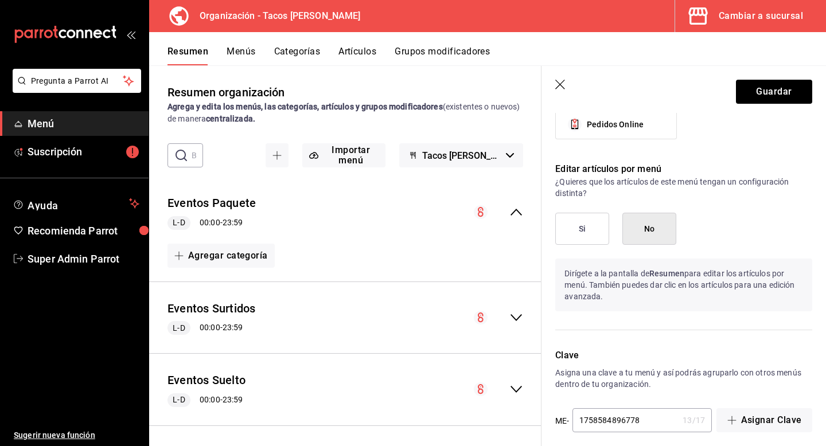
scroll to position [542, 0]
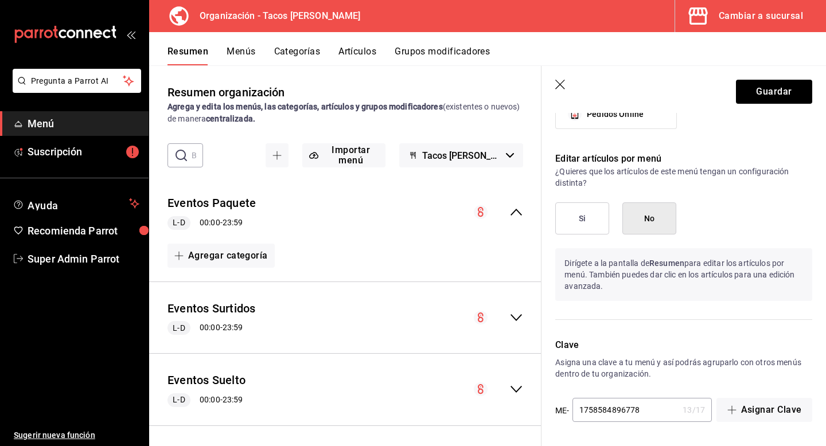
click at [579, 224] on button "Si" at bounding box center [582, 218] width 54 height 32
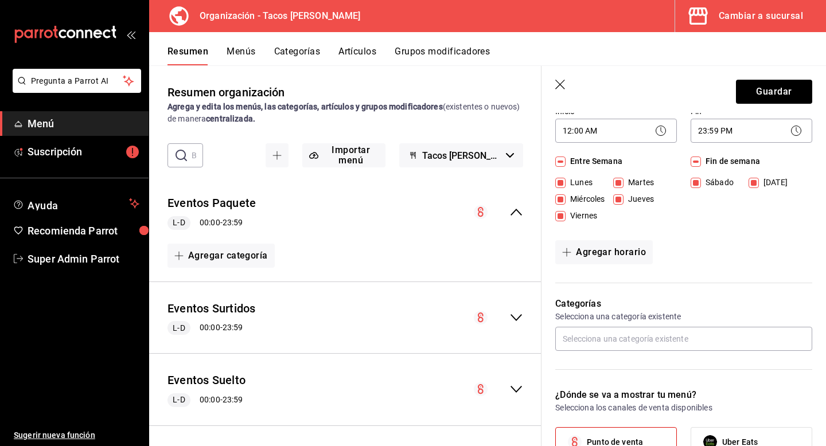
scroll to position [132, 0]
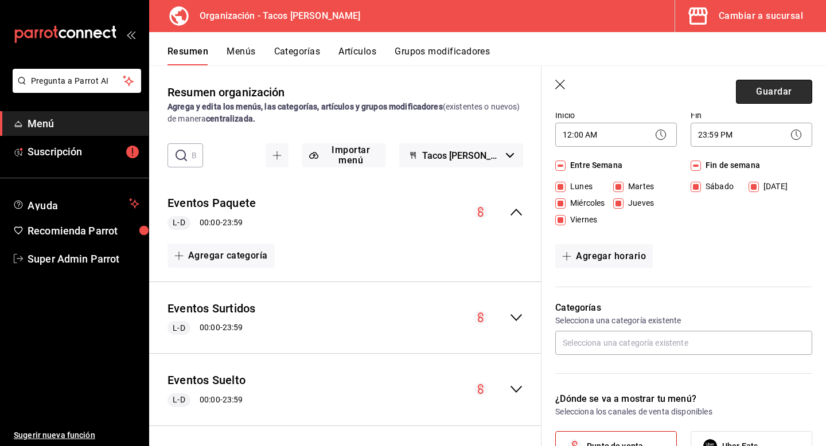
click at [768, 97] on button "Guardar" at bounding box center [774, 92] width 76 height 24
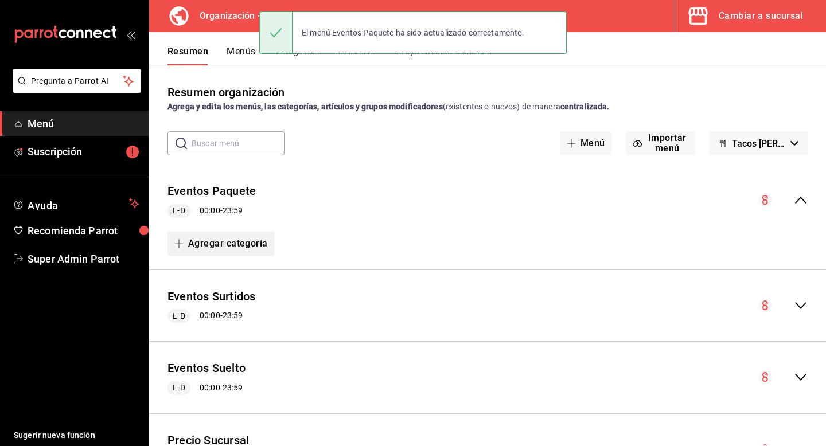
click at [226, 251] on button "Agregar categoría" at bounding box center [220, 244] width 107 height 24
click at [220, 298] on li "Categoría nueva" at bounding box center [216, 302] width 98 height 28
click at [246, 241] on button "Agregar categoría" at bounding box center [220, 244] width 107 height 24
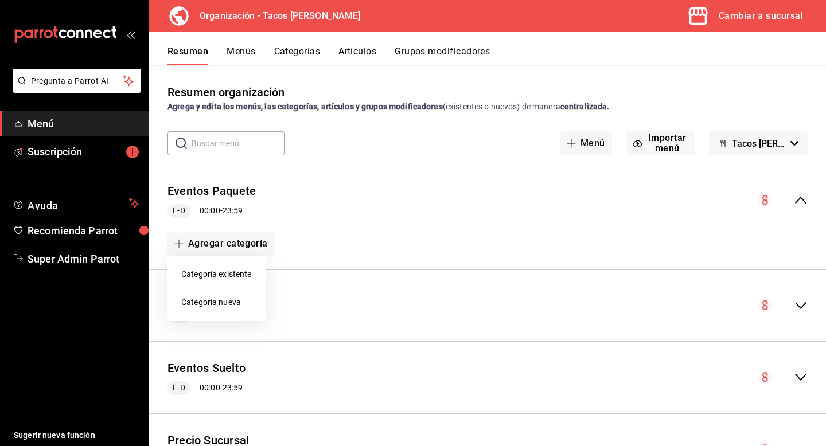
click at [227, 302] on li "Categoría nueva" at bounding box center [216, 302] width 98 height 28
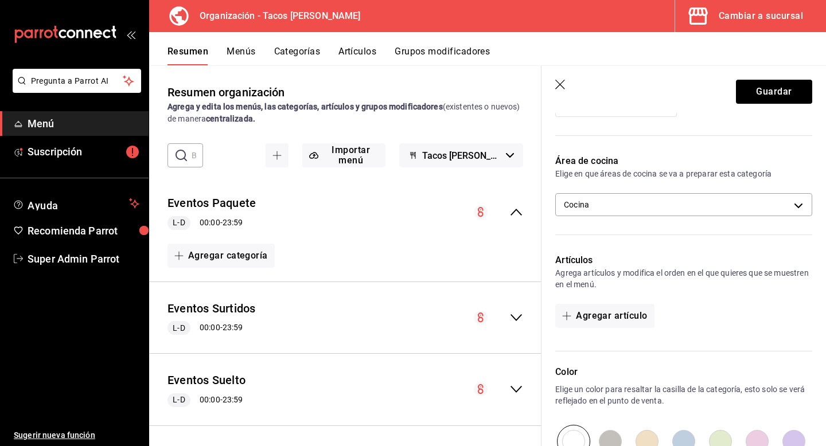
scroll to position [249, 0]
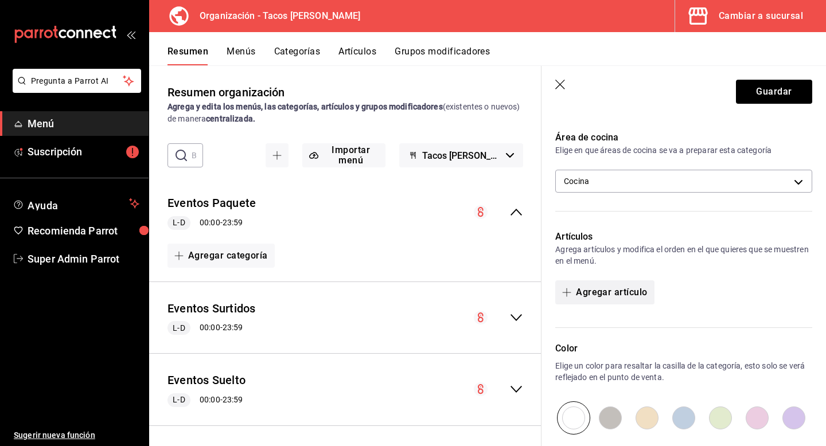
type input "Paquete"
click at [627, 296] on button "Agregar artículo" at bounding box center [604, 292] width 99 height 24
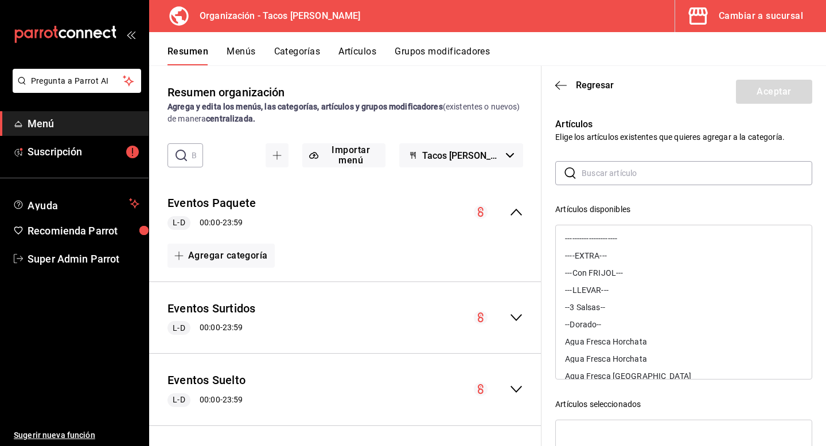
click at [596, 178] on input "text" at bounding box center [696, 173] width 230 height 23
click at [522, 319] on icon "collapse-menu-row" at bounding box center [516, 318] width 14 height 14
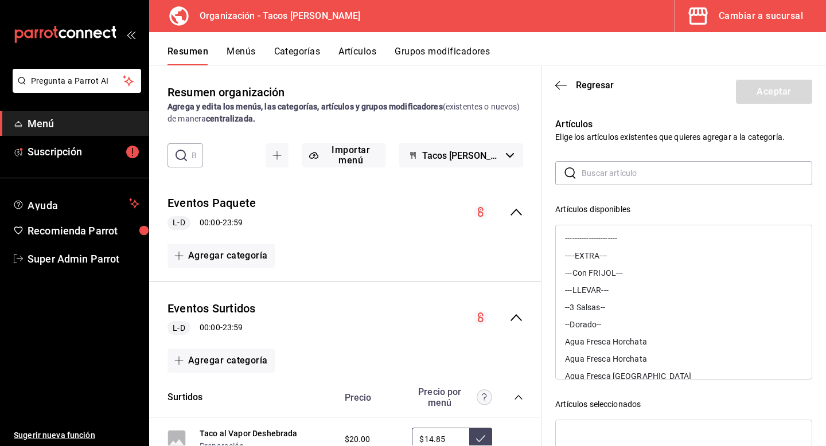
click at [517, 399] on icon "collapse-category-row" at bounding box center [518, 397] width 9 height 9
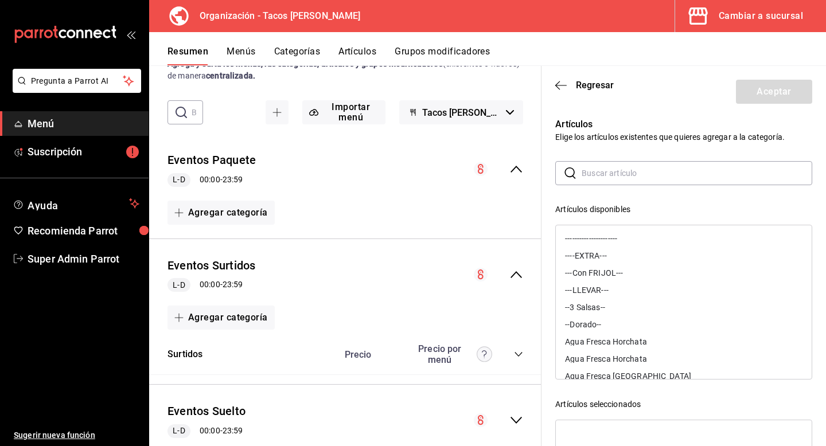
scroll to position [70, 0]
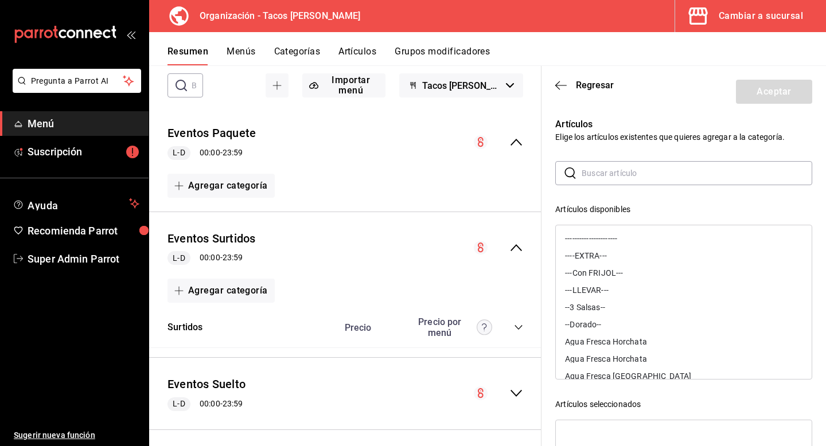
click at [521, 327] on icon "collapse-category-row" at bounding box center [518, 327] width 9 height 9
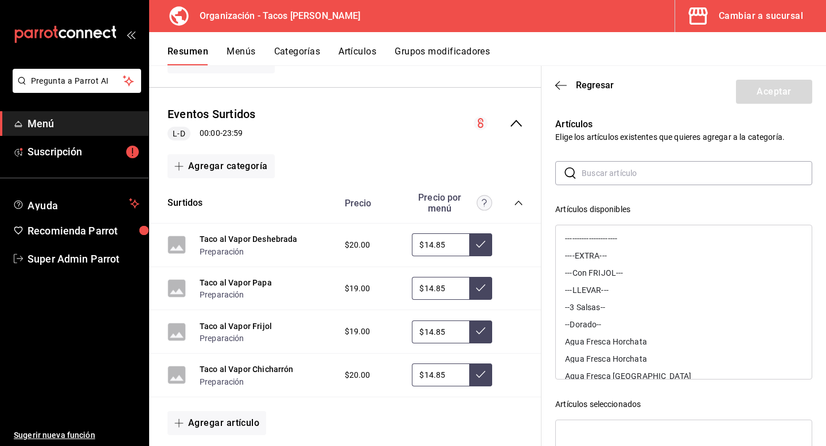
scroll to position [207, 0]
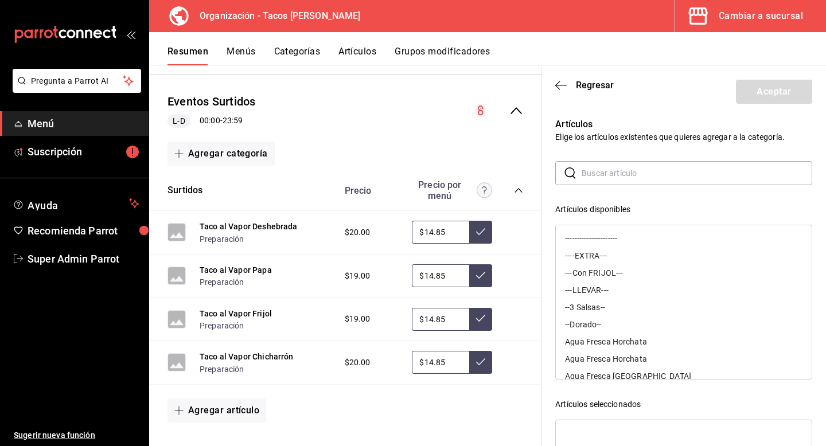
click at [654, 179] on input "text" at bounding box center [696, 173] width 230 height 23
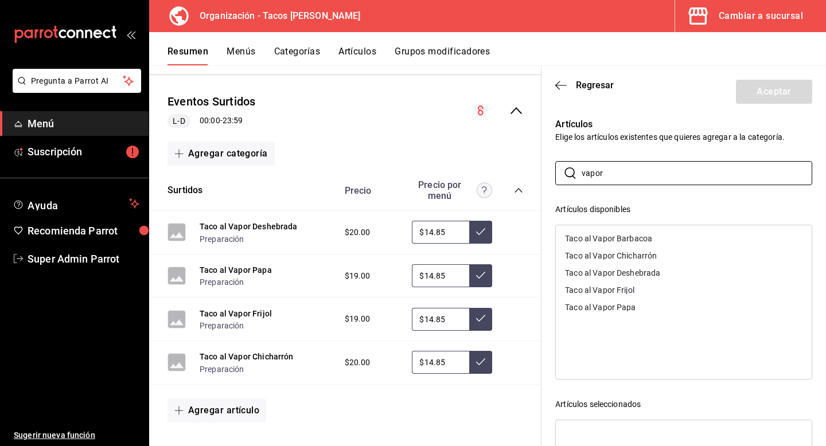
type input "vapor"
click at [664, 272] on div "Taco al Vapor Deshebrada" at bounding box center [684, 272] width 256 height 17
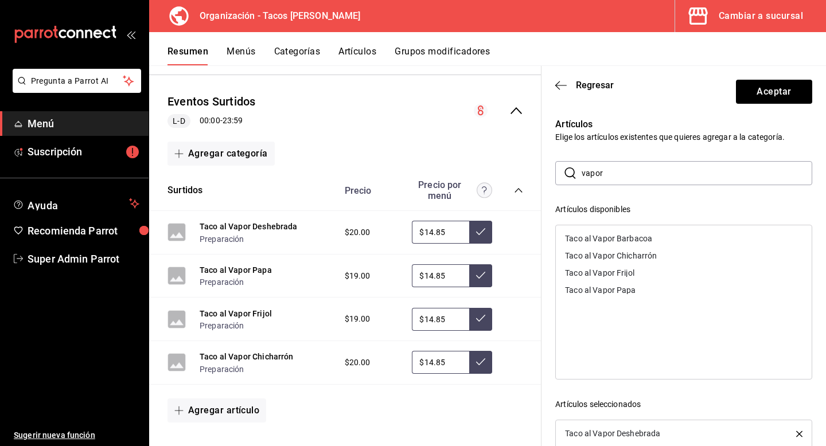
click at [659, 289] on div "Taco al Vapor Papa" at bounding box center [684, 290] width 256 height 17
click at [659, 273] on div "Taco al Vapor Frijol" at bounding box center [684, 272] width 256 height 17
click at [662, 254] on div "Taco al Vapor Chicharrón" at bounding box center [684, 255] width 256 height 17
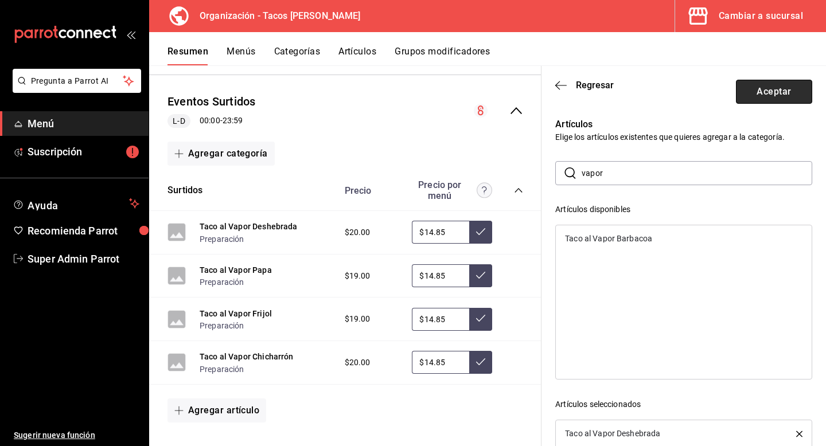
click at [765, 95] on button "Aceptar" at bounding box center [774, 92] width 76 height 24
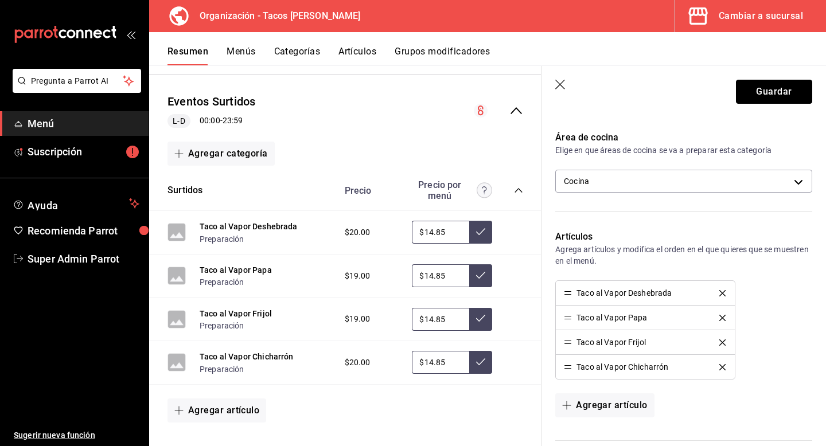
click at [765, 95] on button "Guardar" at bounding box center [774, 92] width 76 height 24
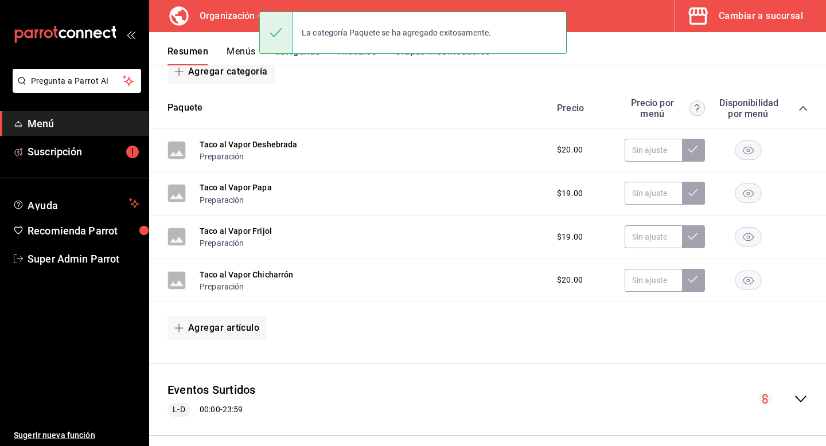
scroll to position [167, 0]
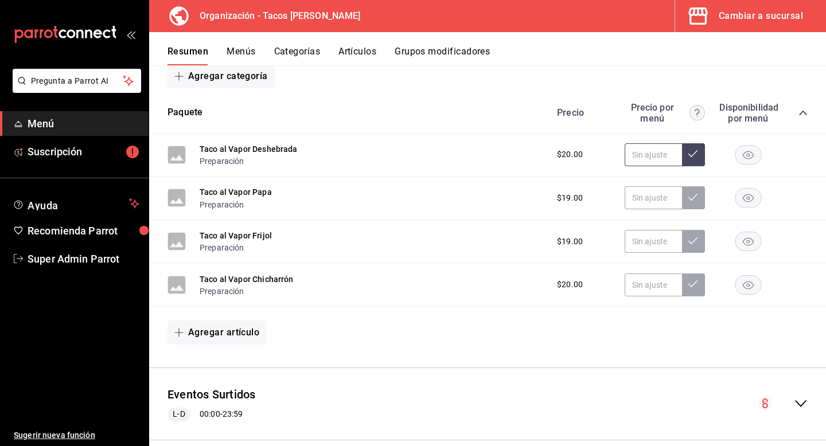
click at [635, 147] on input "text" at bounding box center [652, 154] width 57 height 23
type input "$16.00"
click at [647, 195] on input "text" at bounding box center [652, 197] width 57 height 23
type input "$16.00"
click at [643, 251] on input "text" at bounding box center [652, 241] width 57 height 23
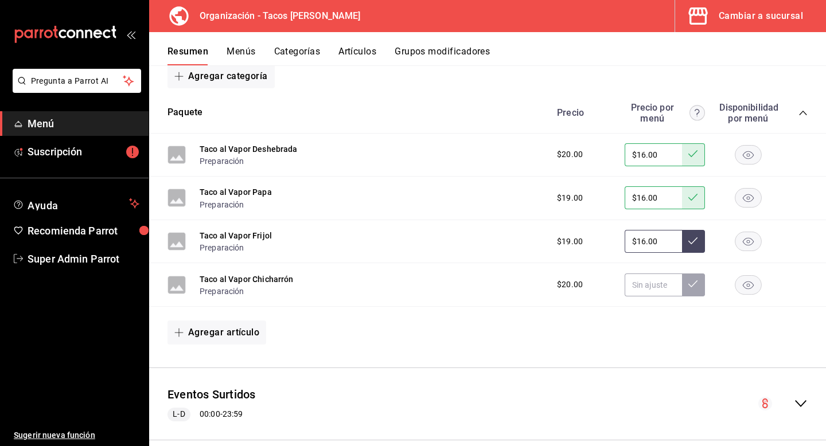
type input "$16.00"
click at [644, 282] on input "text" at bounding box center [652, 284] width 57 height 23
type input "$16.00"
click at [243, 53] on button "Menús" at bounding box center [240, 55] width 29 height 19
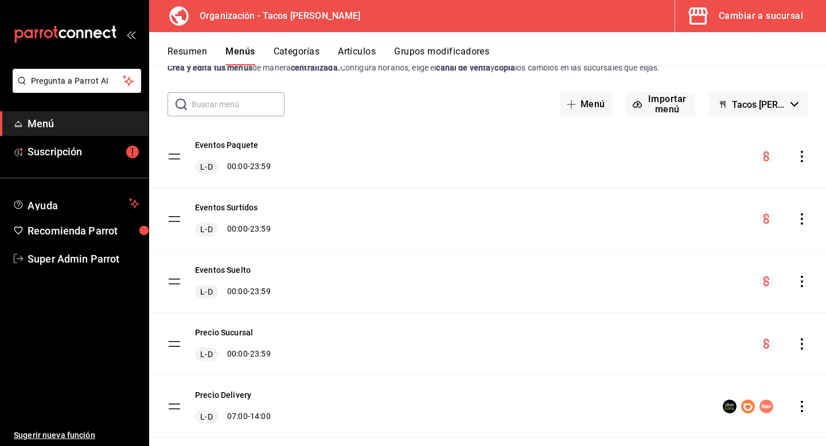
scroll to position [42, 0]
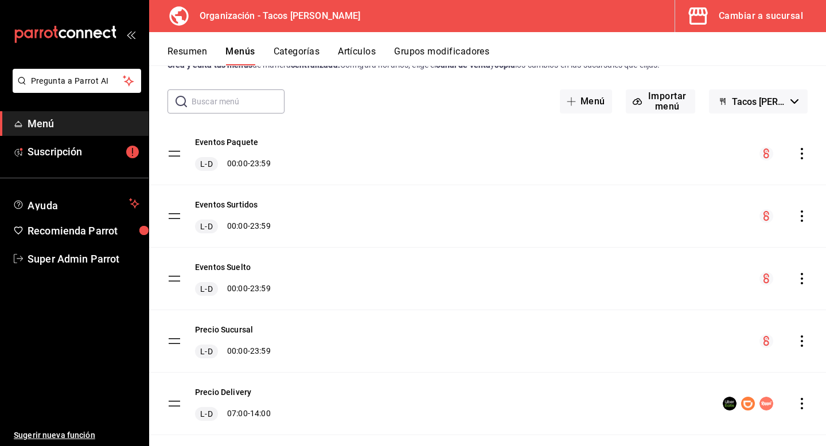
click at [800, 155] on icon "actions" at bounding box center [801, 153] width 11 height 11
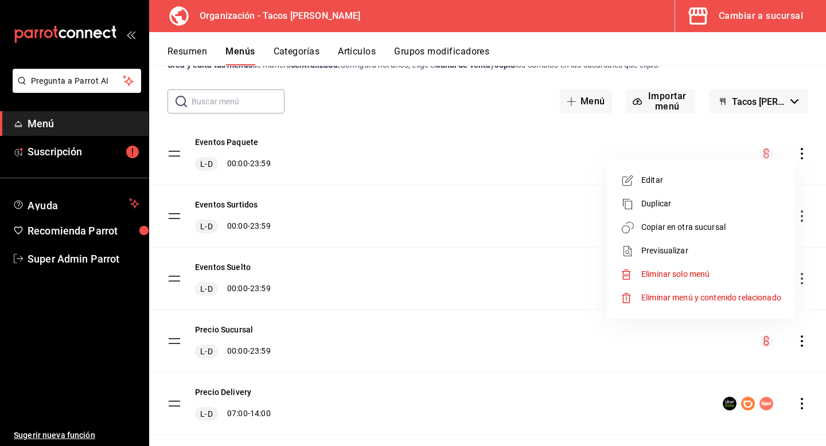
click at [690, 233] on li "Copiar en otra sucursal" at bounding box center [700, 228] width 179 height 24
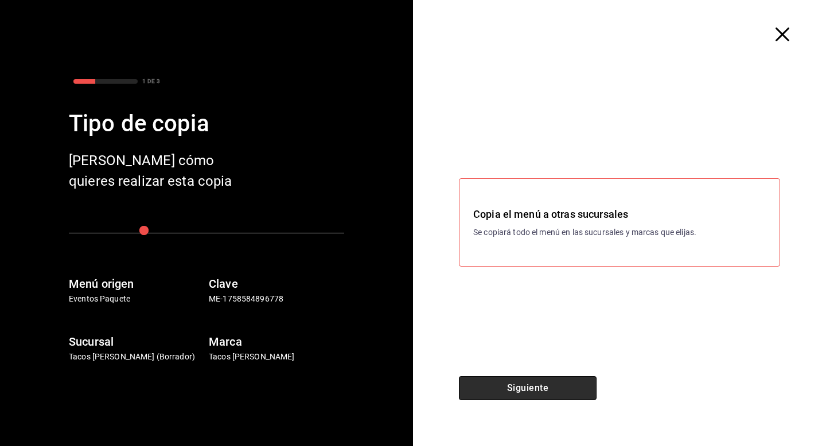
click at [537, 393] on button "Siguiente" at bounding box center [528, 388] width 138 height 24
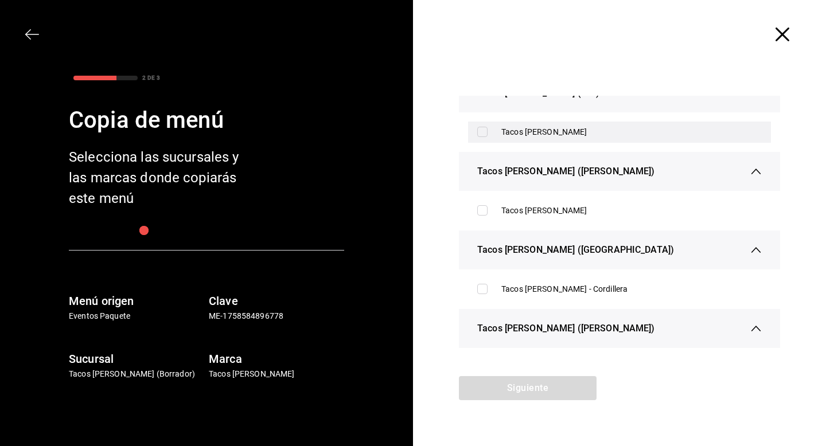
scroll to position [0, 0]
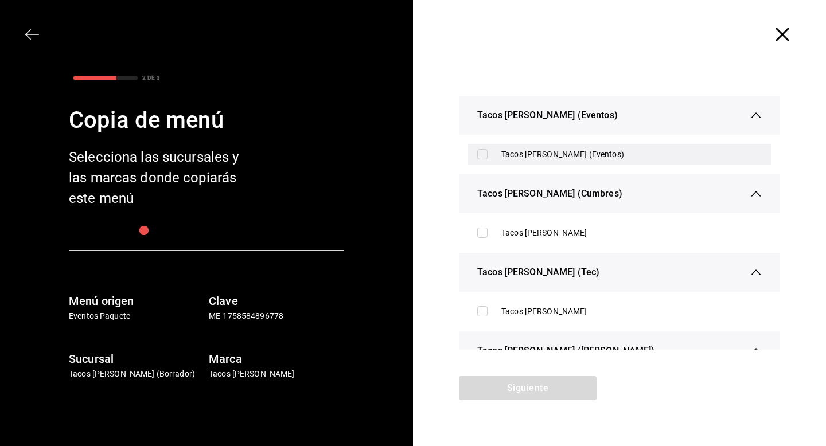
click at [483, 157] on input "checkbox" at bounding box center [482, 154] width 10 height 10
checkbox input "true"
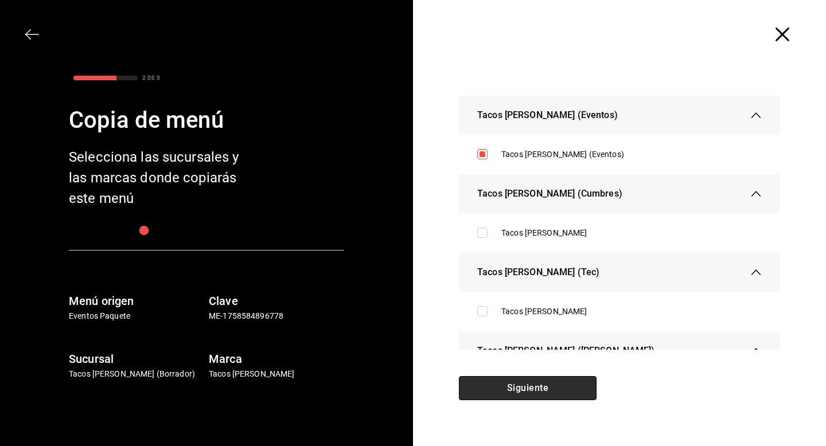
click at [511, 384] on button "Siguiente" at bounding box center [528, 388] width 138 height 24
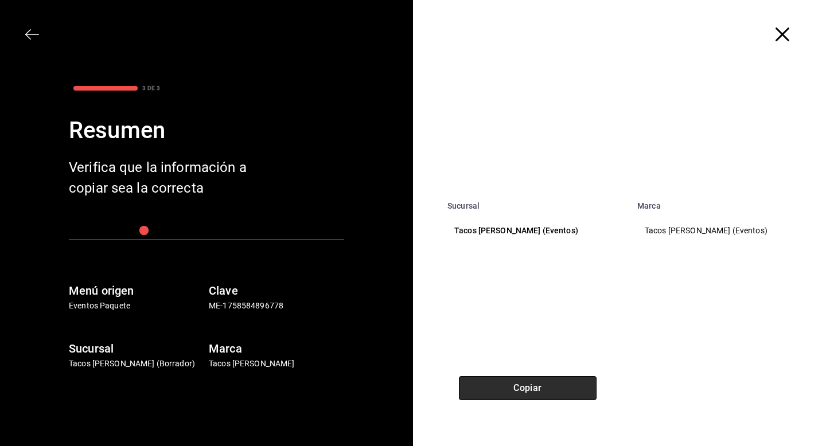
click at [511, 384] on button "Copiar" at bounding box center [528, 388] width 138 height 24
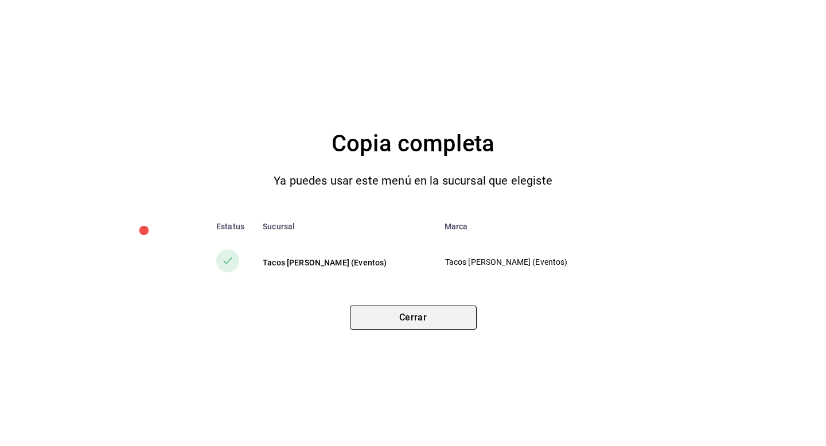
click at [434, 314] on button "Cerrar" at bounding box center [413, 318] width 127 height 24
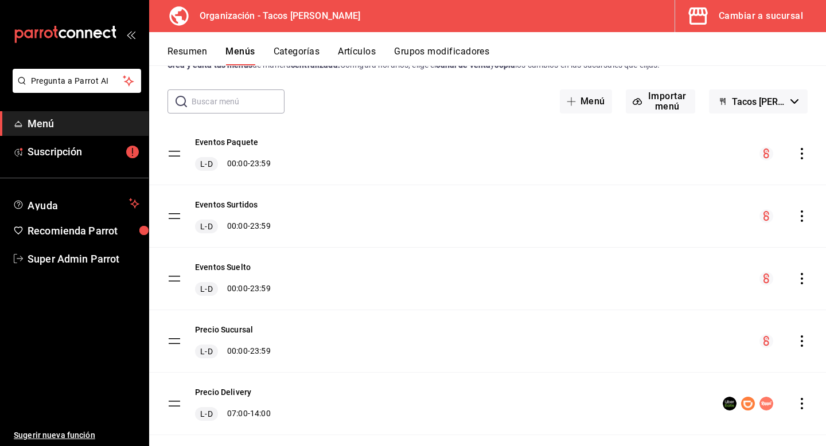
click at [805, 217] on icon "actions" at bounding box center [801, 215] width 11 height 11
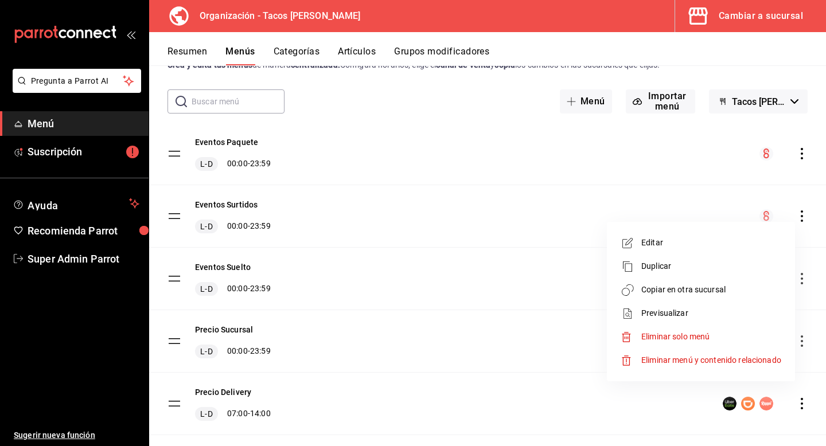
click at [730, 285] on span "Copiar en otra sucursal" at bounding box center [711, 290] width 140 height 12
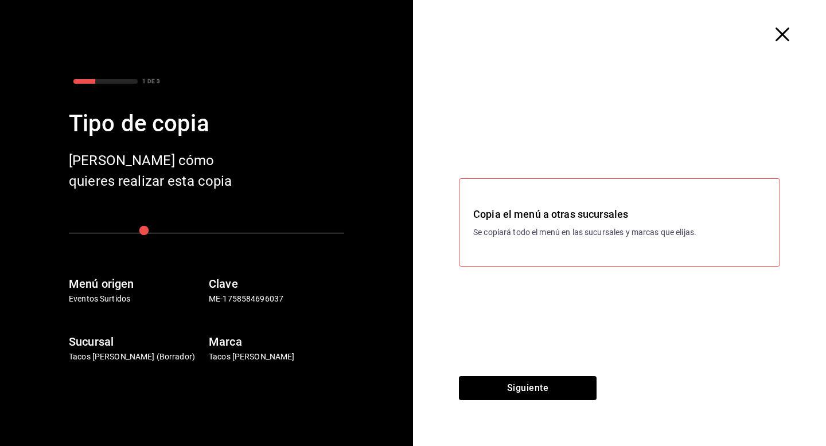
click at [545, 374] on div "Copia el menú a otras sucursales Se copiará todo el menú en las sucursales y ma…" at bounding box center [619, 222] width 413 height 307
click at [545, 380] on button "Siguiente" at bounding box center [528, 388] width 138 height 24
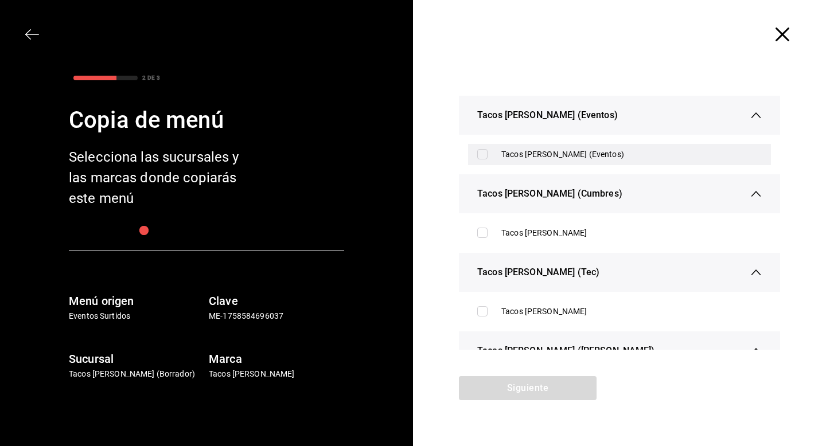
click at [480, 154] on input "checkbox" at bounding box center [482, 154] width 10 height 10
checkbox input "true"
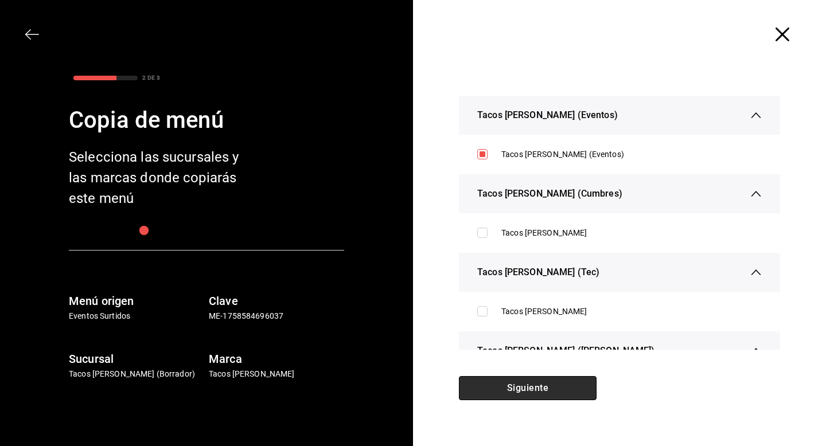
click at [525, 384] on button "Siguiente" at bounding box center [528, 388] width 138 height 24
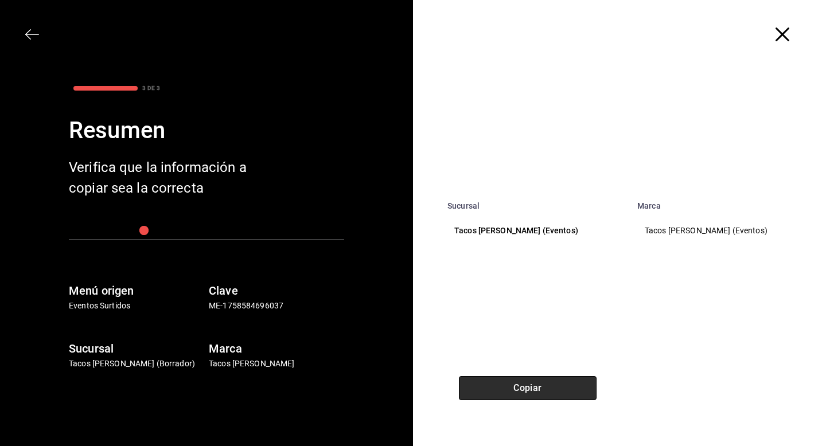
click at [525, 384] on button "Copiar" at bounding box center [528, 388] width 138 height 24
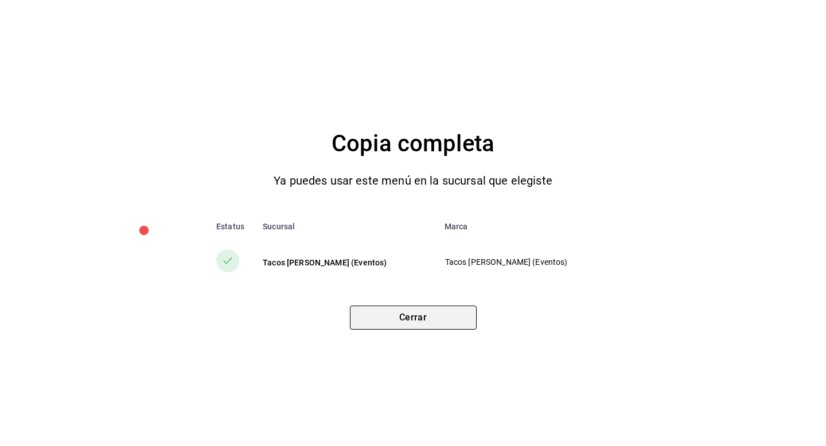
click at [439, 320] on button "Cerrar" at bounding box center [413, 318] width 127 height 24
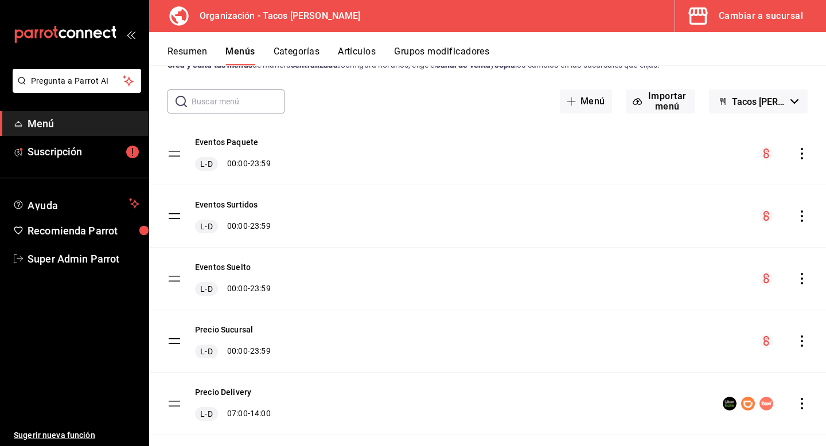
click at [803, 279] on icon "actions" at bounding box center [801, 278] width 11 height 11
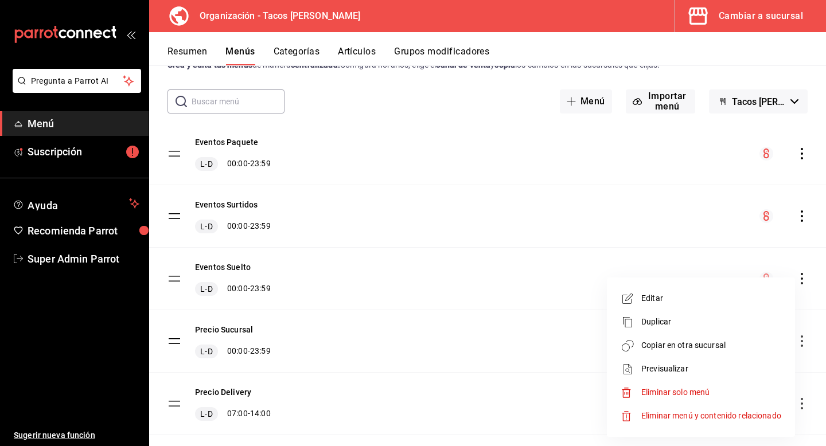
click at [689, 348] on span "Copiar en otra sucursal" at bounding box center [711, 345] width 140 height 12
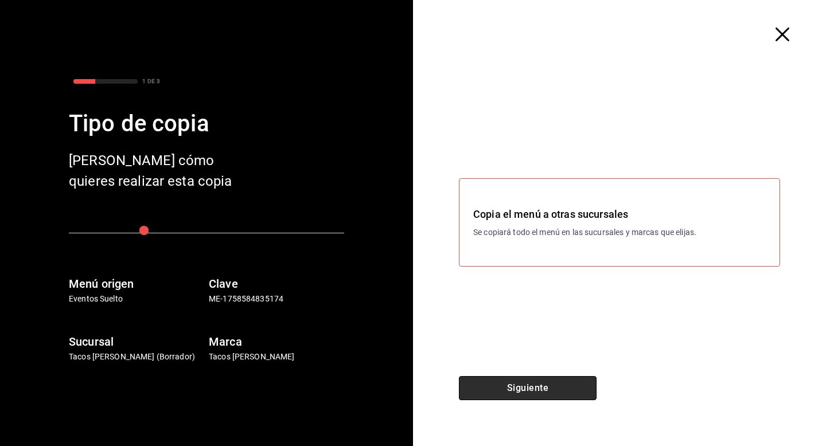
click at [525, 394] on button "Siguiente" at bounding box center [528, 388] width 138 height 24
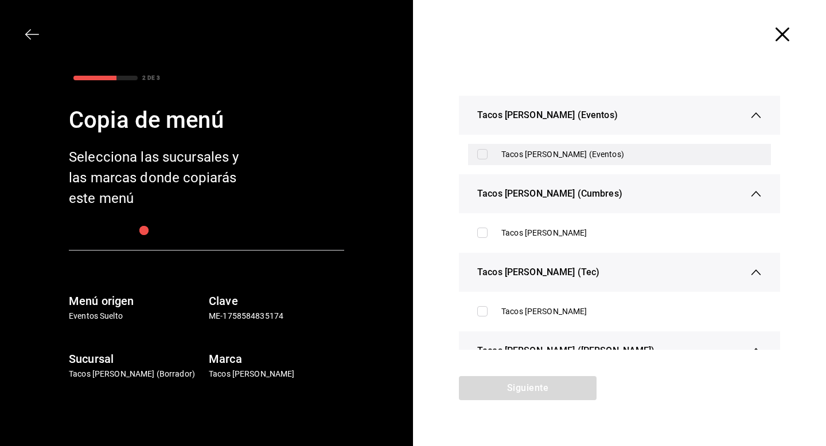
click at [486, 157] on input "checkbox" at bounding box center [482, 154] width 10 height 10
checkbox input "true"
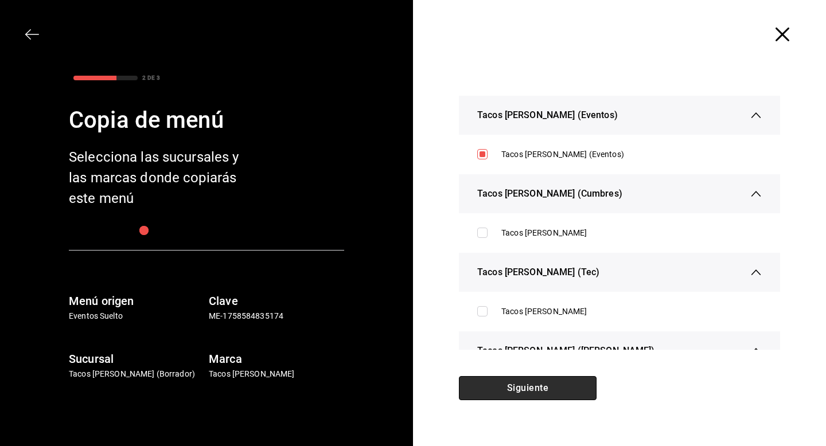
click at [506, 384] on button "Siguiente" at bounding box center [528, 388] width 138 height 24
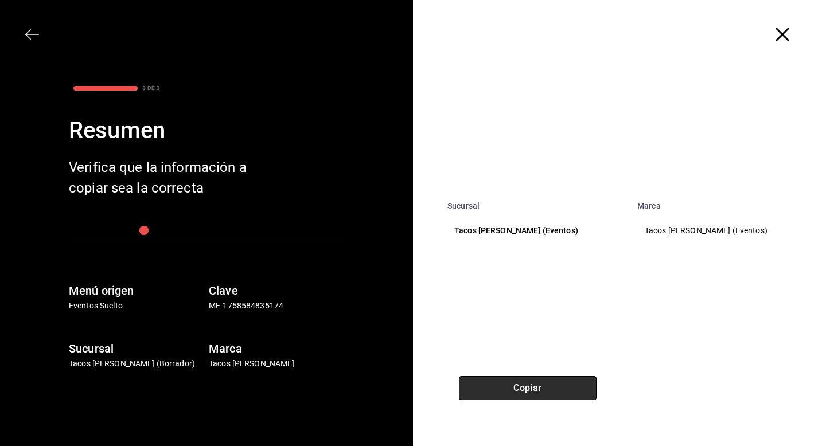
click at [506, 384] on button "Copiar" at bounding box center [528, 388] width 138 height 24
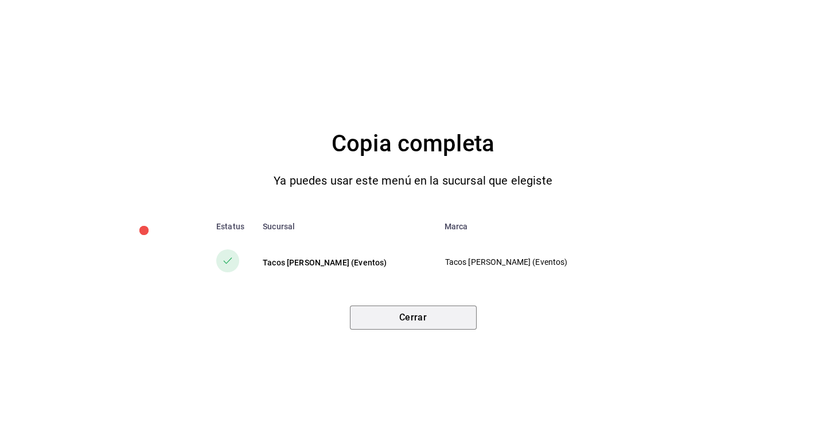
click at [429, 307] on button "Cerrar" at bounding box center [413, 318] width 127 height 24
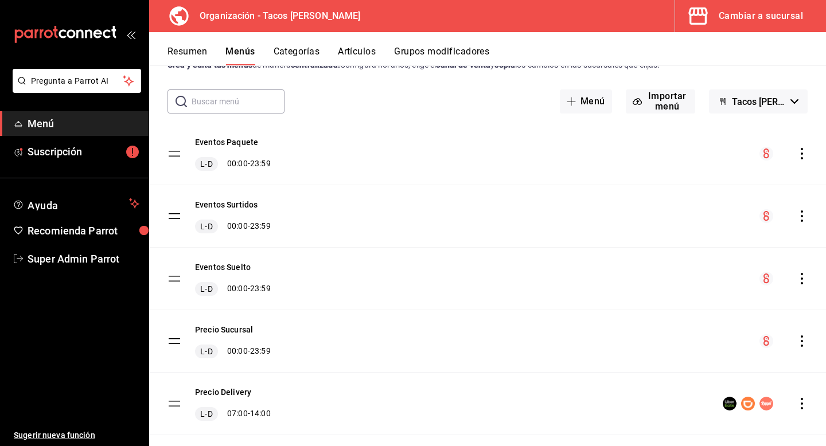
click at [736, 24] on button "Cambiar a sucursal" at bounding box center [746, 16] width 142 height 32
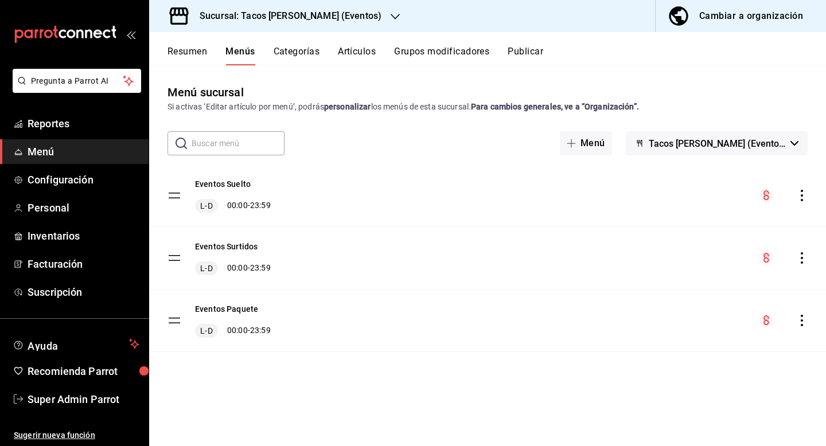
click at [802, 196] on icon "actions" at bounding box center [801, 195] width 2 height 11
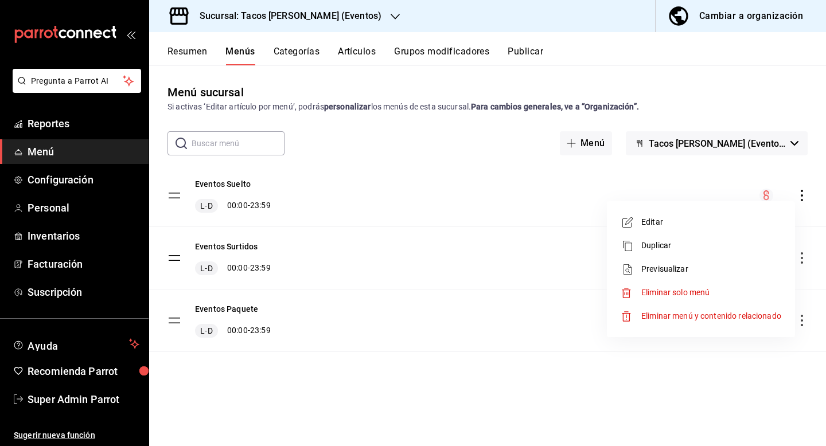
click at [691, 264] on span "Previsualizar" at bounding box center [711, 269] width 140 height 12
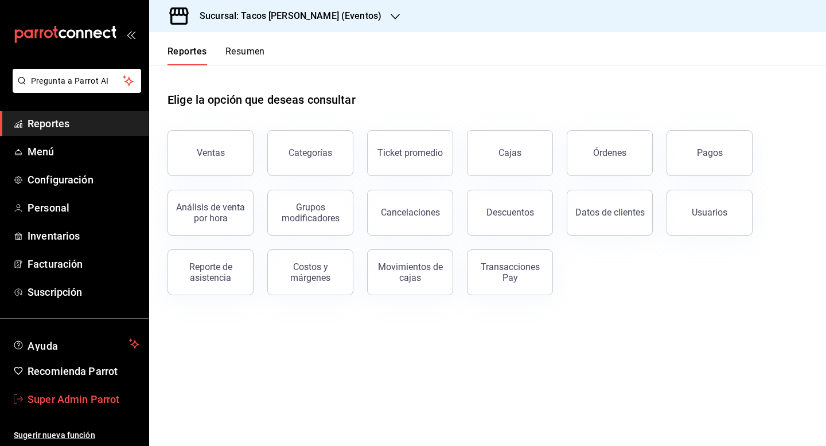
click at [100, 395] on span "Super Admin Parrot" at bounding box center [84, 399] width 112 height 15
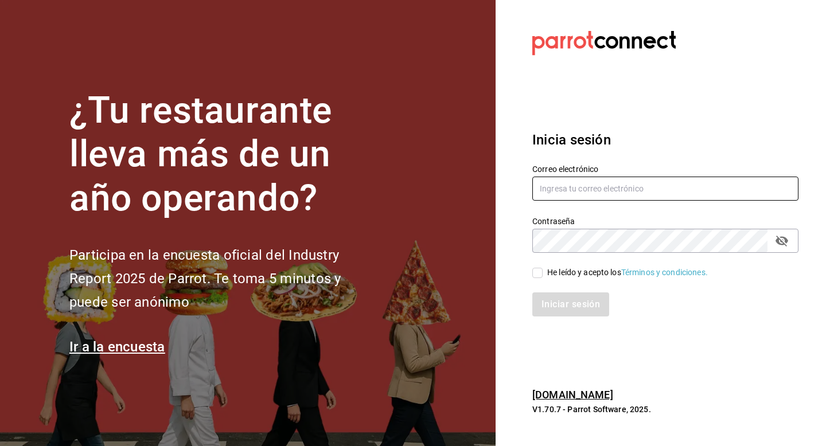
click at [586, 194] on input "text" at bounding box center [665, 189] width 266 height 24
type input "multiuser@coffee.com"
click at [565, 268] on div "He leído y acepto los Términos y condiciones." at bounding box center [627, 273] width 161 height 12
click at [542, 268] on input "He leído y acepto los Términos y condiciones." at bounding box center [537, 273] width 10 height 10
checkbox input "true"
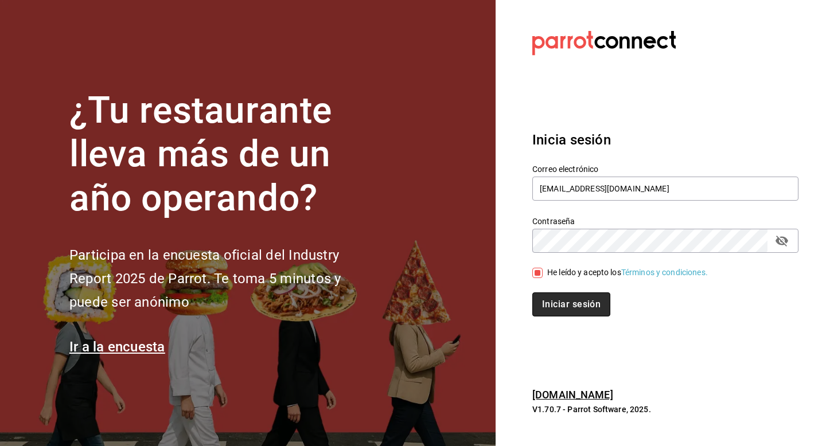
click at [565, 299] on button "Iniciar sesión" at bounding box center [571, 304] width 78 height 24
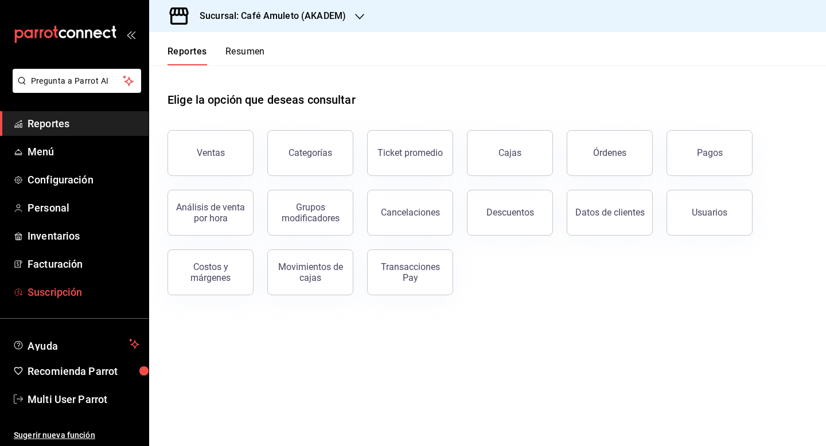
click at [65, 293] on span "Suscripción" at bounding box center [84, 291] width 112 height 15
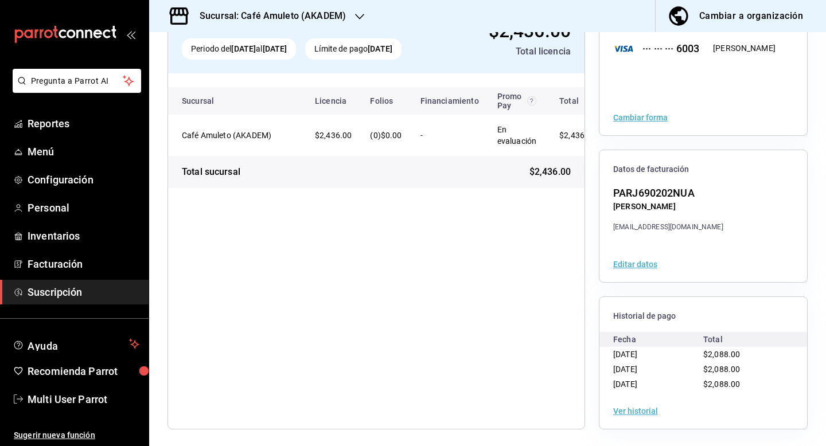
scroll to position [97, 0]
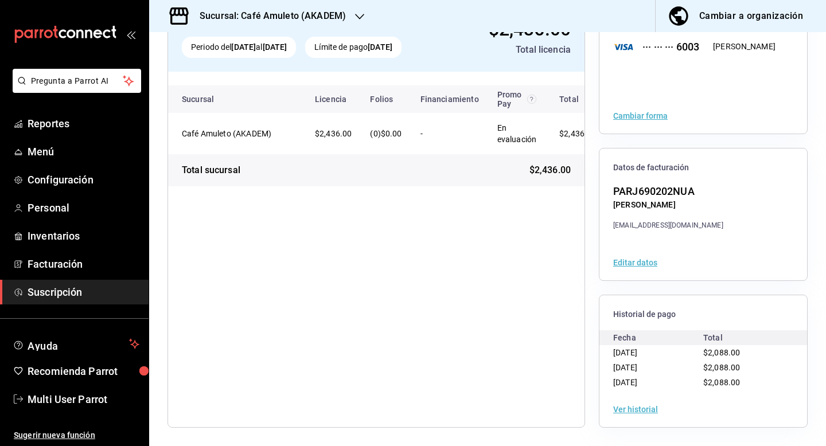
click at [298, 16] on h3 "Sucursal: Café Amuleto (AKADEM)" at bounding box center [267, 16] width 155 height 14
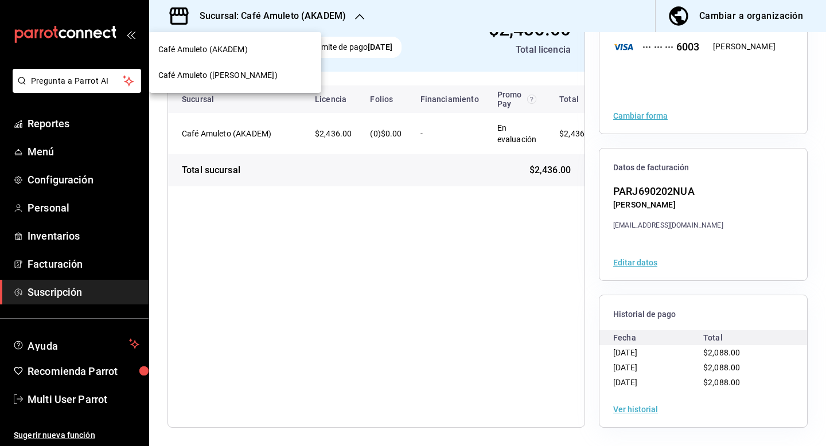
click at [275, 70] on div "Café Amuleto ([PERSON_NAME])" at bounding box center [235, 75] width 154 height 12
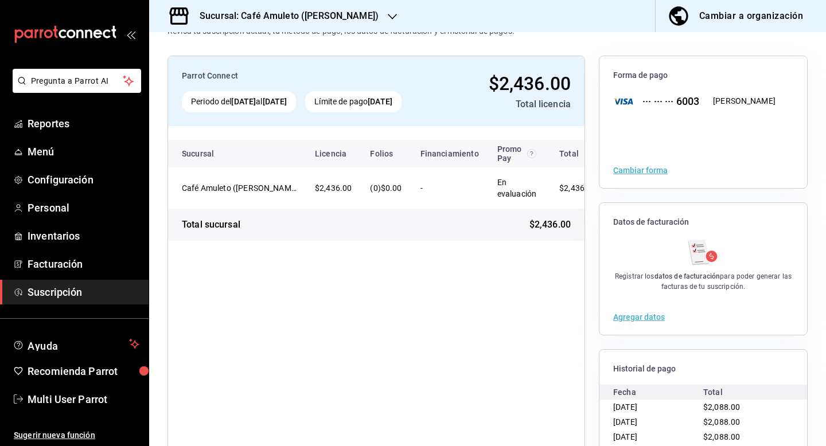
scroll to position [0, 0]
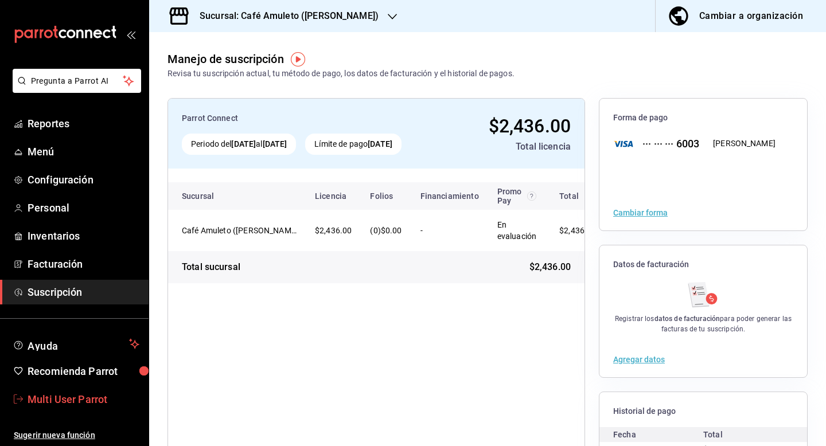
click at [79, 401] on span "Multi User Parrot" at bounding box center [84, 399] width 112 height 15
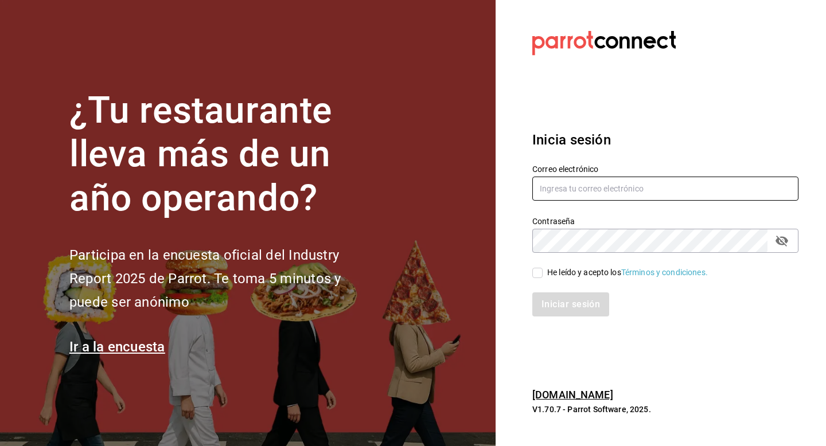
click at [556, 193] on input "text" at bounding box center [665, 189] width 266 height 24
type input "p"
type input "[EMAIL_ADDRESS][DOMAIN_NAME]"
click at [556, 275] on div "He leído y acepto los Términos y condiciones." at bounding box center [627, 273] width 161 height 12
click at [542, 275] on input "He leído y acepto los Términos y condiciones." at bounding box center [537, 273] width 10 height 10
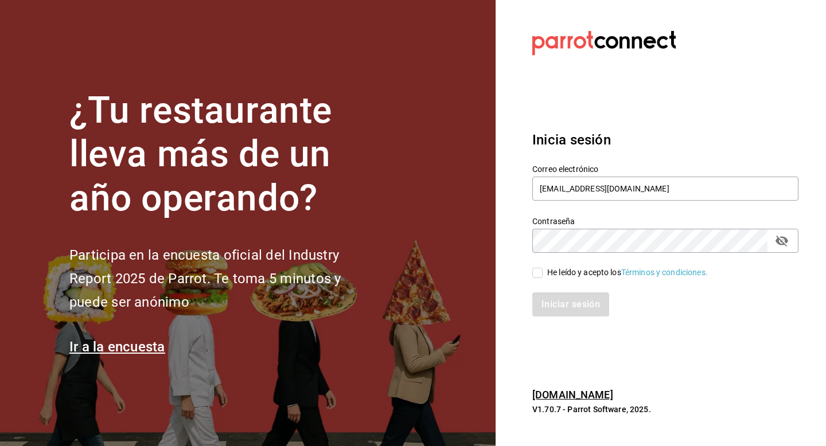
checkbox input "true"
click at [556, 305] on button "Iniciar sesión" at bounding box center [571, 304] width 78 height 24
